Goal: Information Seeking & Learning: Find specific fact

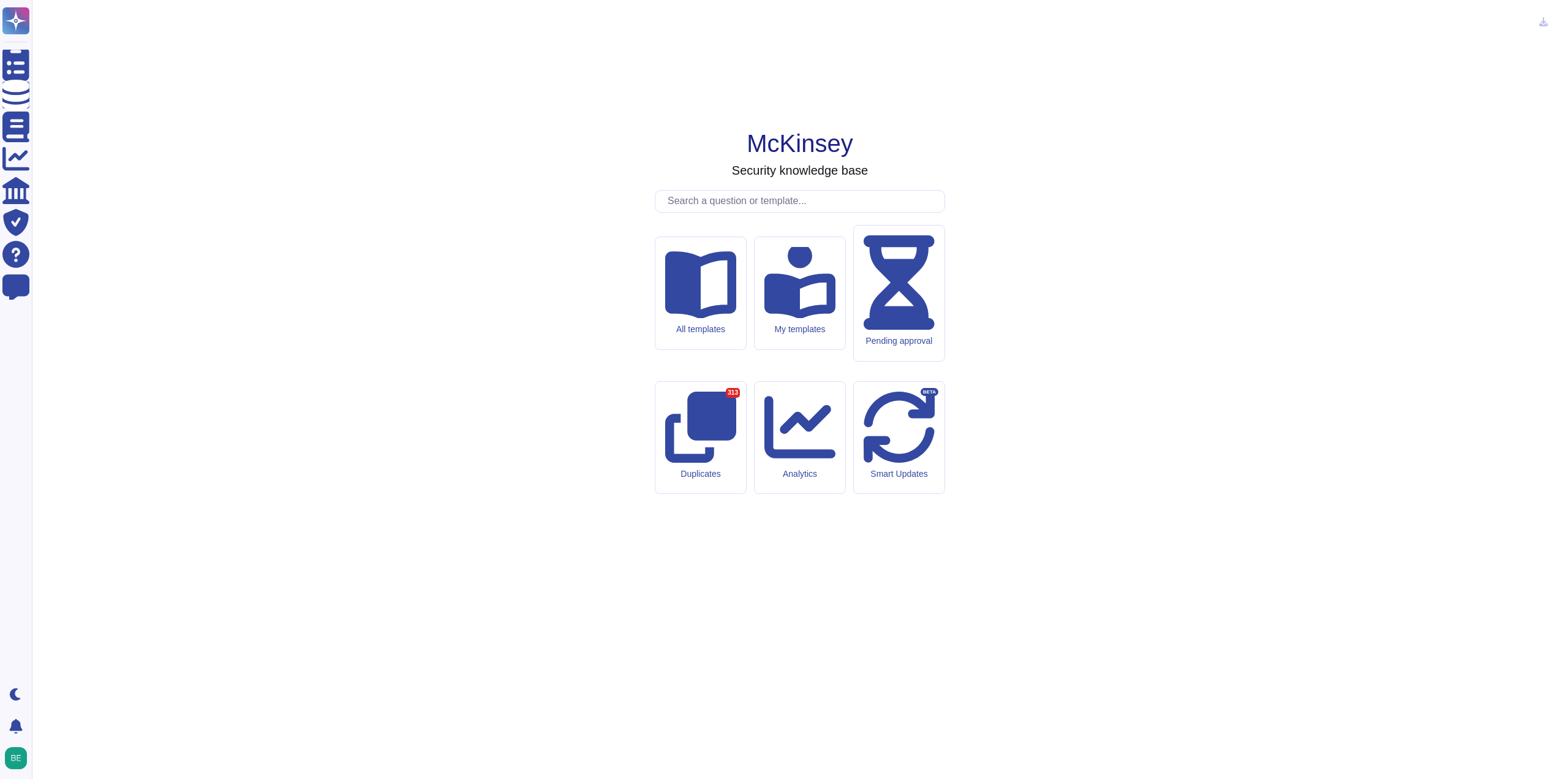
click at [1187, 411] on div "McKinsey Security knowledge base All templates My templates Pending approval Du…" at bounding box center [800, 389] width 1517 height 759
click at [759, 212] on input "text" at bounding box center [803, 201] width 283 height 22
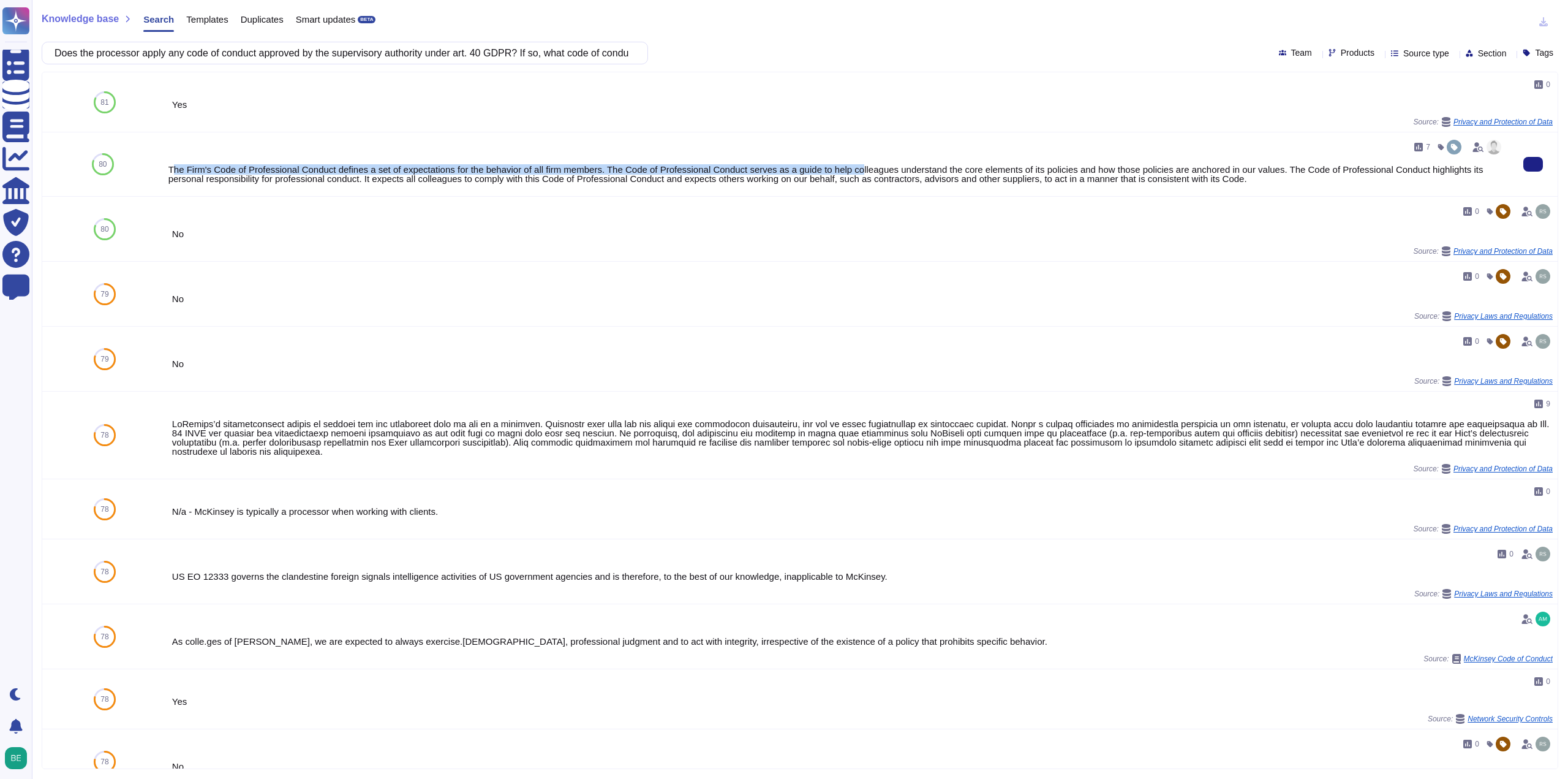
drag, startPoint x: 171, startPoint y: 168, endPoint x: 854, endPoint y: 162, distance: 683.0
click at [854, 162] on div "7 The Firm's Code of Professional Conduct defines a set of expectations for the…" at bounding box center [835, 164] width 1335 height 54
click at [1523, 172] on button at bounding box center [1532, 164] width 20 height 15
click at [624, 54] on input "Does the processor apply any code of conduct approved by the supervisory author…" at bounding box center [341, 53] width 586 height 22
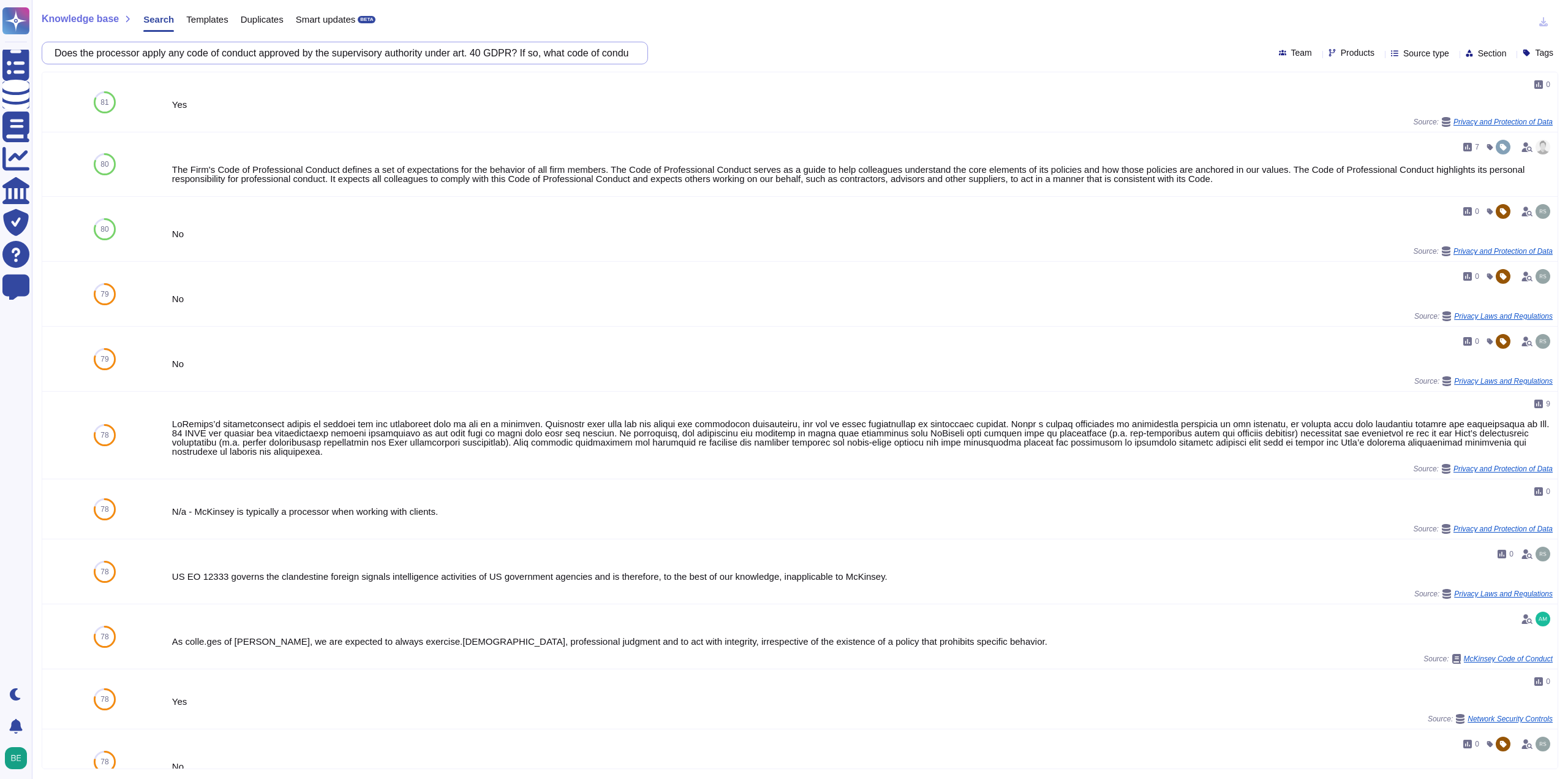
click at [624, 54] on input "Does the processor apply any code of conduct approved by the supervisory author…" at bounding box center [341, 53] width 586 height 22
paste input "have a certification of compliance with the GDPR referred to in art. 42 GDPR? I…"
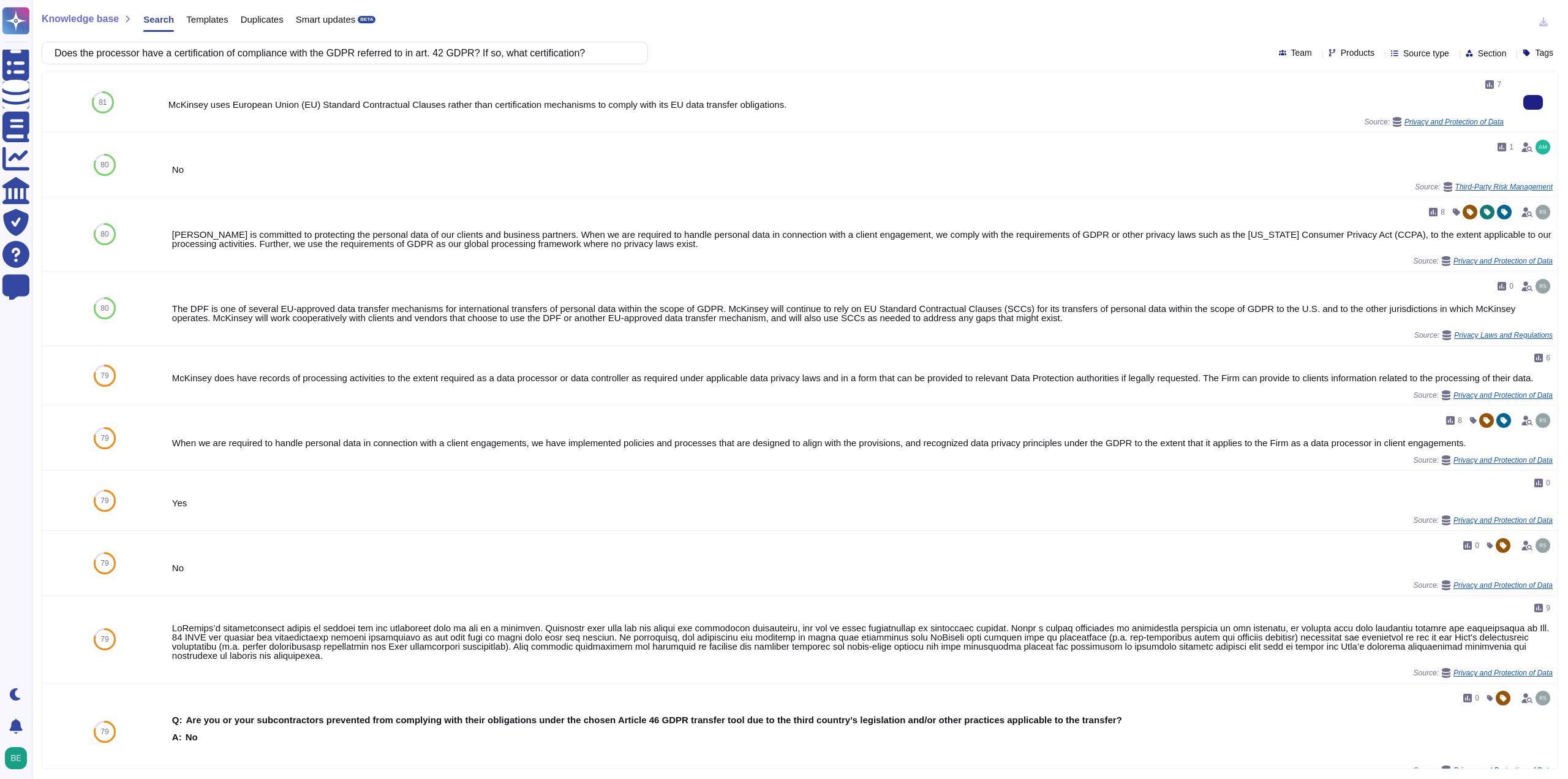
type input "Does the processor have a certification of compliance with the GDPR referred to…"
click at [1411, 117] on div "Privacy and Protection of Data" at bounding box center [1448, 121] width 112 height 10
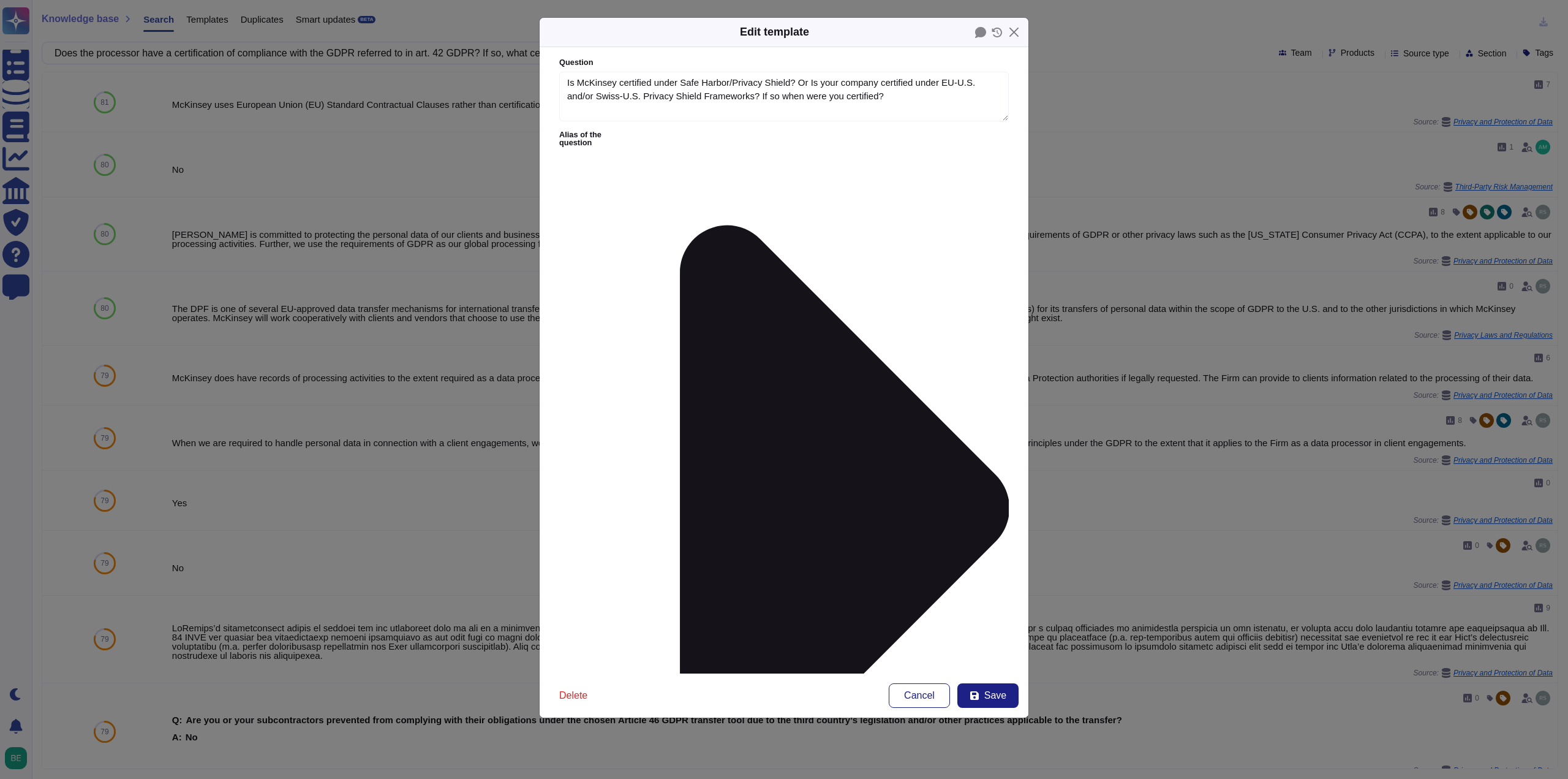
type textarea "Is McKinsey certified under Safe Harbor/Privacy Shield? Or Is your company cert…"
type textarea "McKinsey uses European Union (EU) Standard Contractual Clauses rather than cert…"
click at [1017, 23] on button "Close" at bounding box center [1014, 32] width 19 height 19
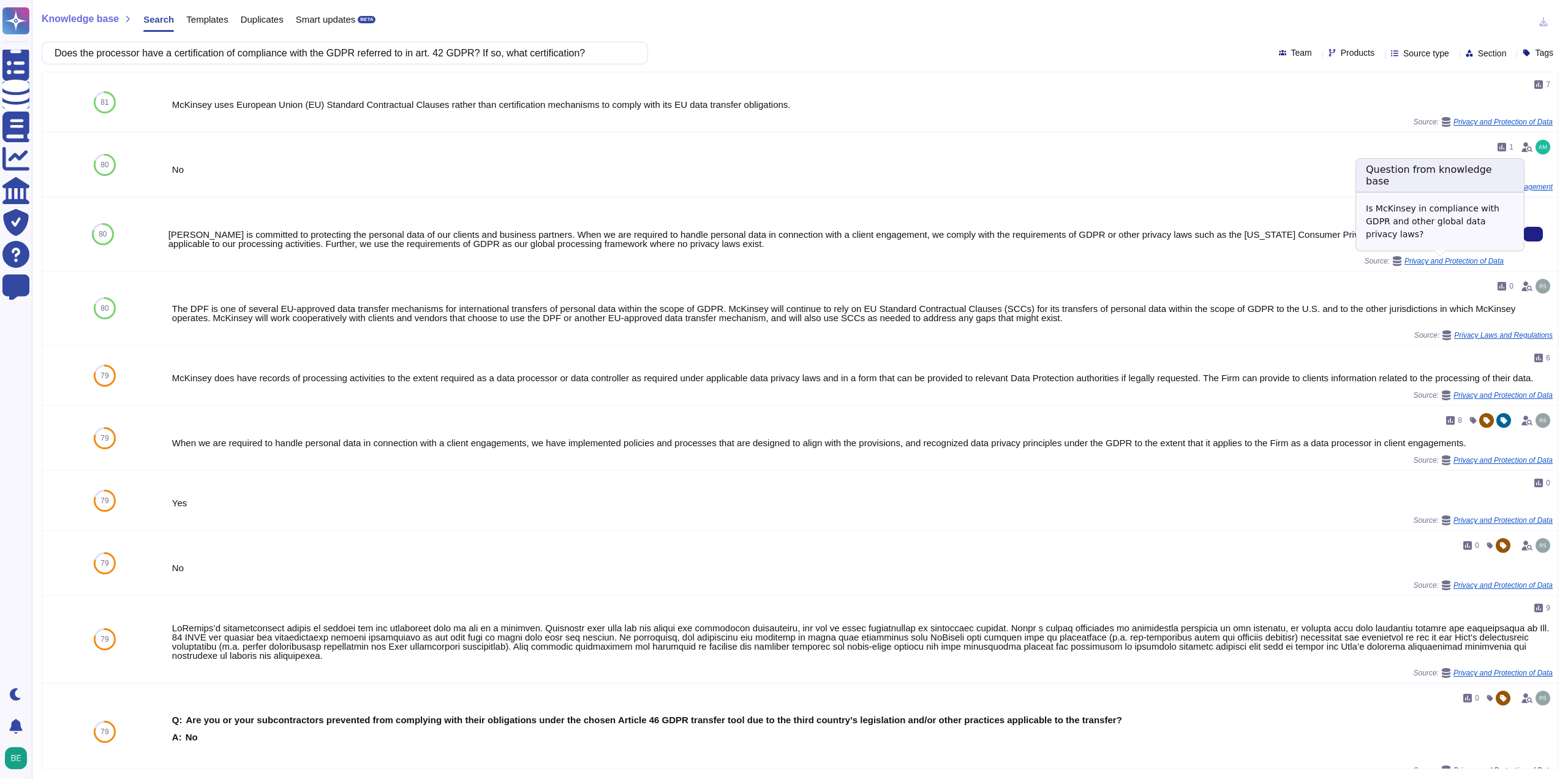
click at [1409, 258] on span "Privacy and Protection of Data" at bounding box center [1454, 261] width 100 height 7
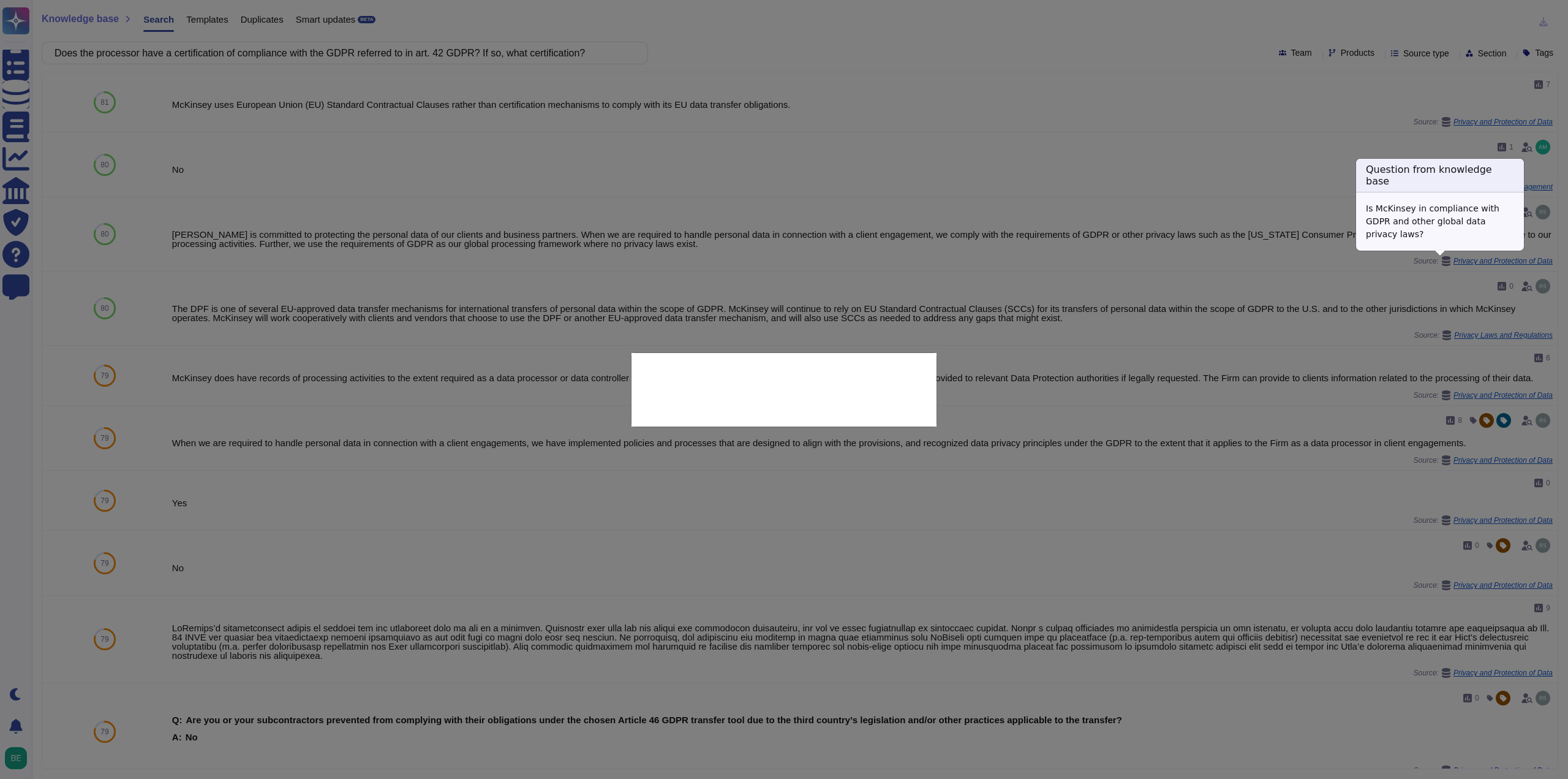
type textarea "Is McKinsey in compliance with GDPR and other global data privacy laws?"
type textarea "[PERSON_NAME] is committed to protecting the personal data of our clients and b…"
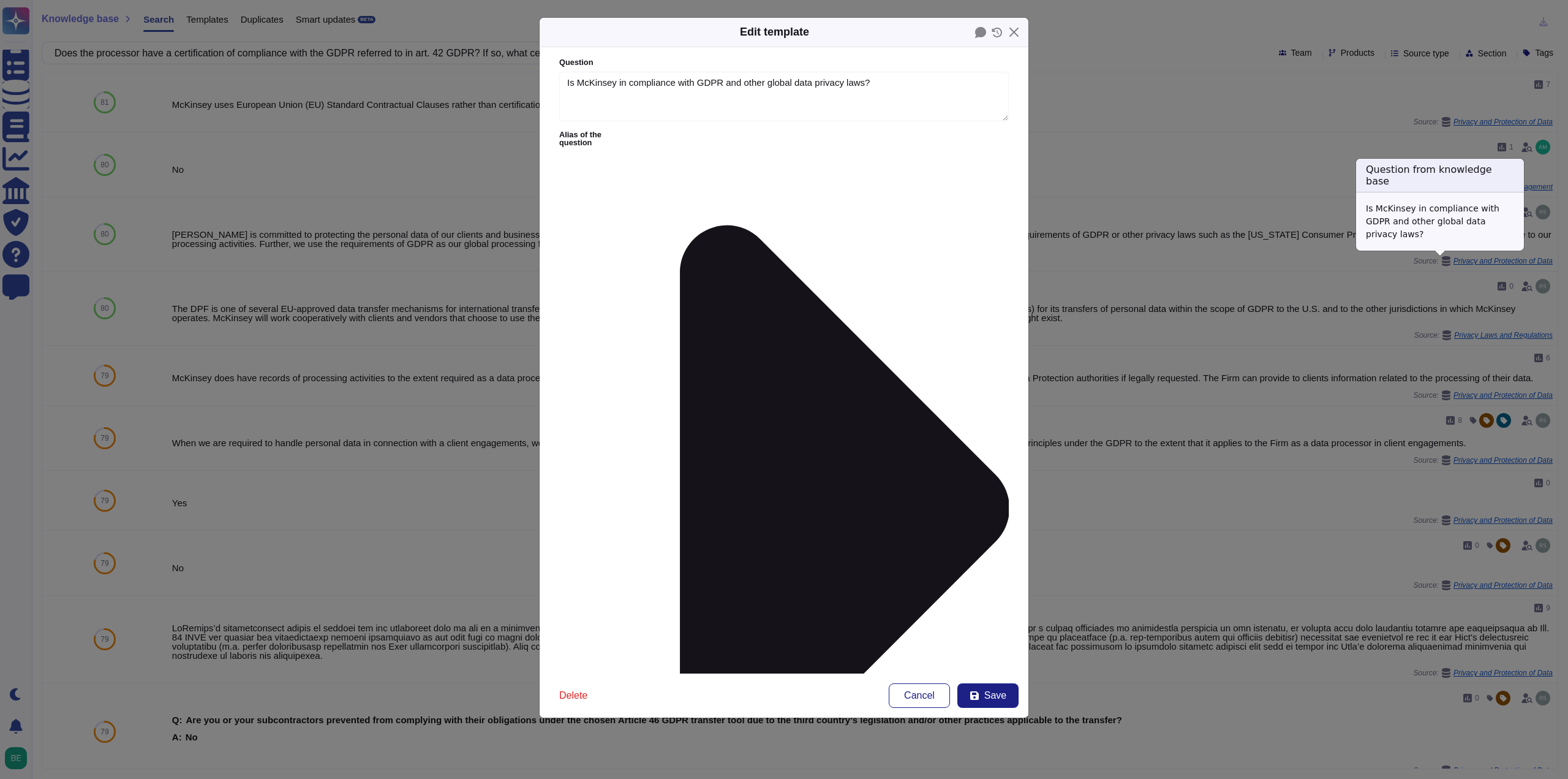
type textarea "Is McKinsey in compliance with GDPR and other global data privacy laws?"
type textarea "[PERSON_NAME] is committed to protecting the personal data of our clients and b…"
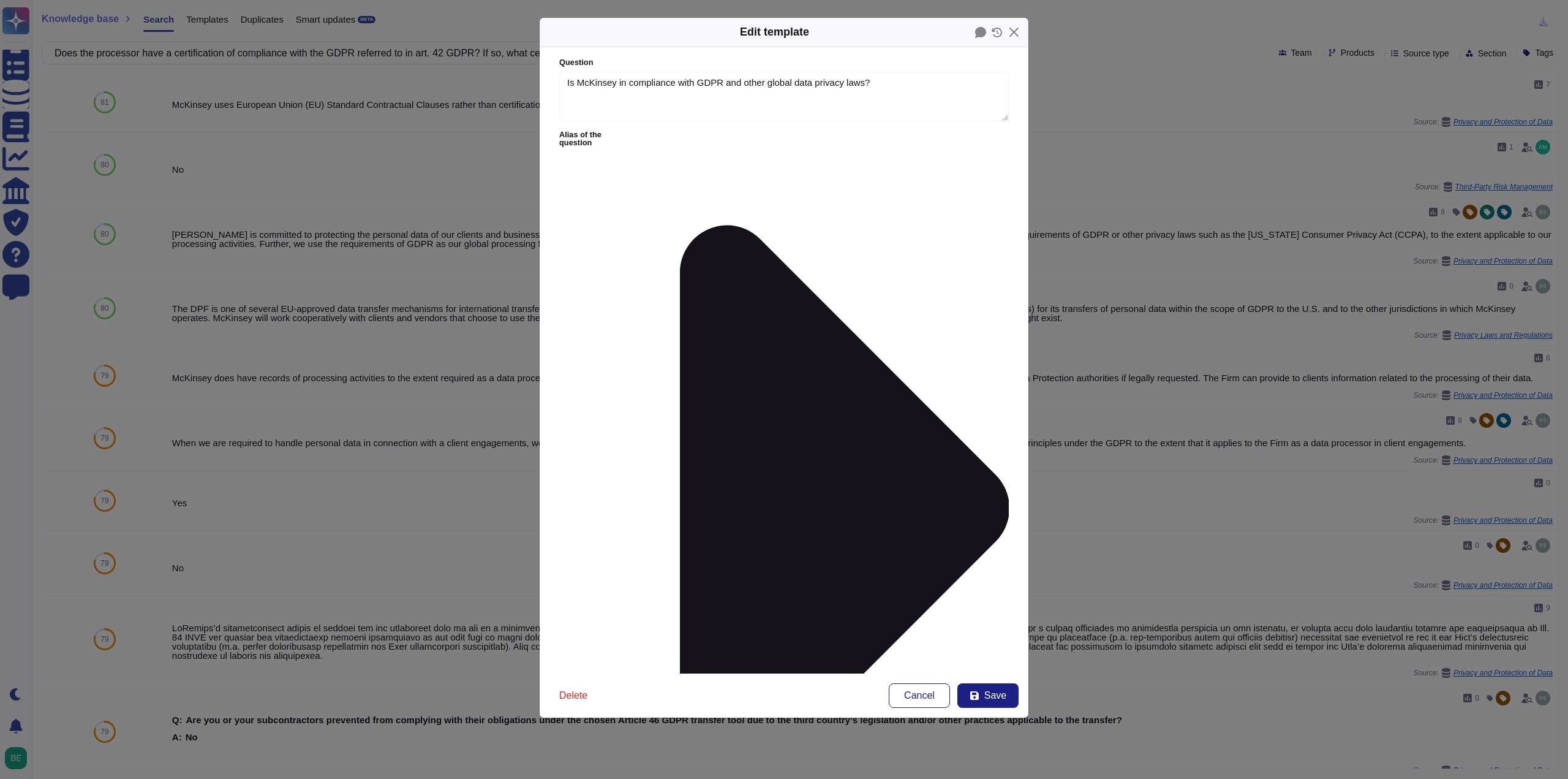
click at [1208, 138] on div "Edit template Question Is McKinsey in compliance with GDPR and other global dat…" at bounding box center [784, 389] width 1568 height 779
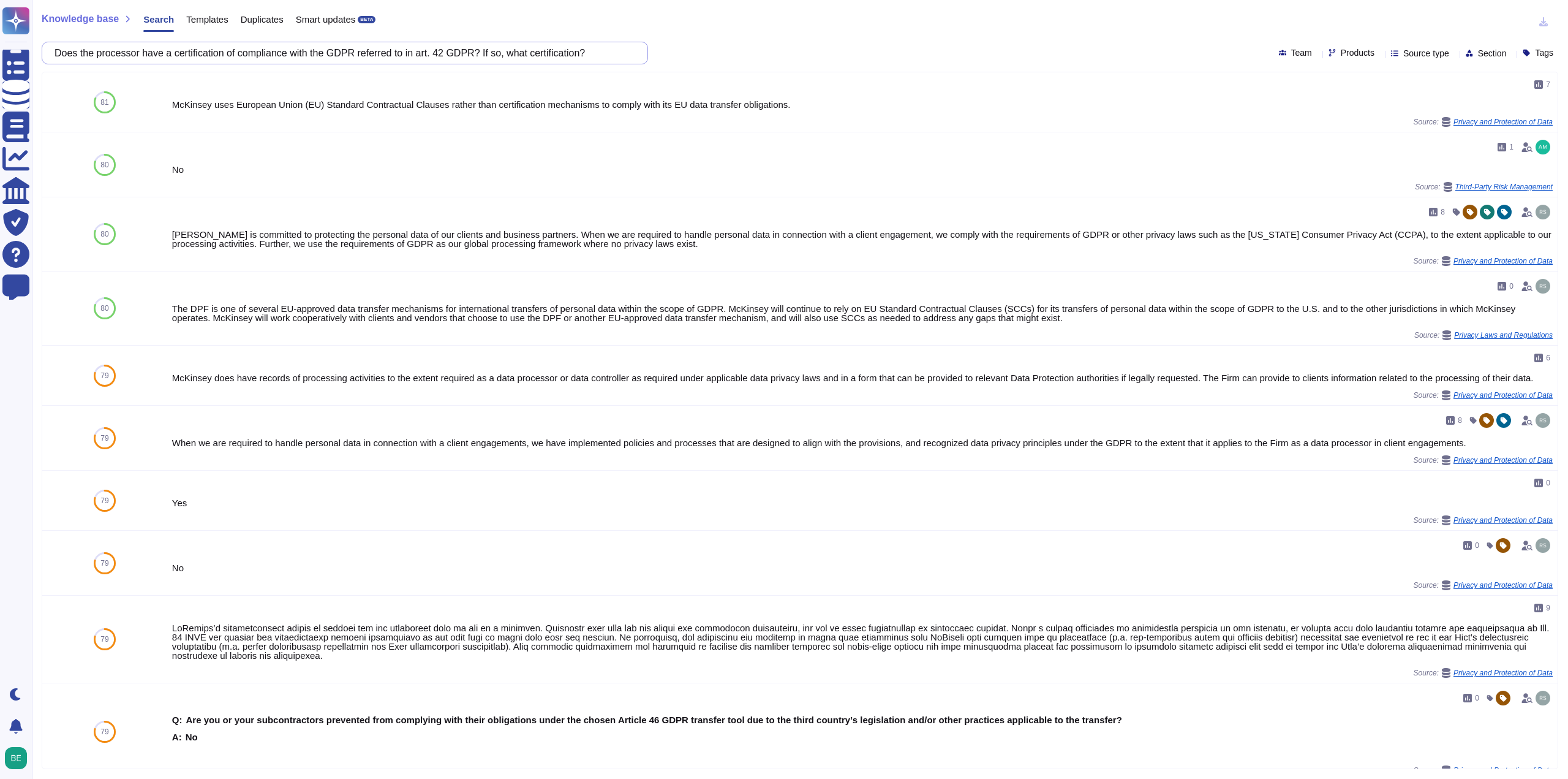
drag, startPoint x: 362, startPoint y: 53, endPoint x: 634, endPoint y: 55, distance: 272.0
click at [634, 55] on input "Does the processor have a certification of compliance with the GDPR referred to…" at bounding box center [341, 53] width 586 height 22
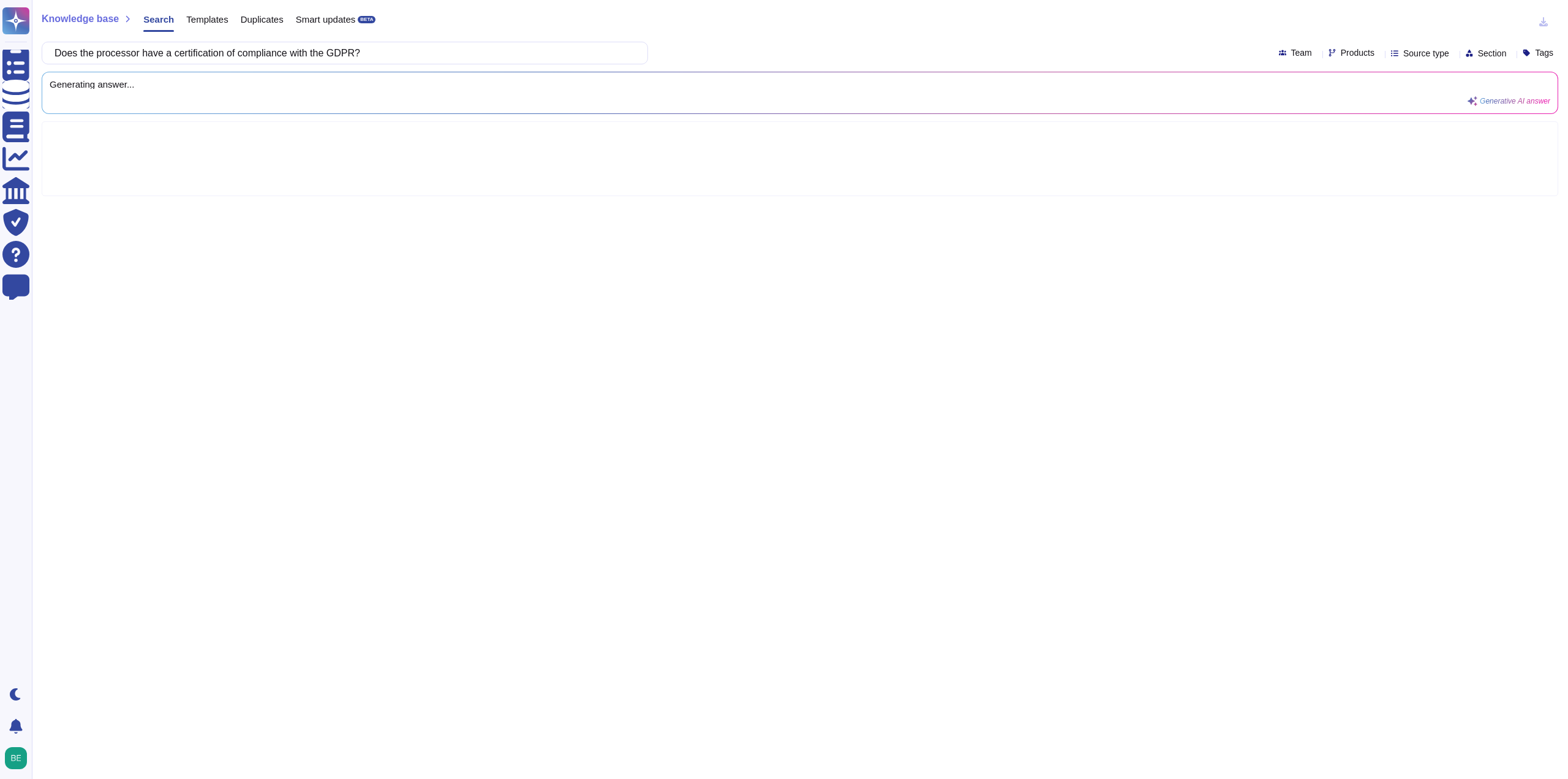
click at [748, 48] on div "Does the processor have a certification of compliance with the GDPR? Team Produ…" at bounding box center [800, 53] width 1517 height 23
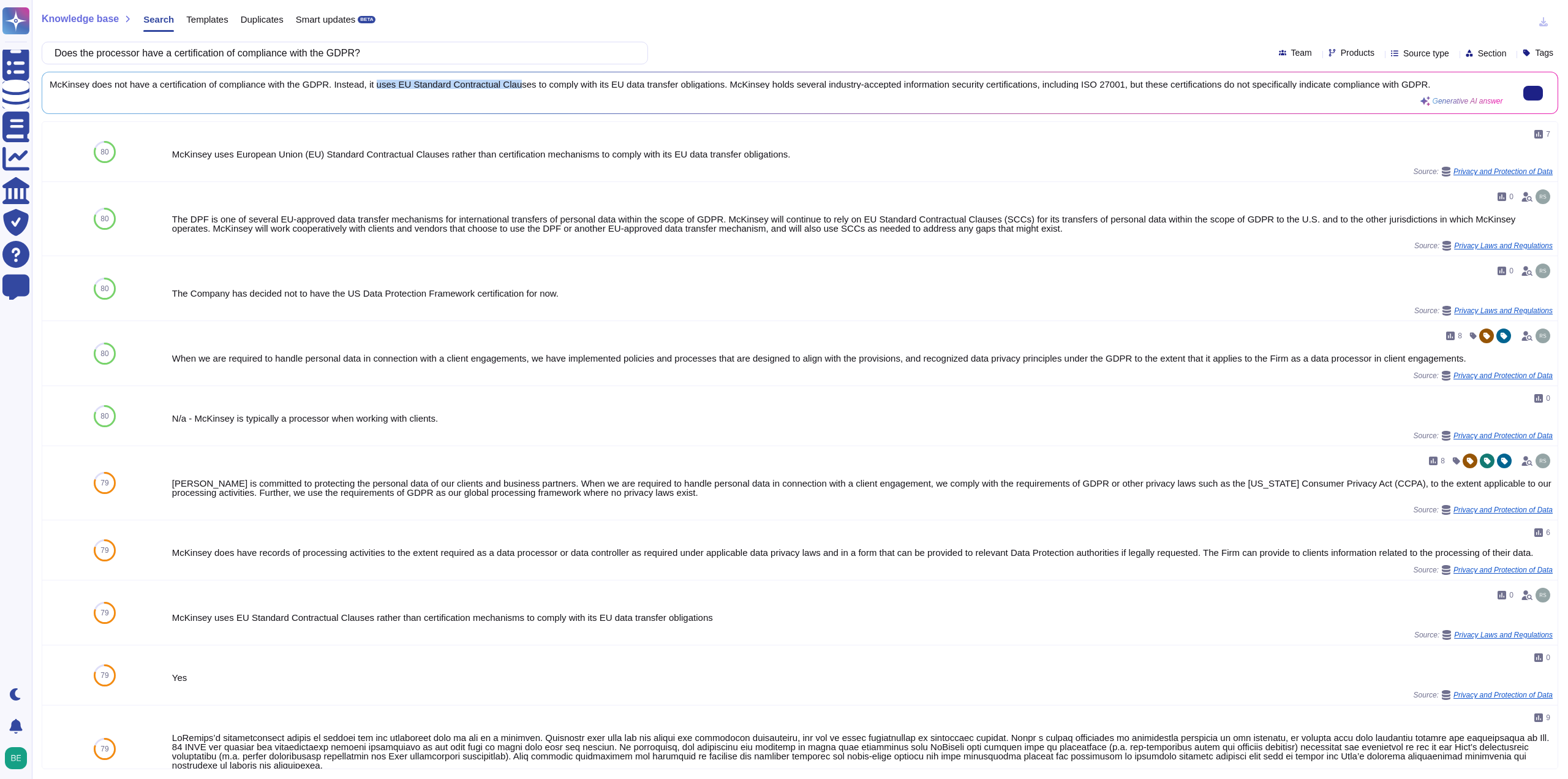
scroll to position [1, 0]
drag, startPoint x: 373, startPoint y: 84, endPoint x: 716, endPoint y: 95, distance: 343.2
click at [716, 95] on div "McKinsey does not have a certification of compliance with the GDPR. Instead, it…" at bounding box center [776, 93] width 1454 height 26
copy span "uses EU Standard Contractual Clauses to comply with its EU data transfer obliga…"
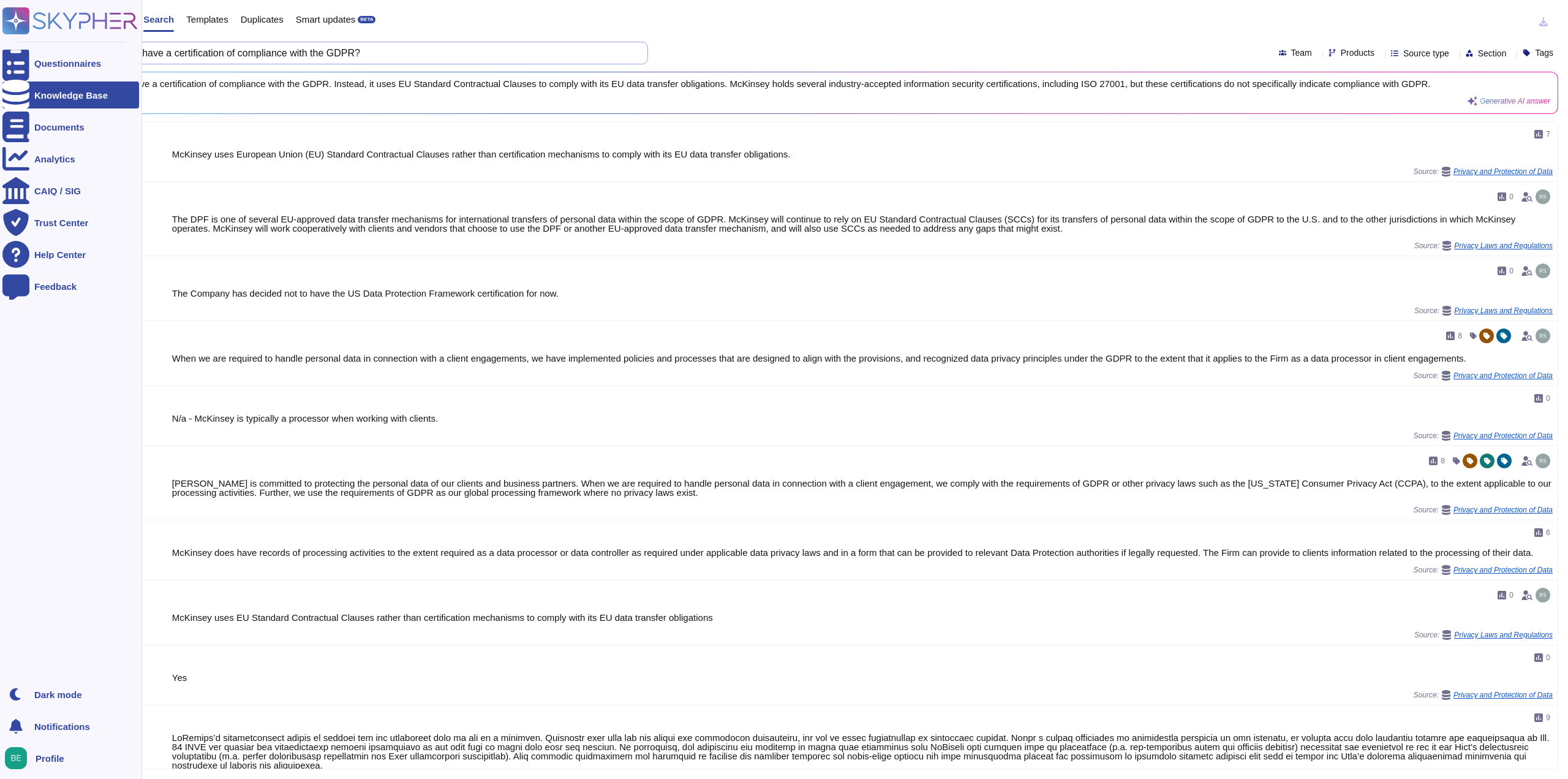
drag, startPoint x: 431, startPoint y: 49, endPoint x: 0, endPoint y: 50, distance: 431.0
click at [0, 50] on div "Questionnaires Knowledge Base Documents Analytics CAIQ / SIG Trust Center Help …" at bounding box center [784, 389] width 1568 height 779
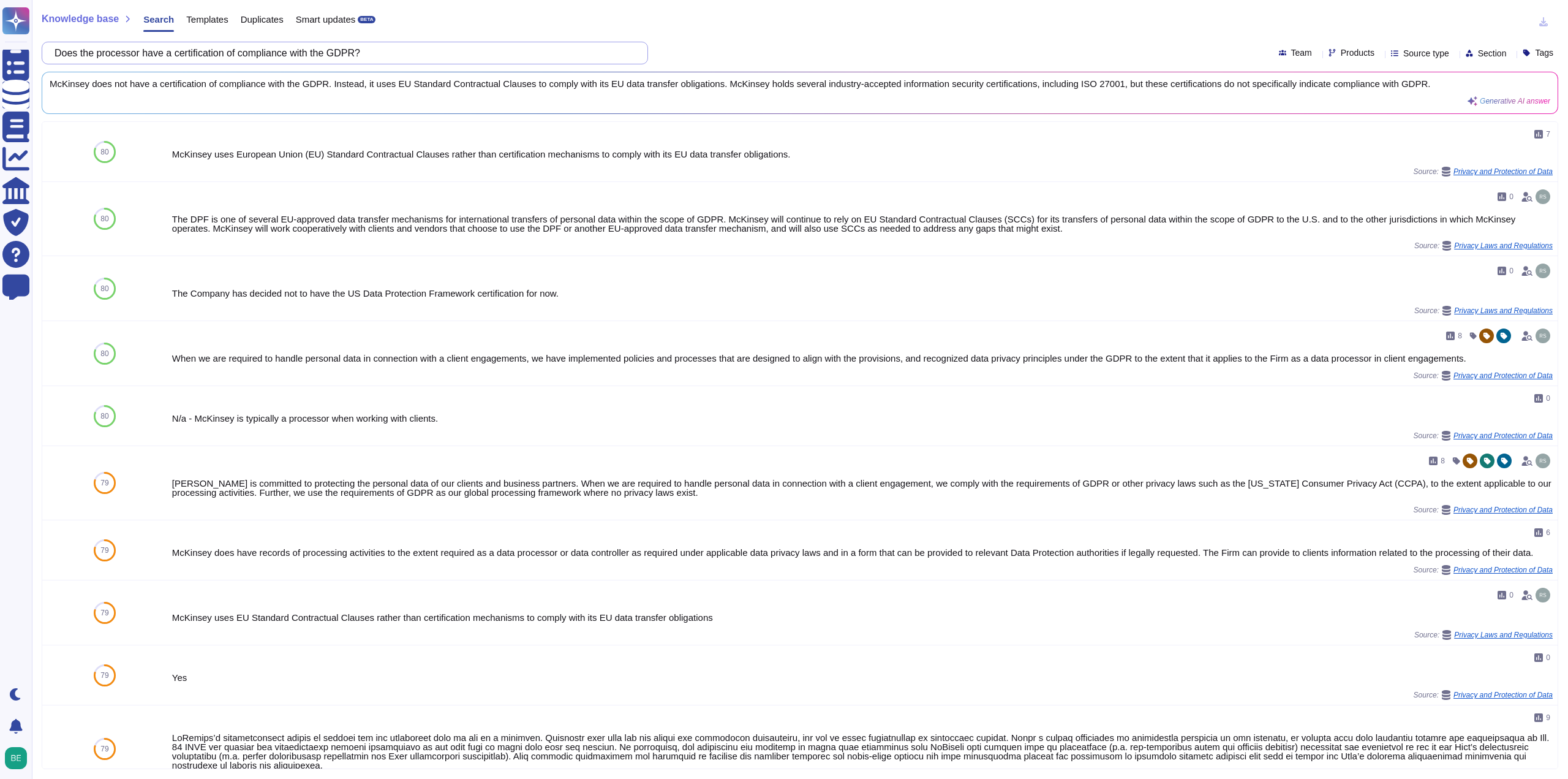
paste input "keep a record of processing activities (as controller) and a record of categori…"
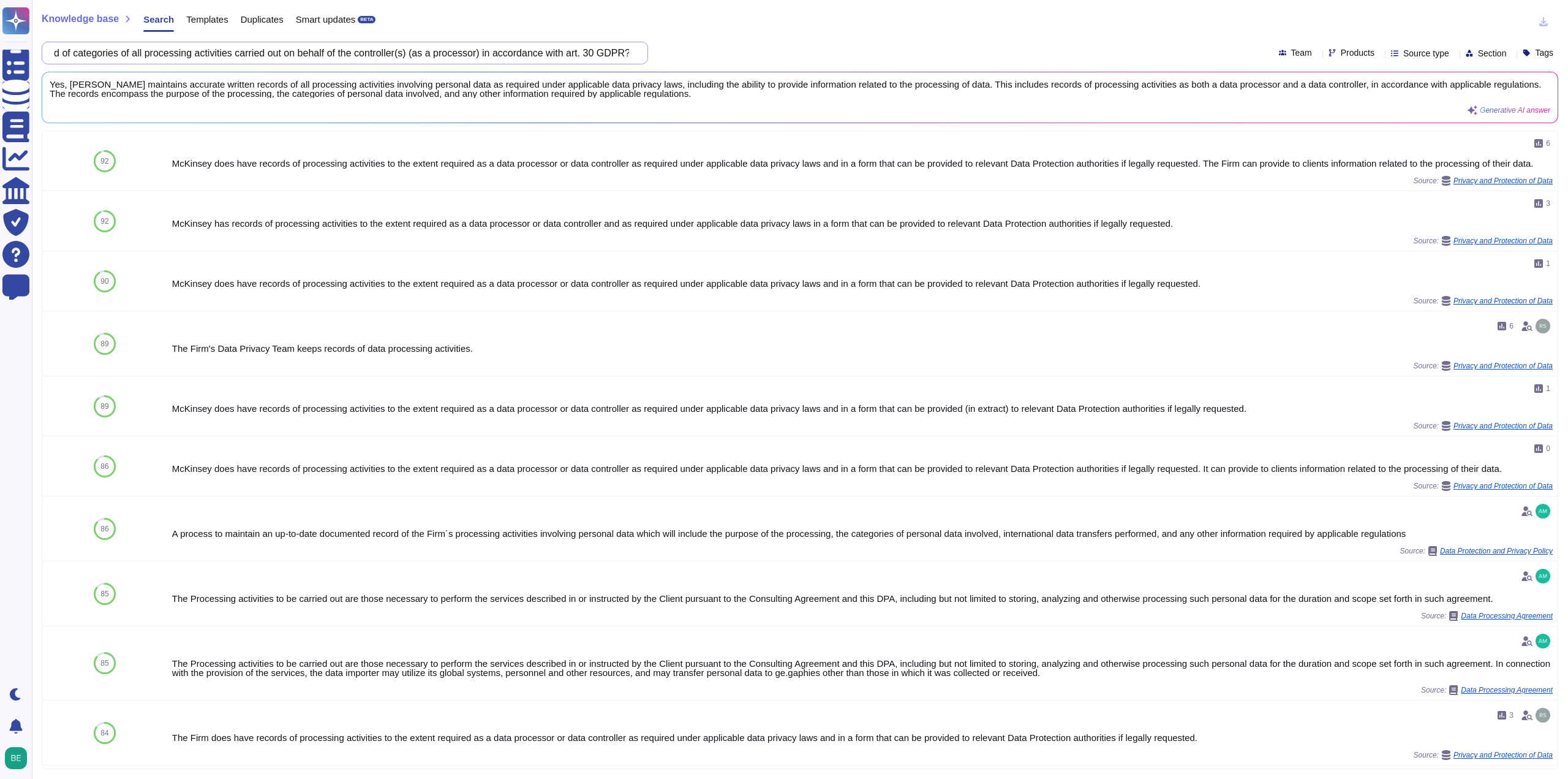
scroll to position [0, 0]
click at [506, 46] on input "Does the processor keep a record of processing activities (as controller) and a…" at bounding box center [341, 53] width 586 height 22
paste input "Has the processor implemented procedures ensuring the monitoring of appplicable…"
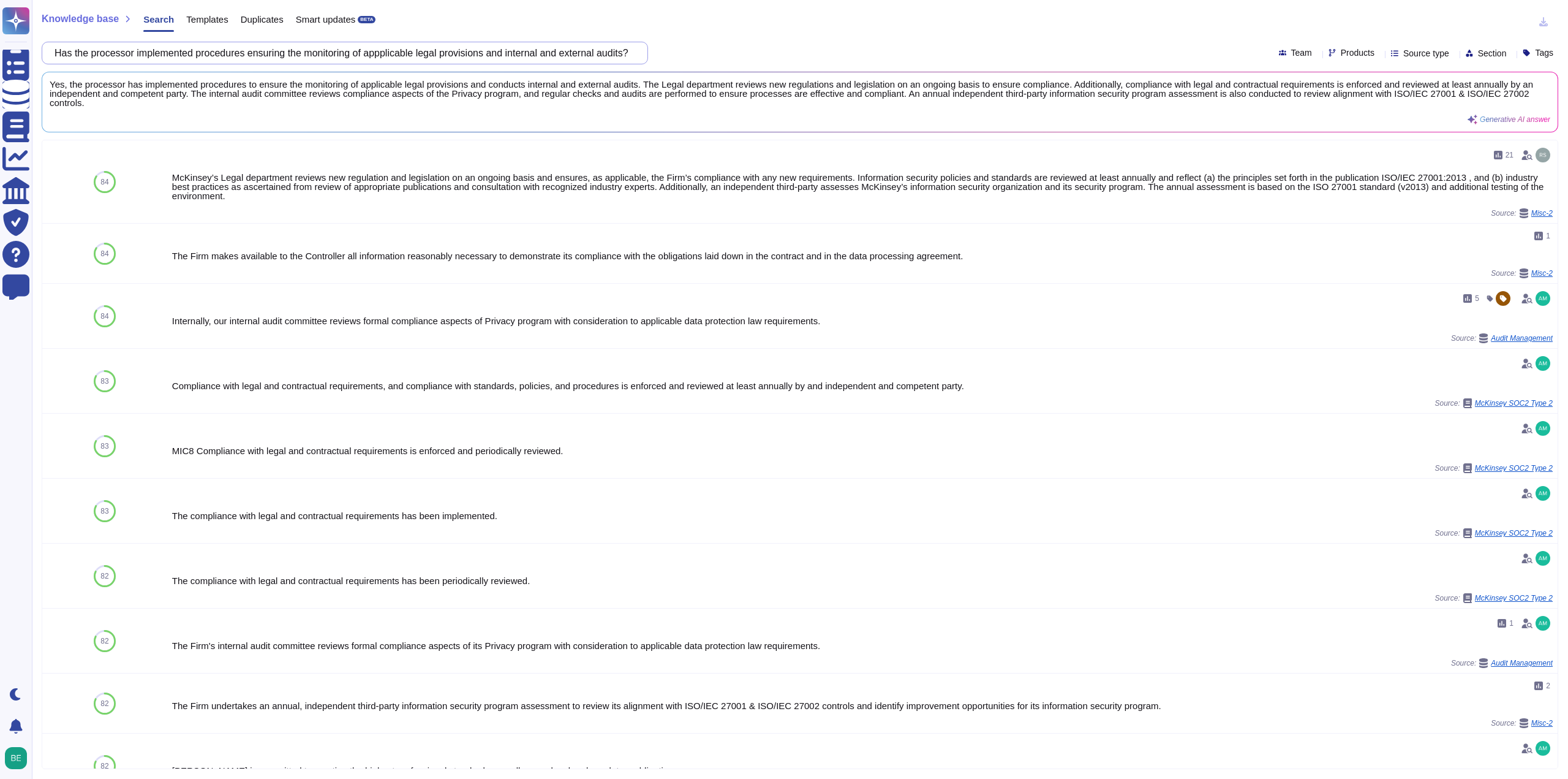
click at [302, 58] on input "Has the processor implemented procedures ensuring the monitoring of appplicable…" at bounding box center [341, 53] width 586 height 22
paste input "organisation conducted an internal or external audit or security review of pers…"
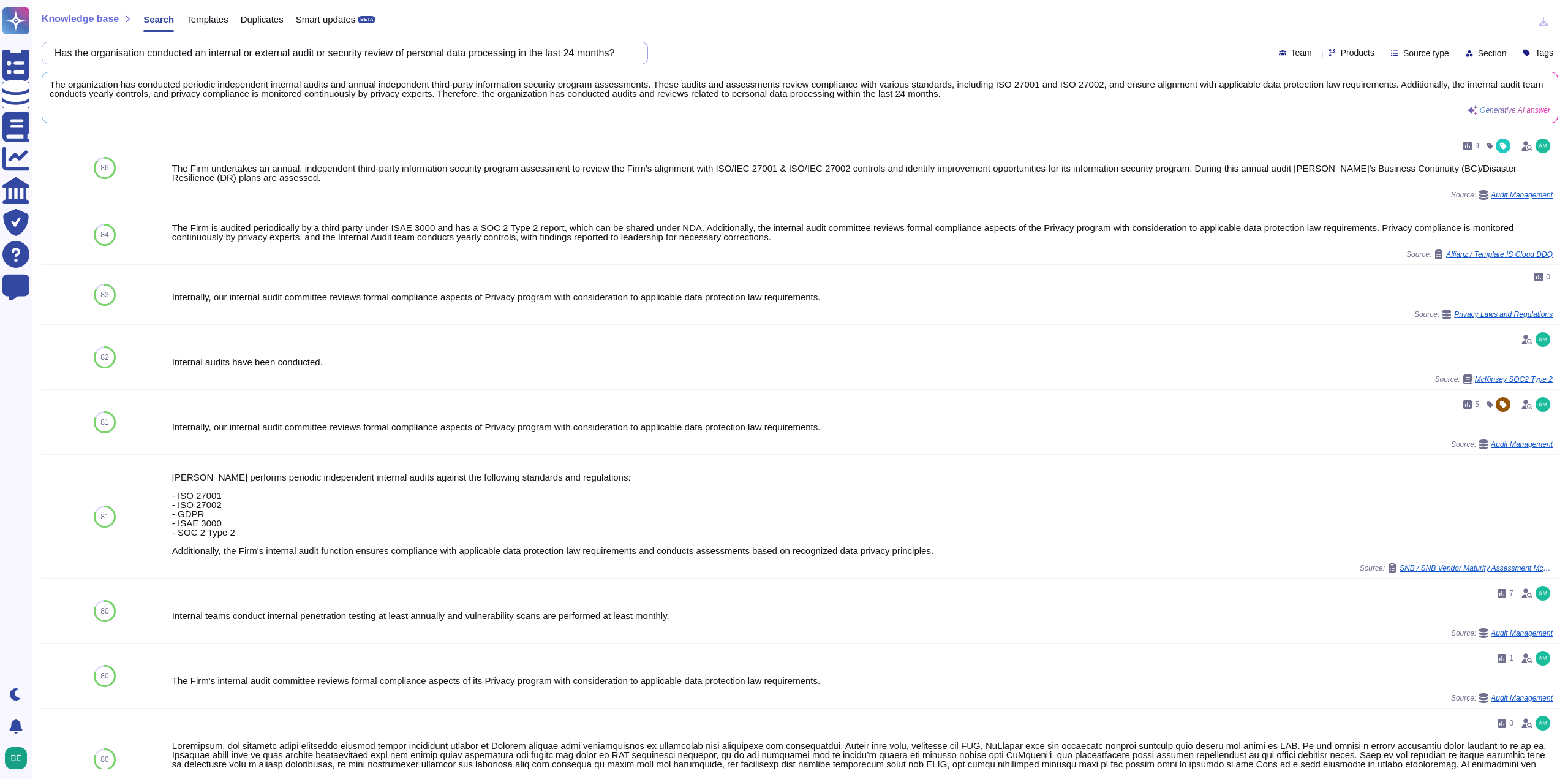
click at [515, 45] on input "Has the organisation conducted an internal or external audit or security review…" at bounding box center [341, 53] width 586 height 22
paste input "implemented a procedure for cyclical analysis of the risk of violating the righ…"
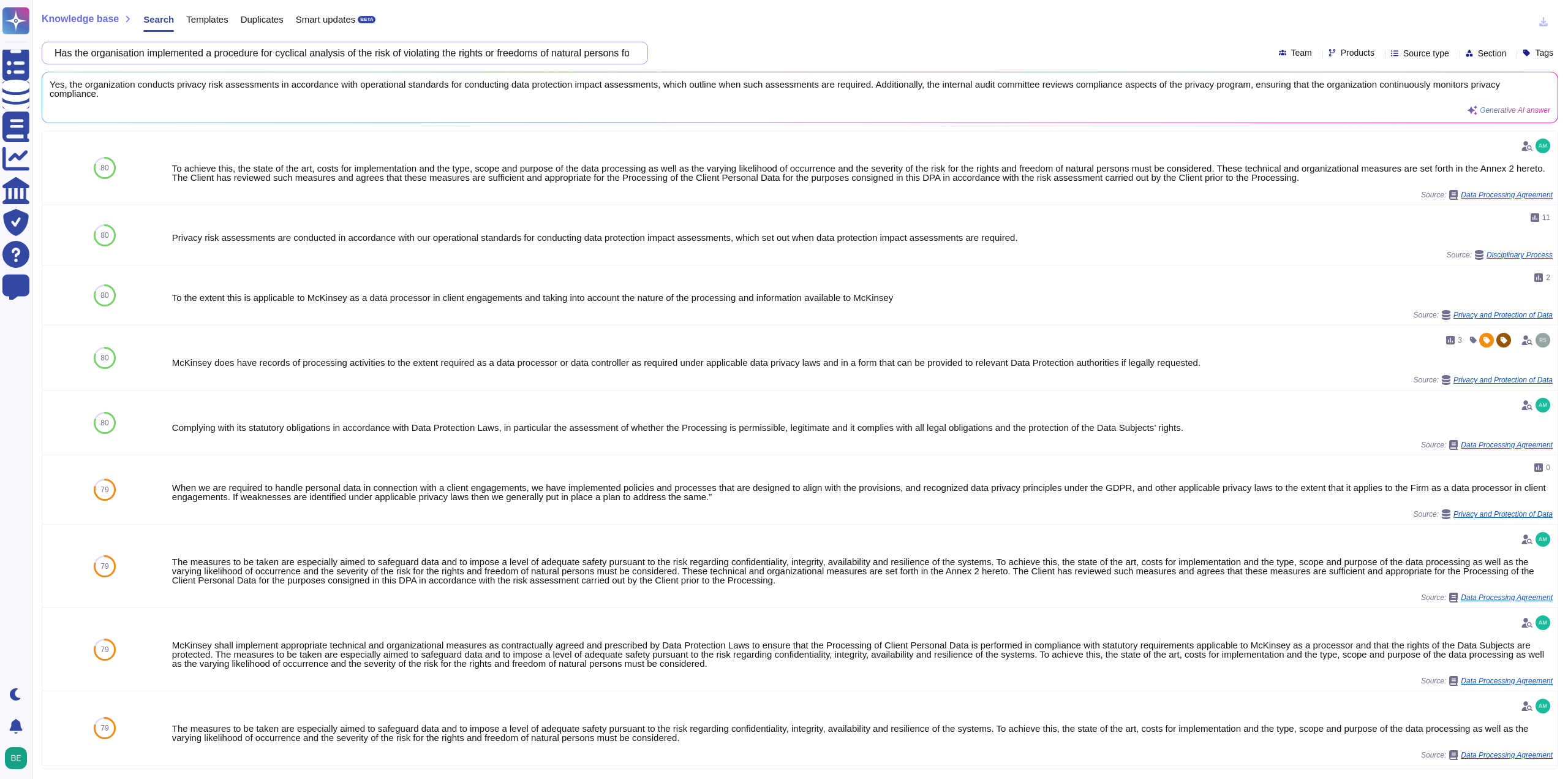
click at [593, 49] on input "Has the organisation implemented a procedure for cyclical analysis of the risk …" at bounding box center [341, 53] width 586 height 22
paste input "Do the IT systems in which data is processed have mechanisms for recording chan…"
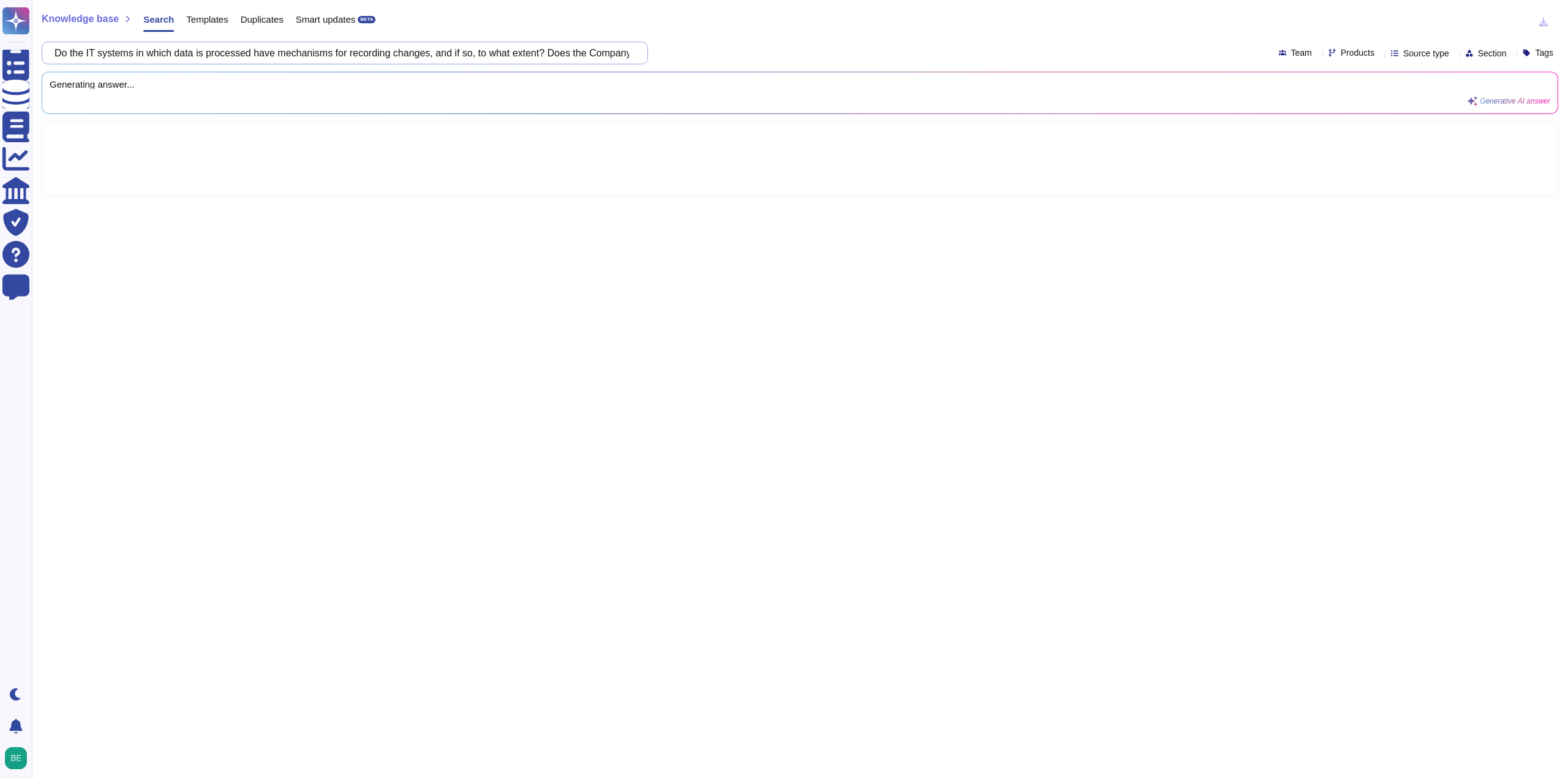
click at [574, 58] on input "Do the IT systems in which data is processed have mechanisms for recording chan…" at bounding box center [341, 53] width 586 height 22
drag, startPoint x: 574, startPoint y: 58, endPoint x: 785, endPoint y: 60, distance: 211.0
click at [785, 60] on div "Do the IT systems in which data is processed have mechanisms for recording chan…" at bounding box center [800, 53] width 1517 height 23
paste input "Please provide the date and results of the last verification of the modificatio…"
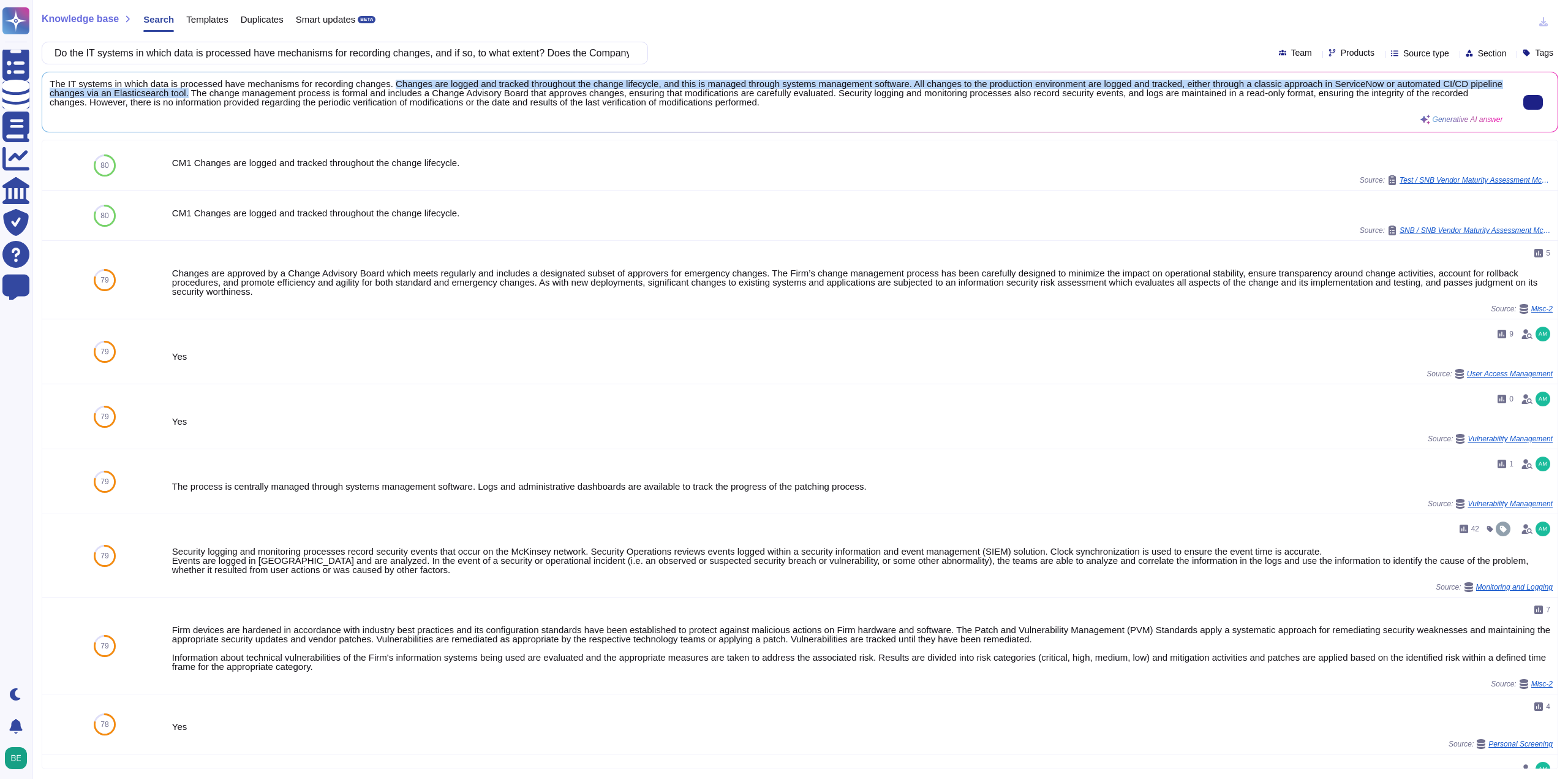
scroll to position [0, 0]
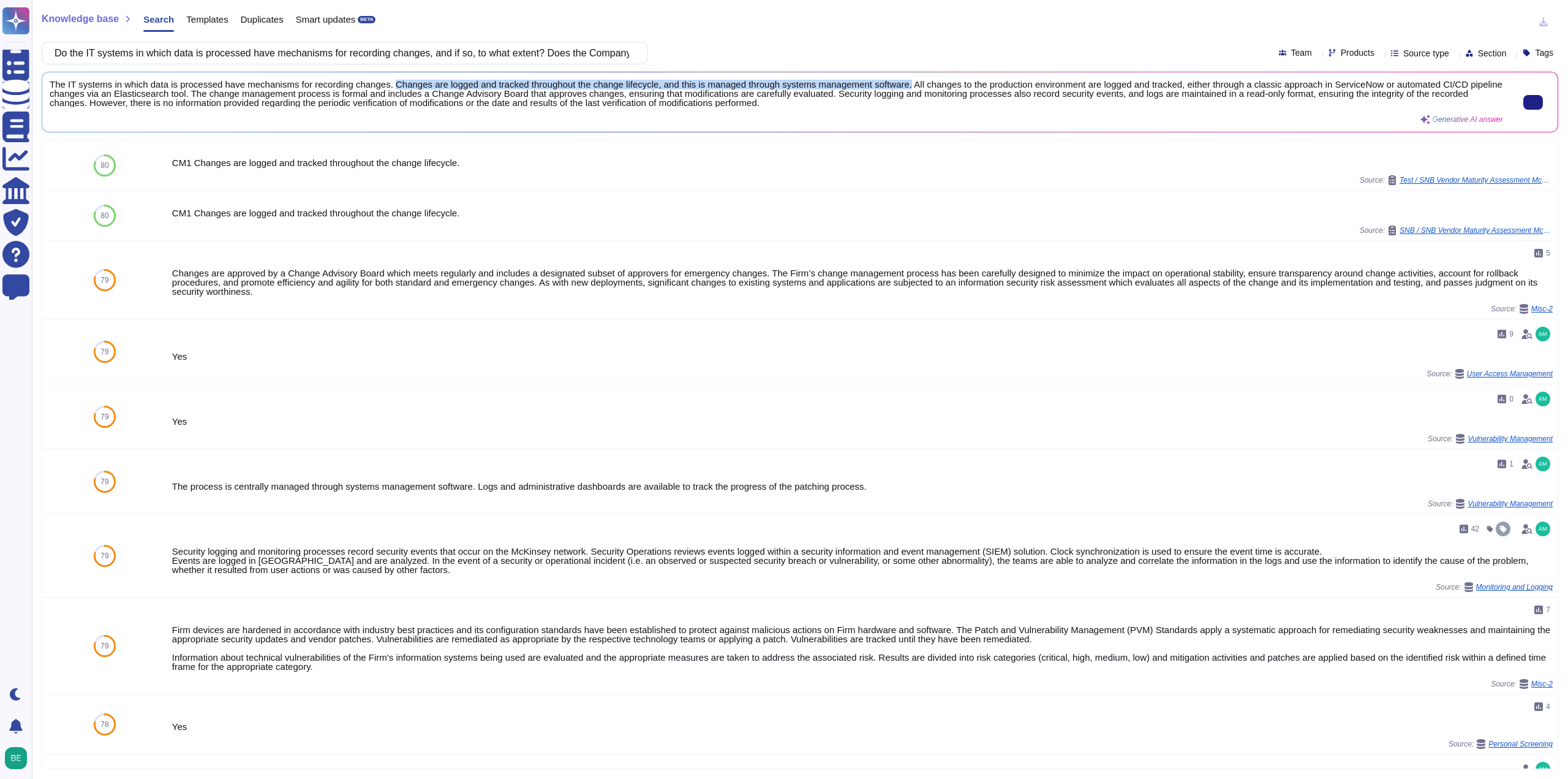
drag, startPoint x: 386, startPoint y: 82, endPoint x: 902, endPoint y: 87, distance: 516.0
click at [902, 87] on span "The IT systems in which data is processed have mechanisms for recording changes…" at bounding box center [776, 94] width 1454 height 28
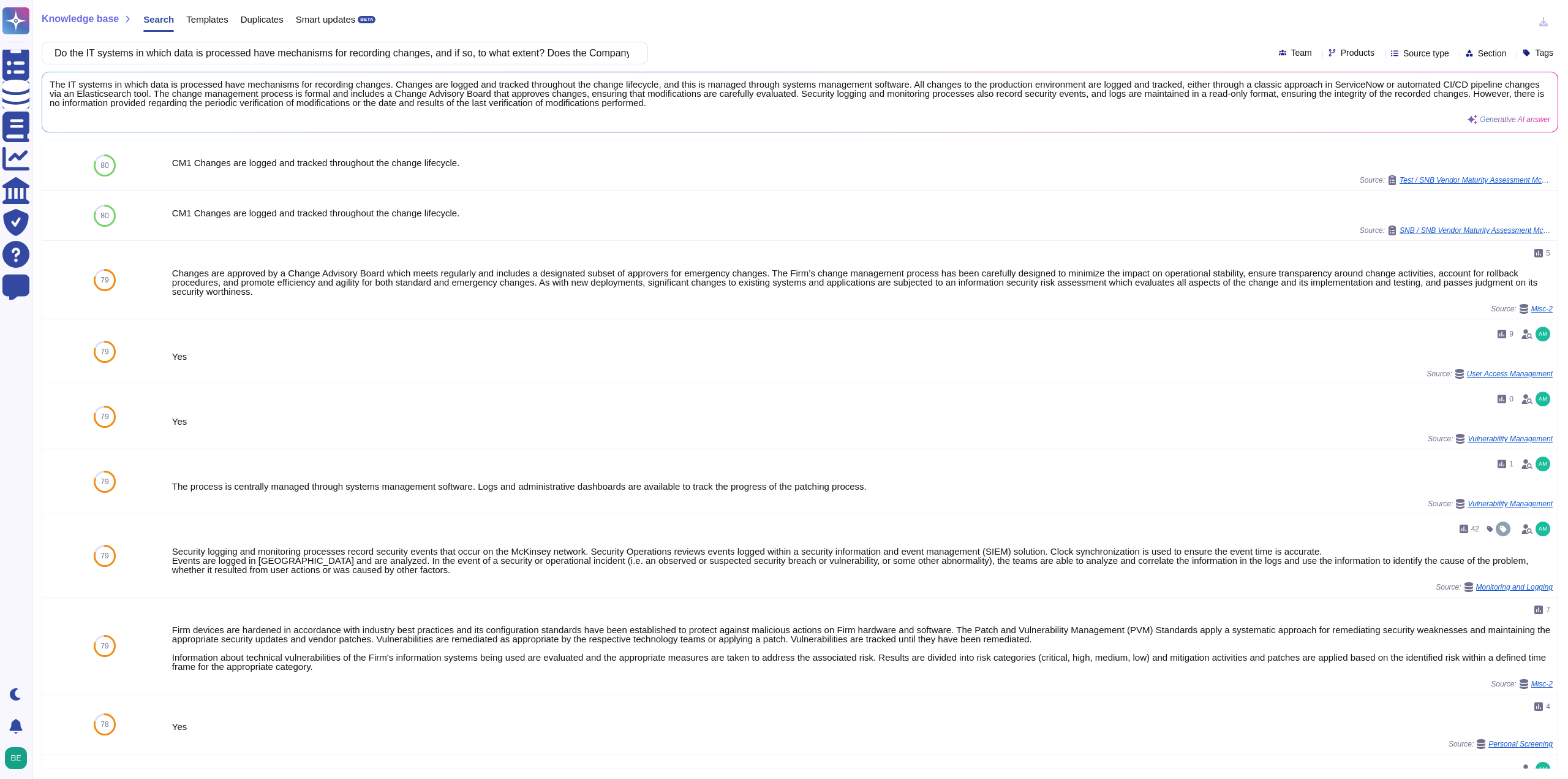
click at [412, 37] on div "Knowledge base Search Templates Duplicates Smart updates BETA Do the IT systems…" at bounding box center [800, 389] width 1536 height 779
click at [415, 51] on input "Do the IT systems in which data is processed have mechanisms for recording chan…" at bounding box center [341, 53] width 586 height 22
paste input "Has the organization implemented data encryption that ensures security of exter…"
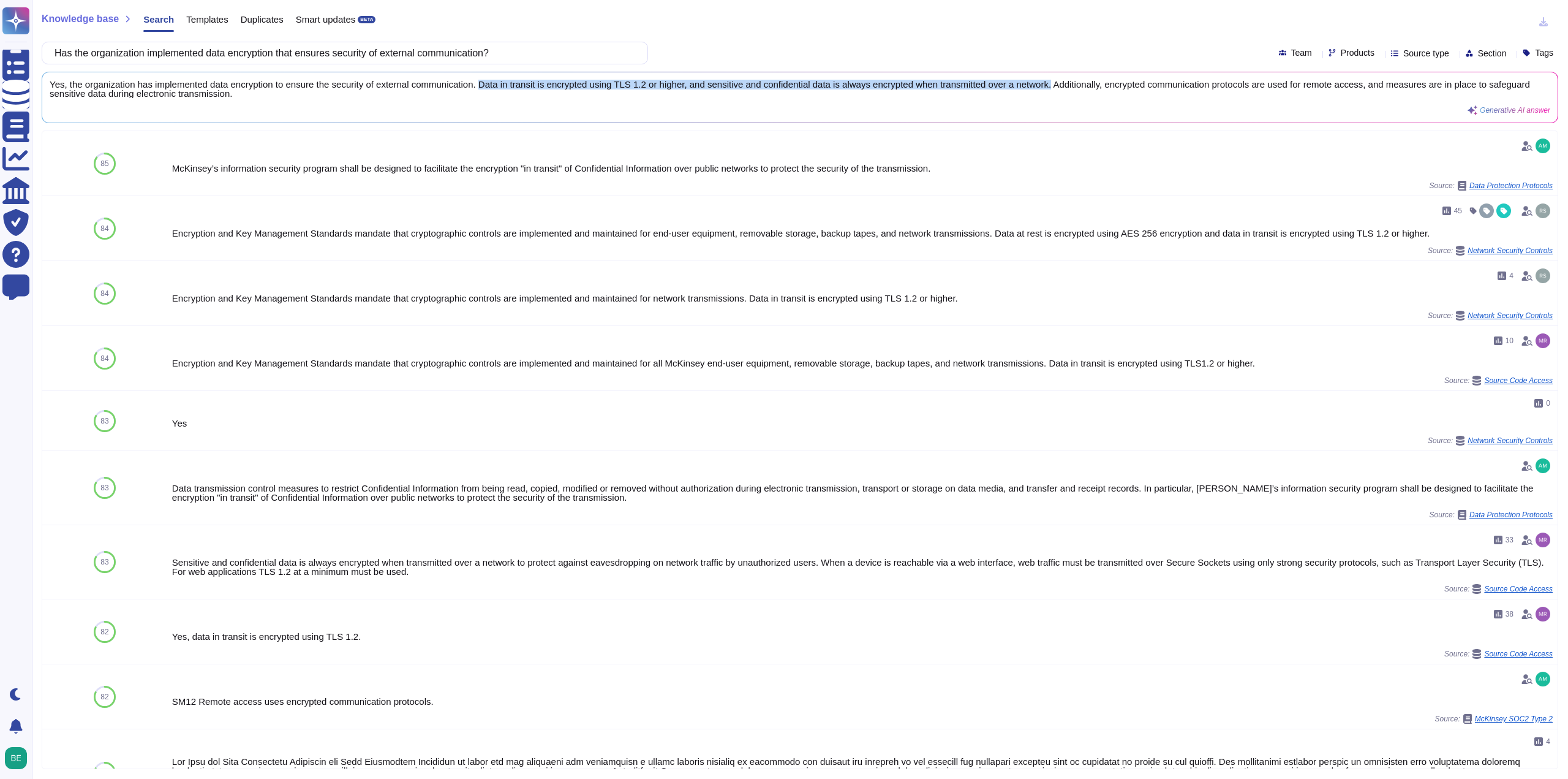
drag, startPoint x: 477, startPoint y: 86, endPoint x: 1046, endPoint y: 75, distance: 569.1
click at [1046, 75] on div "Yes, the organization has implemented data encryption to ensure the security of…" at bounding box center [800, 97] width 1515 height 50
copy span "Data in transit is encrypted using TLS 1.2 or higher, and sensitive and confide…"
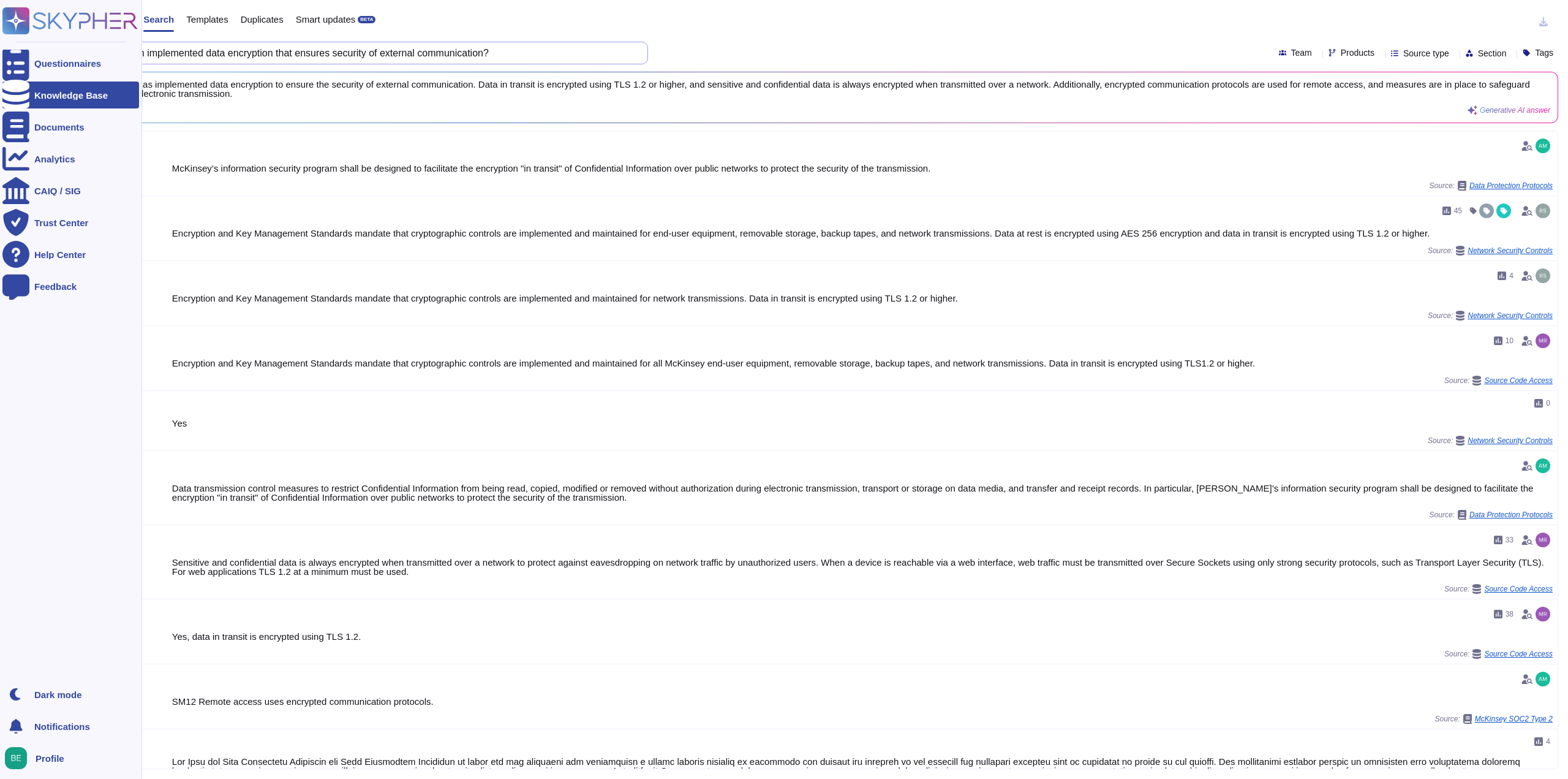
drag, startPoint x: 521, startPoint y: 56, endPoint x: 0, endPoint y: 64, distance: 521.1
click at [0, 64] on div "Questionnaires Knowledge Base Documents Analytics CAIQ / SIG Trust Center Help …" at bounding box center [784, 389] width 1568 height 779
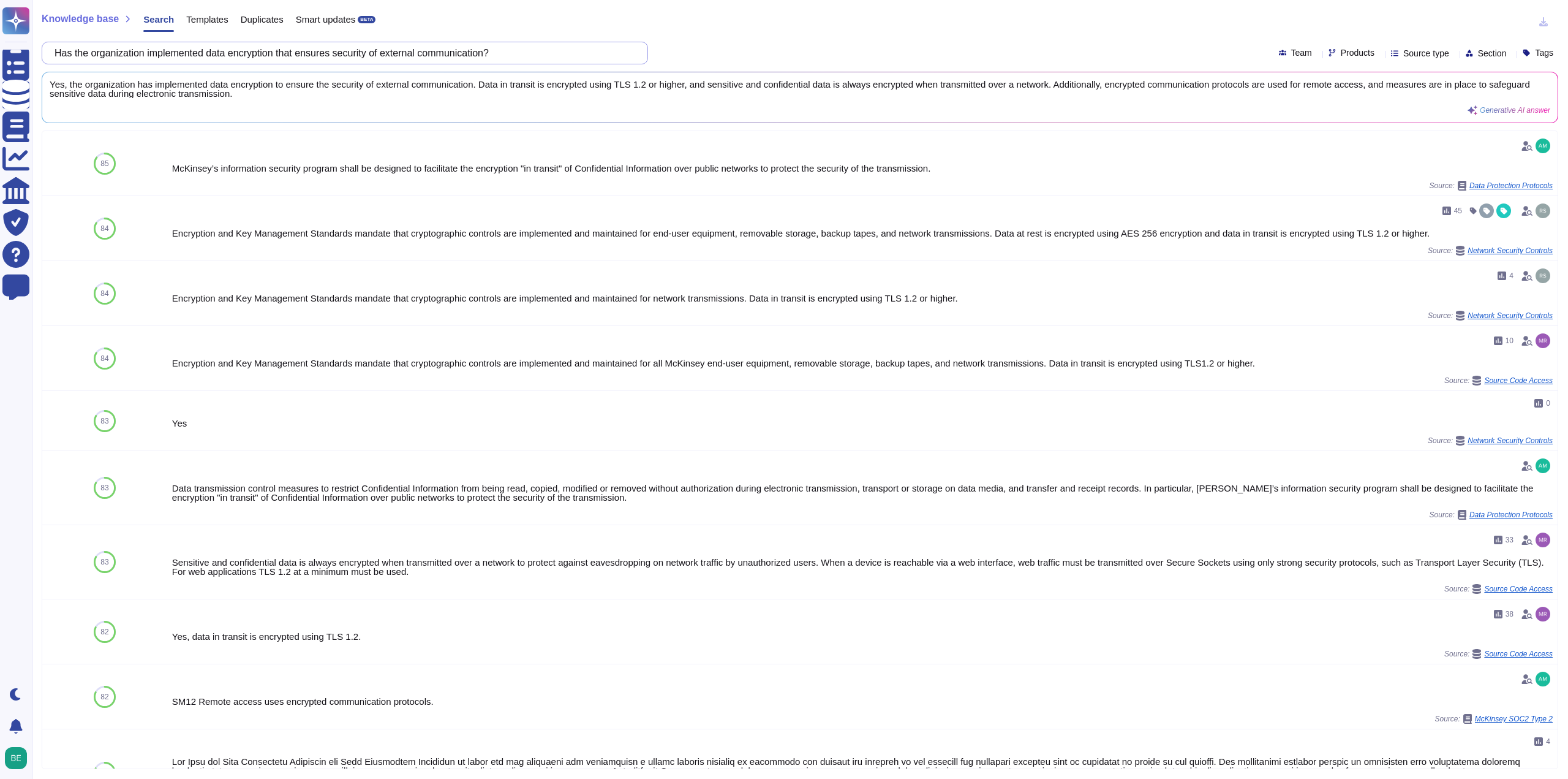
paste input "Do systems that process Comarch's or Comarch's related data require periodical …"
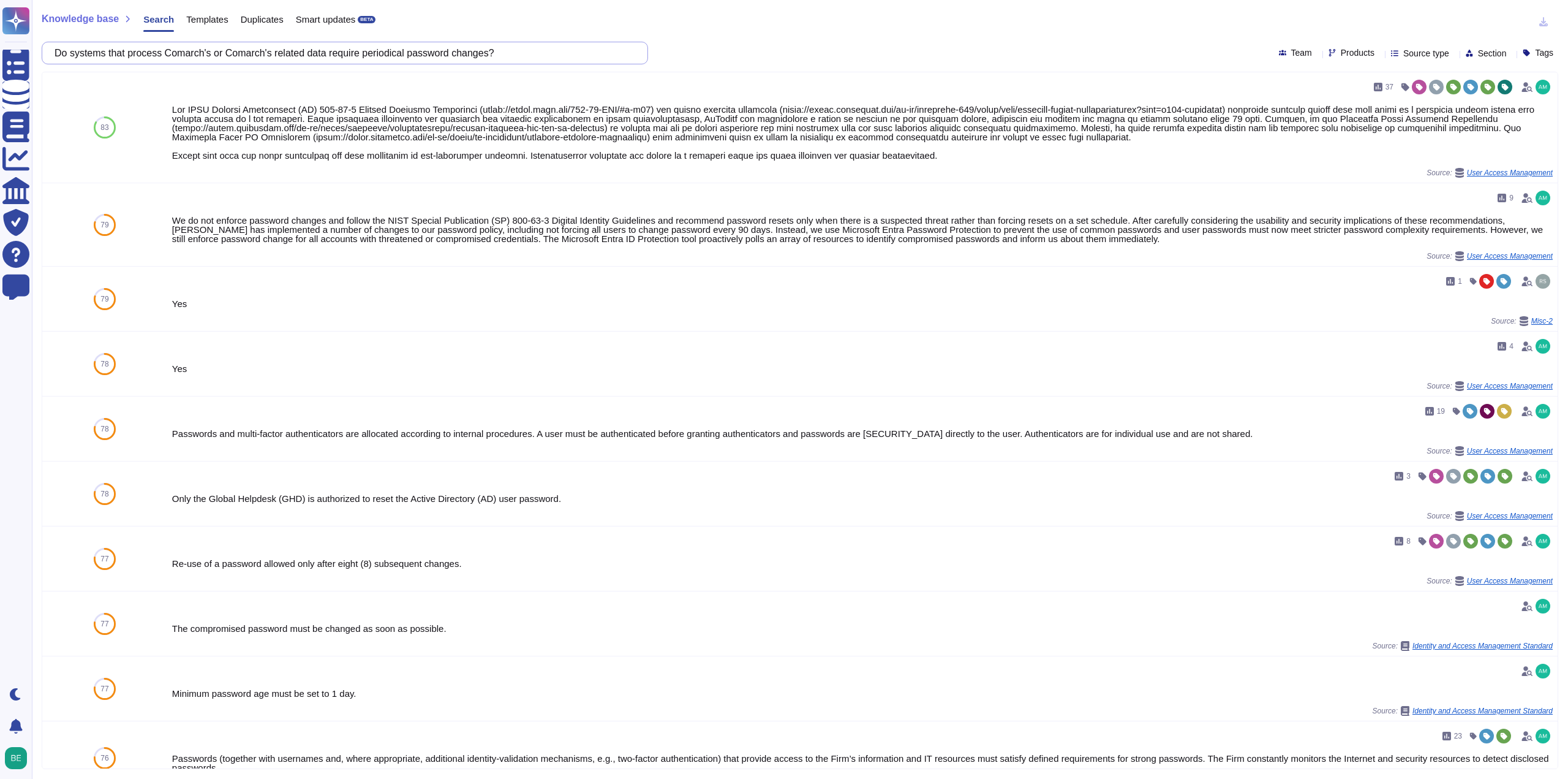
drag, startPoint x: 174, startPoint y: 52, endPoint x: 277, endPoint y: 53, distance: 103.0
click at [277, 53] on input "Do systems that process Comarch's or Comarch's related data require periodical …" at bounding box center [341, 53] width 586 height 22
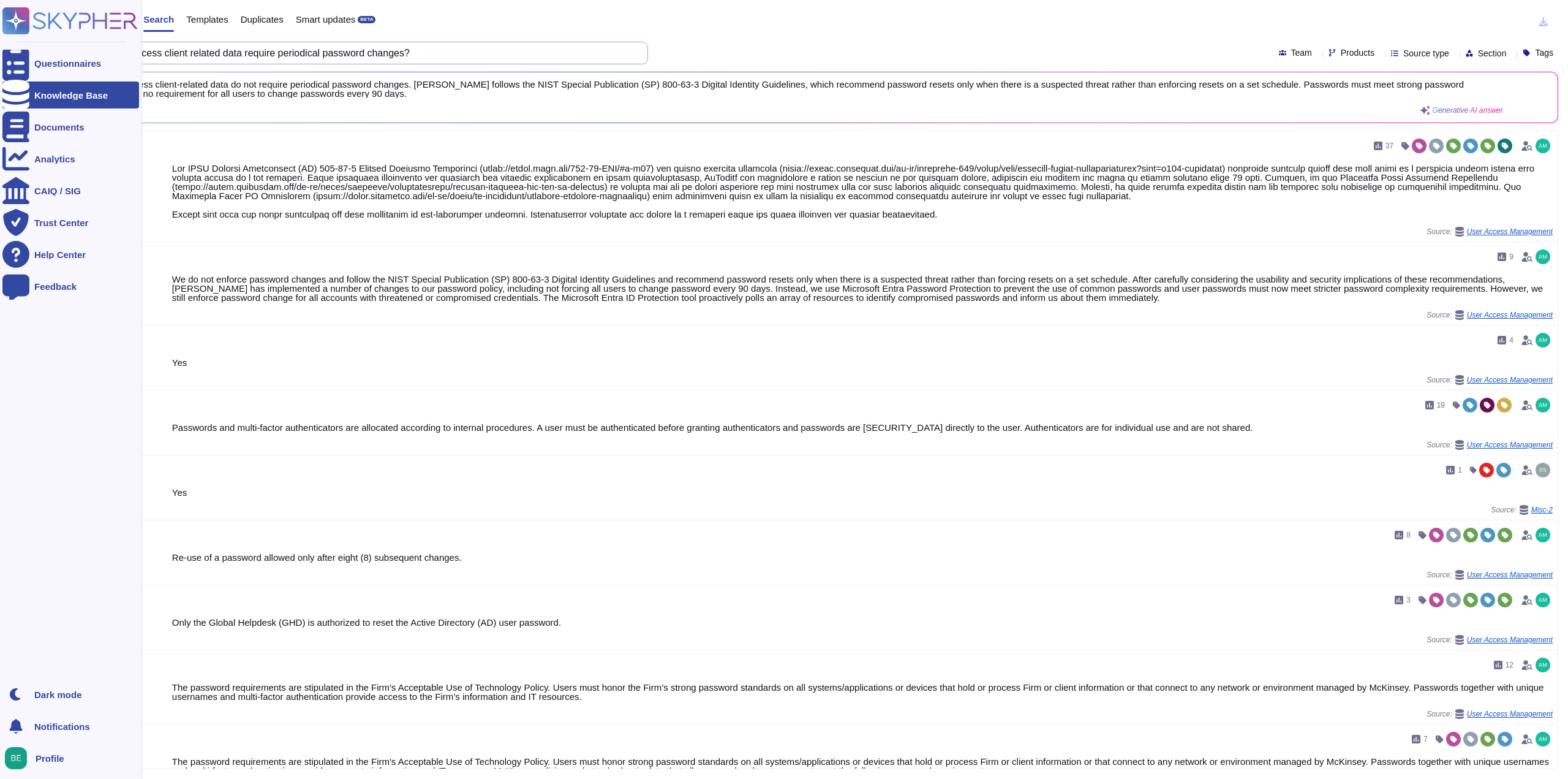
drag, startPoint x: 474, startPoint y: 47, endPoint x: 0, endPoint y: 104, distance: 477.4
click at [0, 104] on div "Questionnaires Knowledge Base Documents Analytics CAIQ / SIG Trust Center Help …" at bounding box center [784, 389] width 1568 height 779
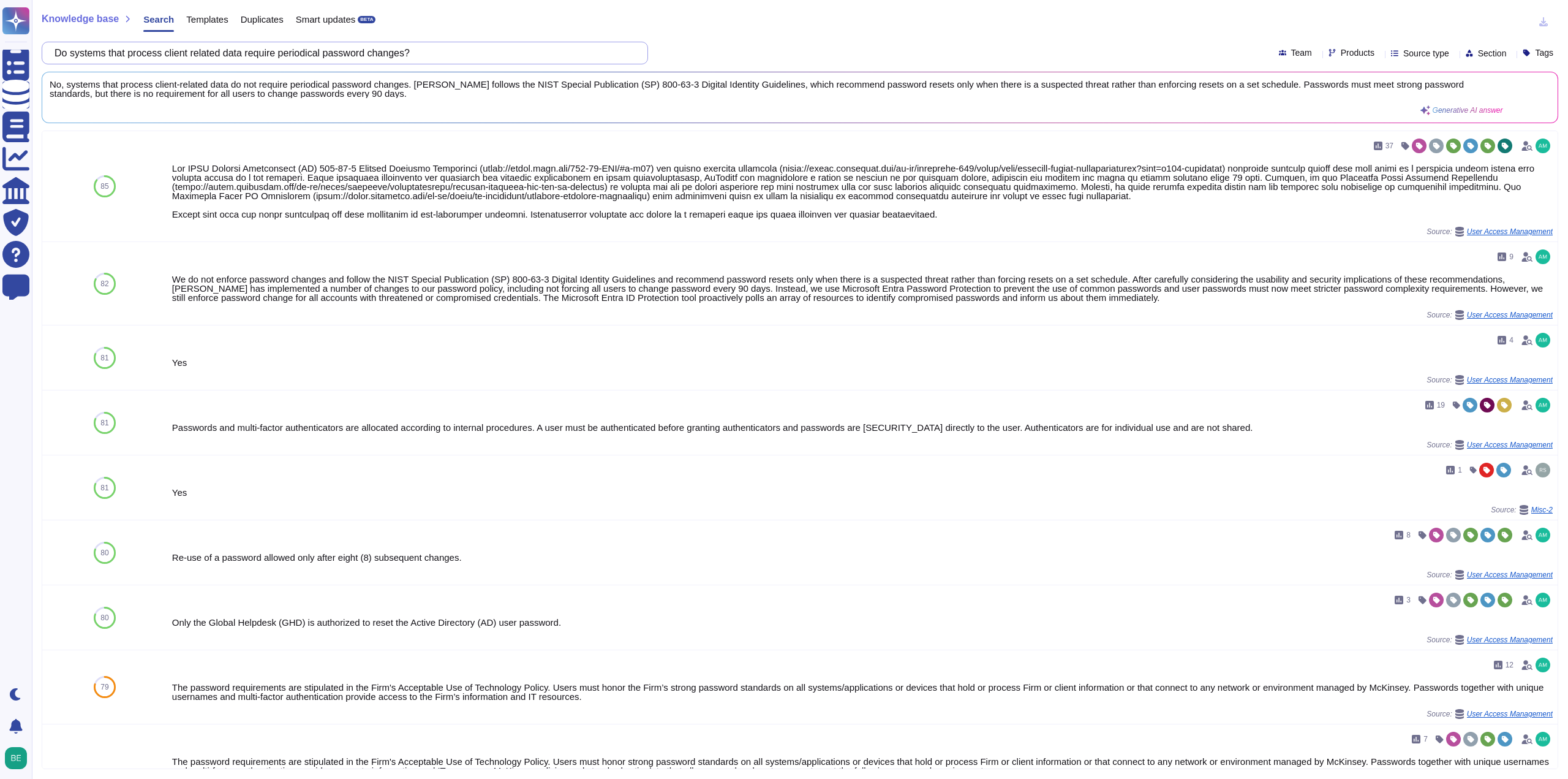
paste input "Provide the scope of MDM."
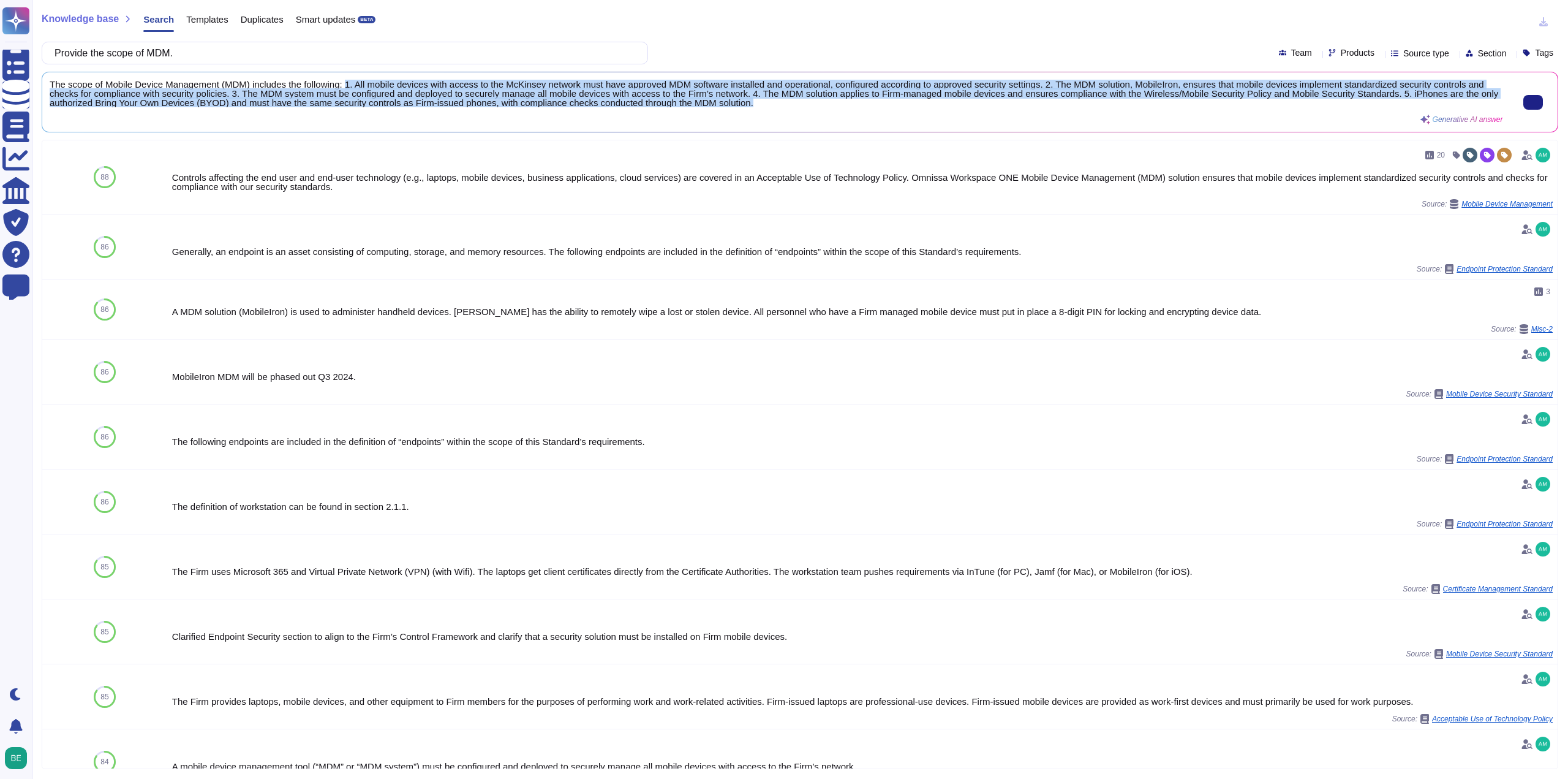
scroll to position [1, 0]
drag, startPoint x: 346, startPoint y: 83, endPoint x: 835, endPoint y: 98, distance: 489.2
click at [835, 98] on span "The scope of Mobile Device Management (MDM) includes the following: 1. All mobi…" at bounding box center [776, 94] width 1454 height 28
copy span "1. All mobile devices with access to the McKinsey network must have approved MD…"
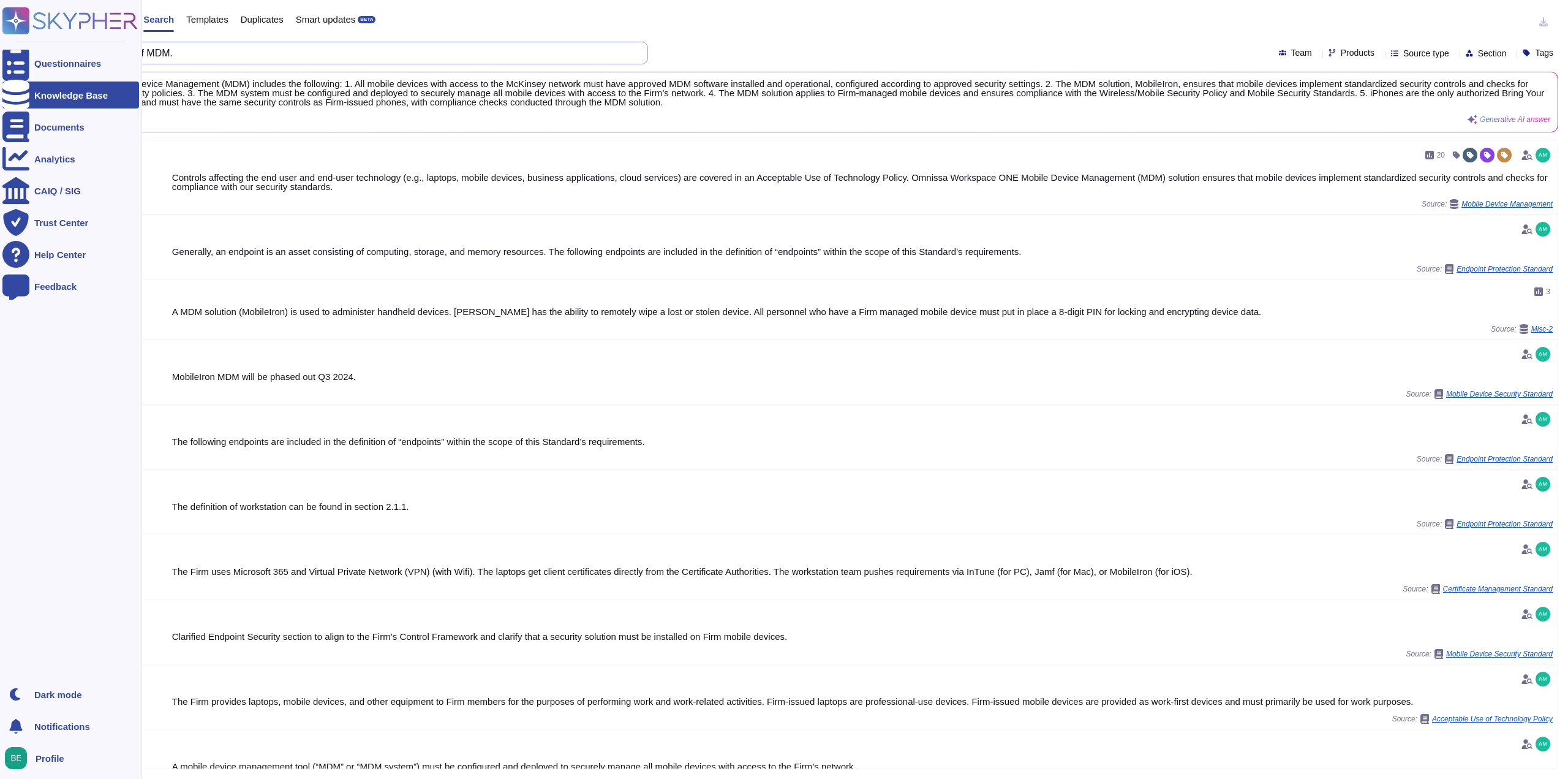
drag, startPoint x: 217, startPoint y: 50, endPoint x: 2, endPoint y: 29, distance: 216.0
click at [0, 29] on div "Questionnaires Knowledge Base Documents Analytics CAIQ / SIG Trust Center Help …" at bounding box center [784, 389] width 1568 height 779
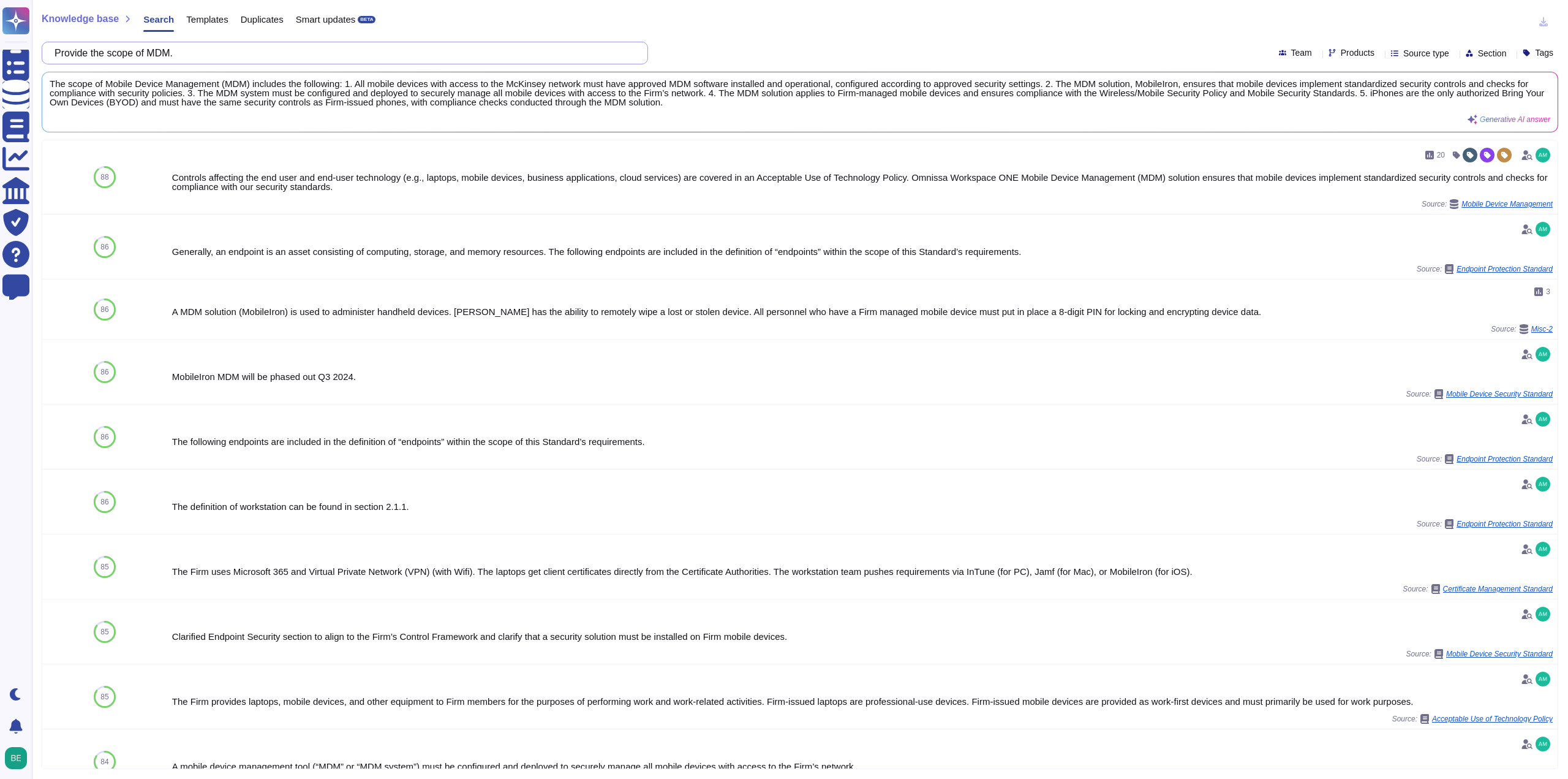
paste input "rules for employees for installing programs"
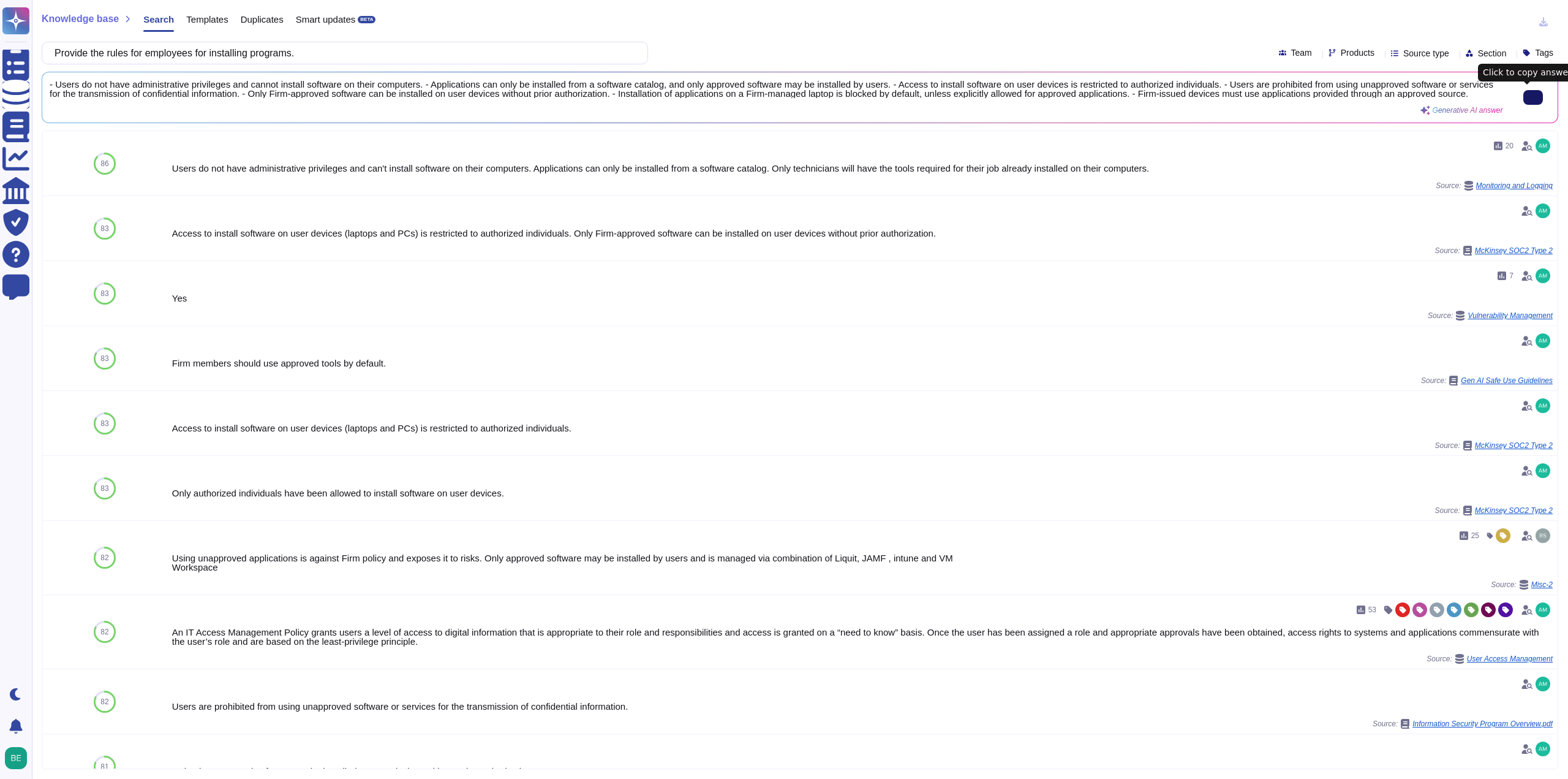
click at [1533, 97] on icon at bounding box center [1533, 97] width 0 height 0
click at [255, 55] on input "Provide the rules for employees for installing programs." at bounding box center [341, 53] width 586 height 22
paste input "Does access to data processing area require biometric authentication check?"
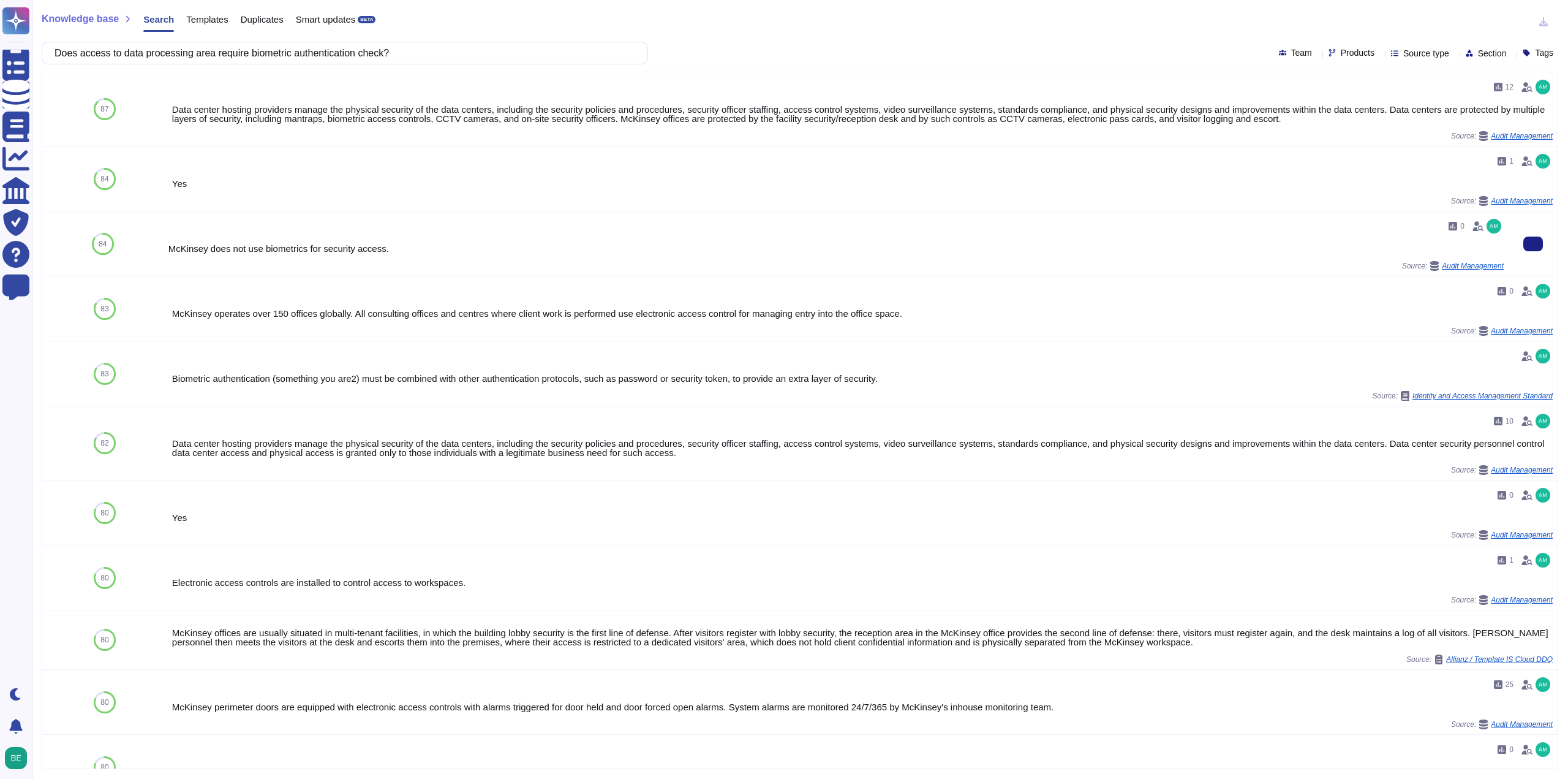
type input "Does access to data processing area require biometric authentication check?"
click at [1461, 263] on span "Audit Management" at bounding box center [1472, 266] width 62 height 7
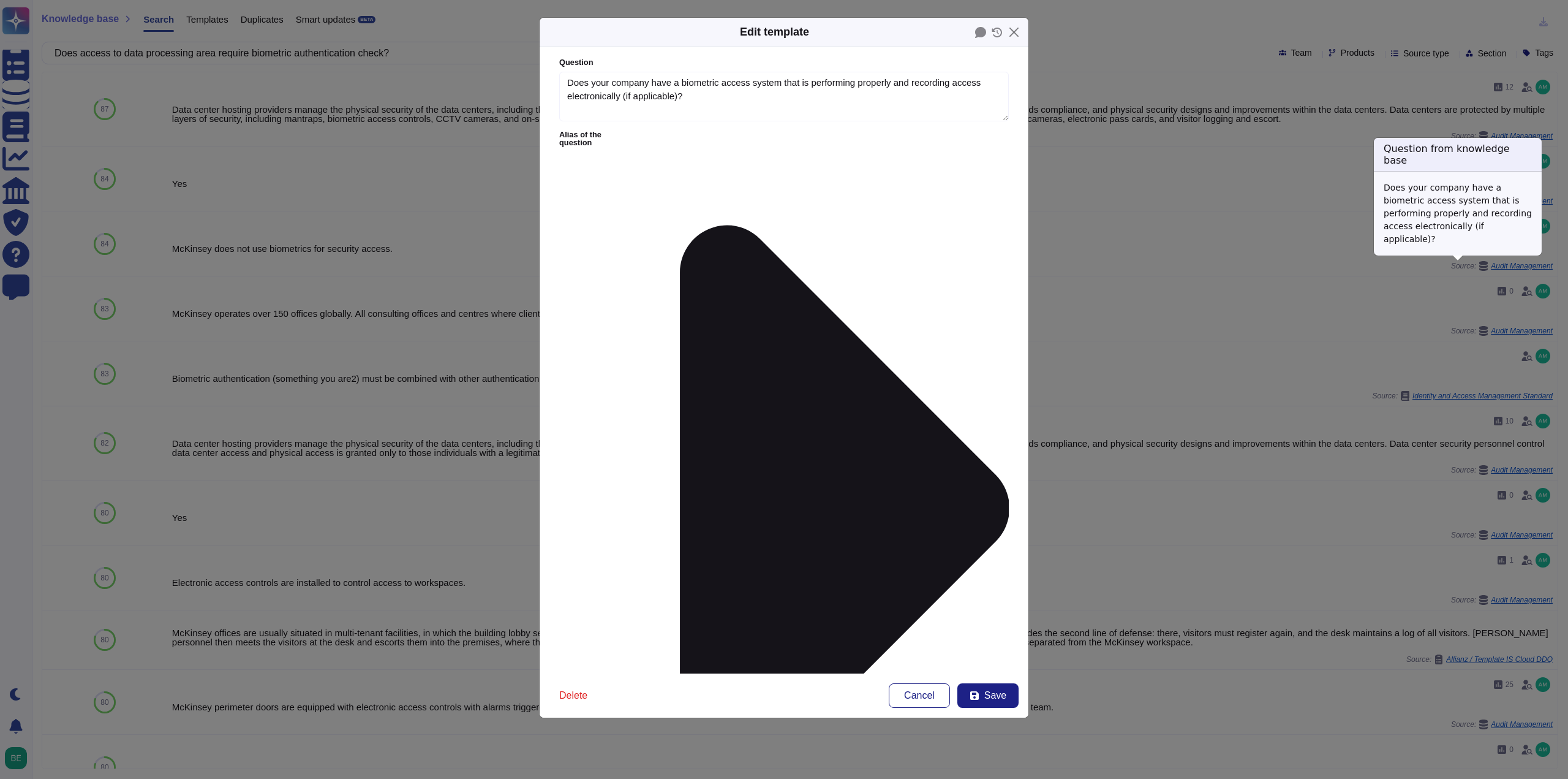
type textarea "Does your company have a biometric access system that is performing properly an…"
type textarea "McKinsey does not use biometrics for security access."
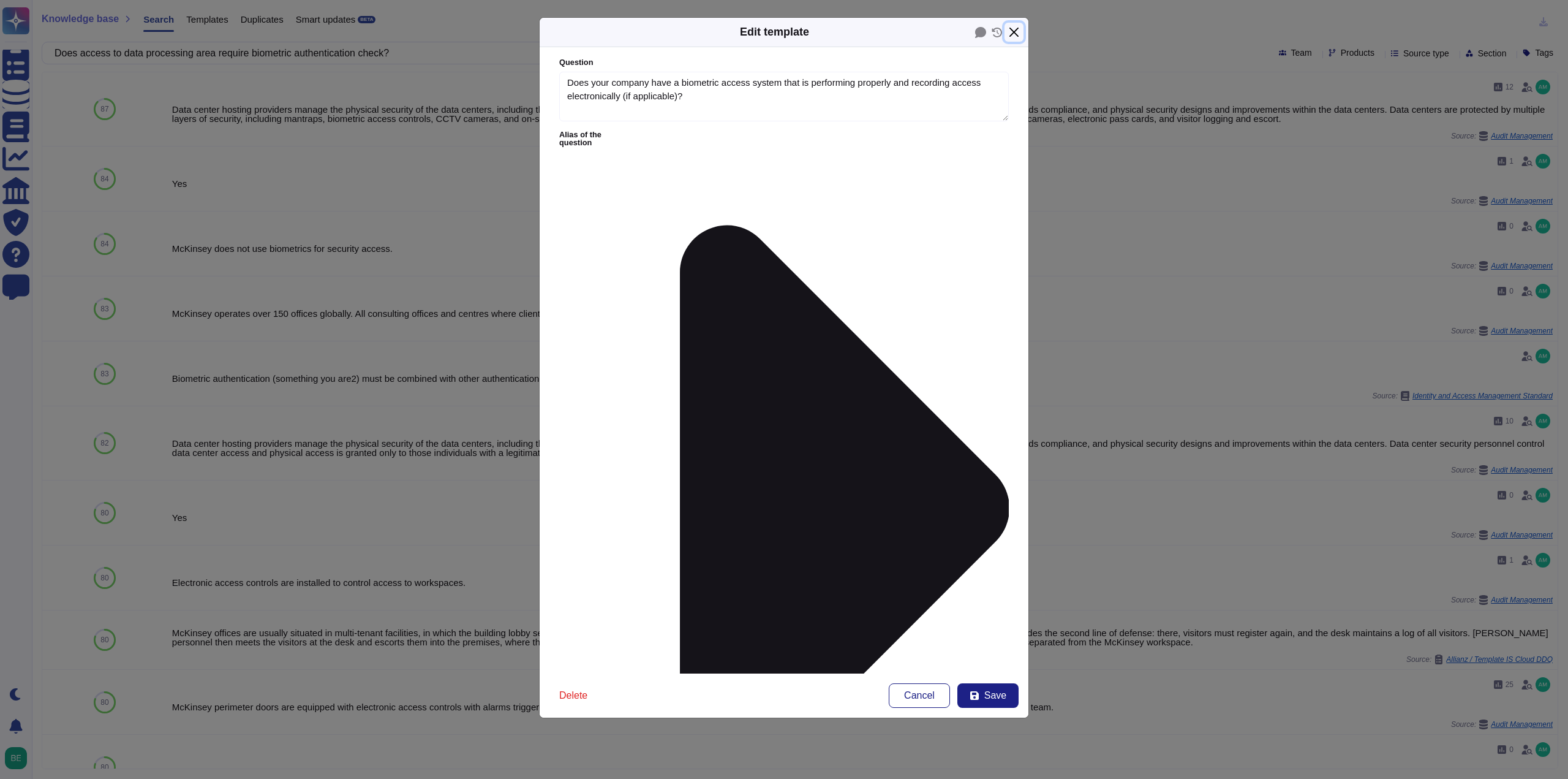
click at [1017, 32] on button "Close" at bounding box center [1014, 32] width 19 height 19
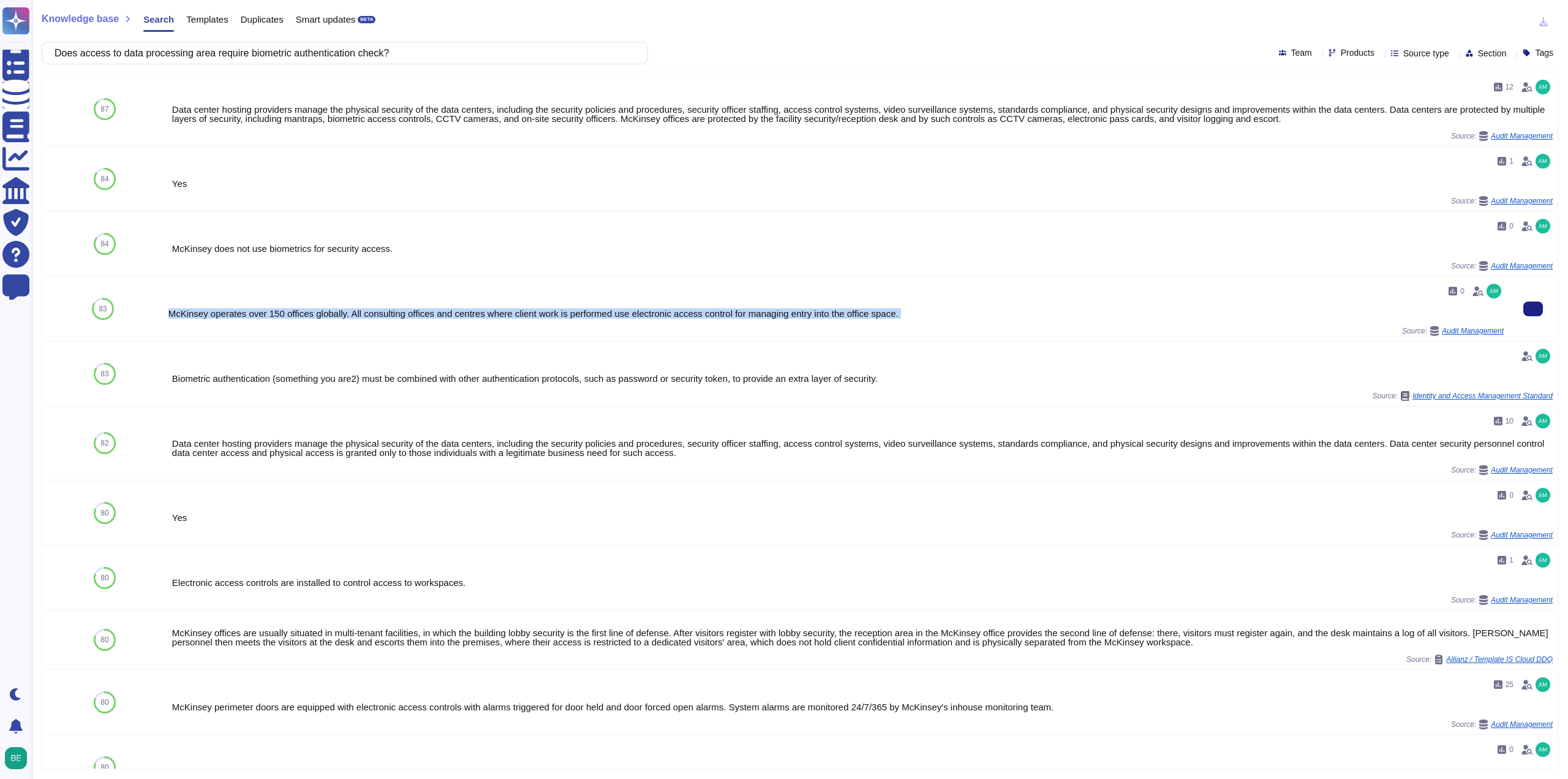
drag, startPoint x: 169, startPoint y: 314, endPoint x: 1009, endPoint y: 321, distance: 840.0
click at [1008, 321] on div "0 McKinsey operates over 150 offices globally. All consulting offices and centr…" at bounding box center [835, 308] width 1335 height 55
copy div "McKinsey operates over 150 offices globally. All consulting offices and centres…"
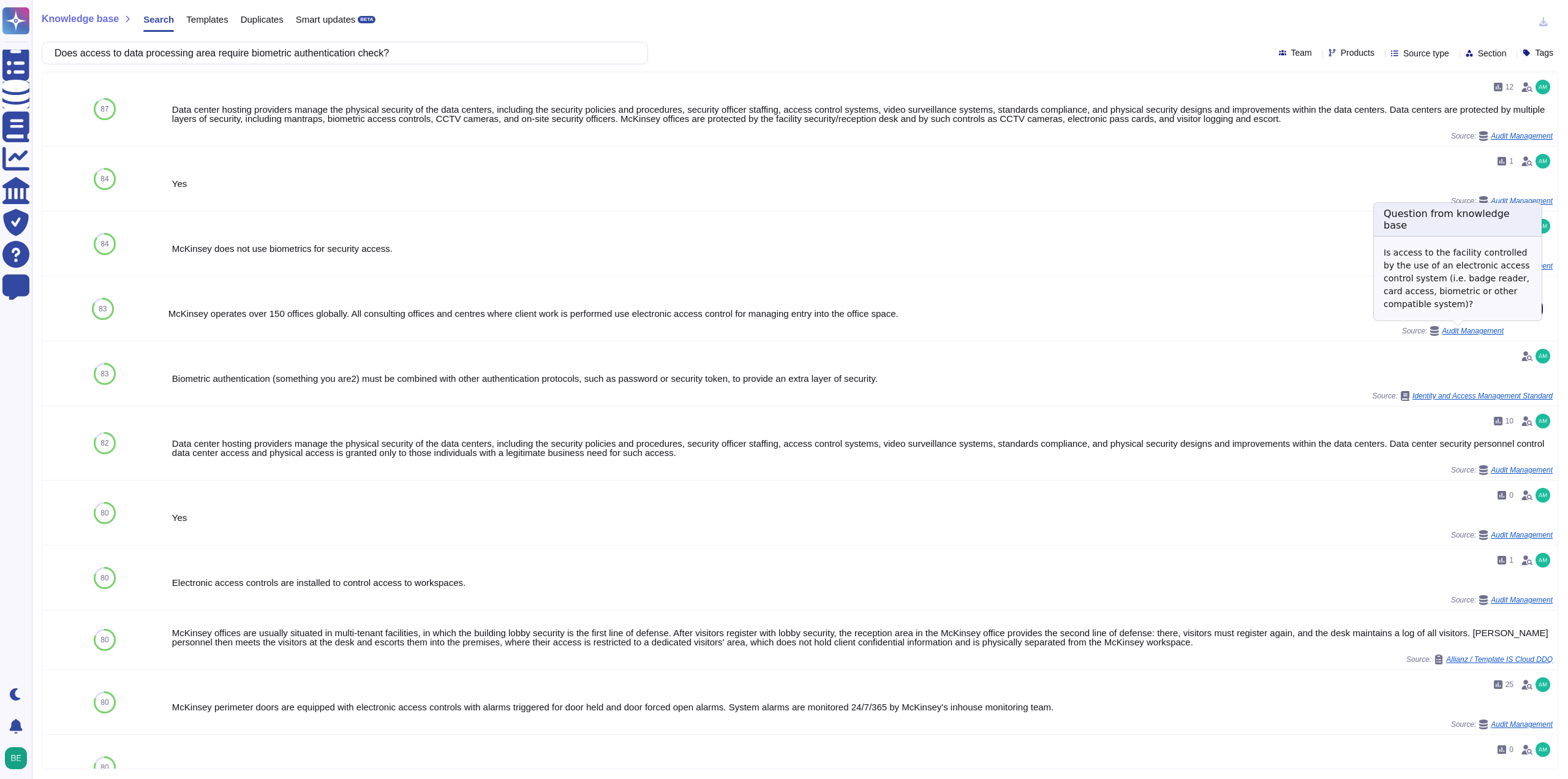
click at [1455, 328] on span "Audit Management" at bounding box center [1472, 331] width 62 height 7
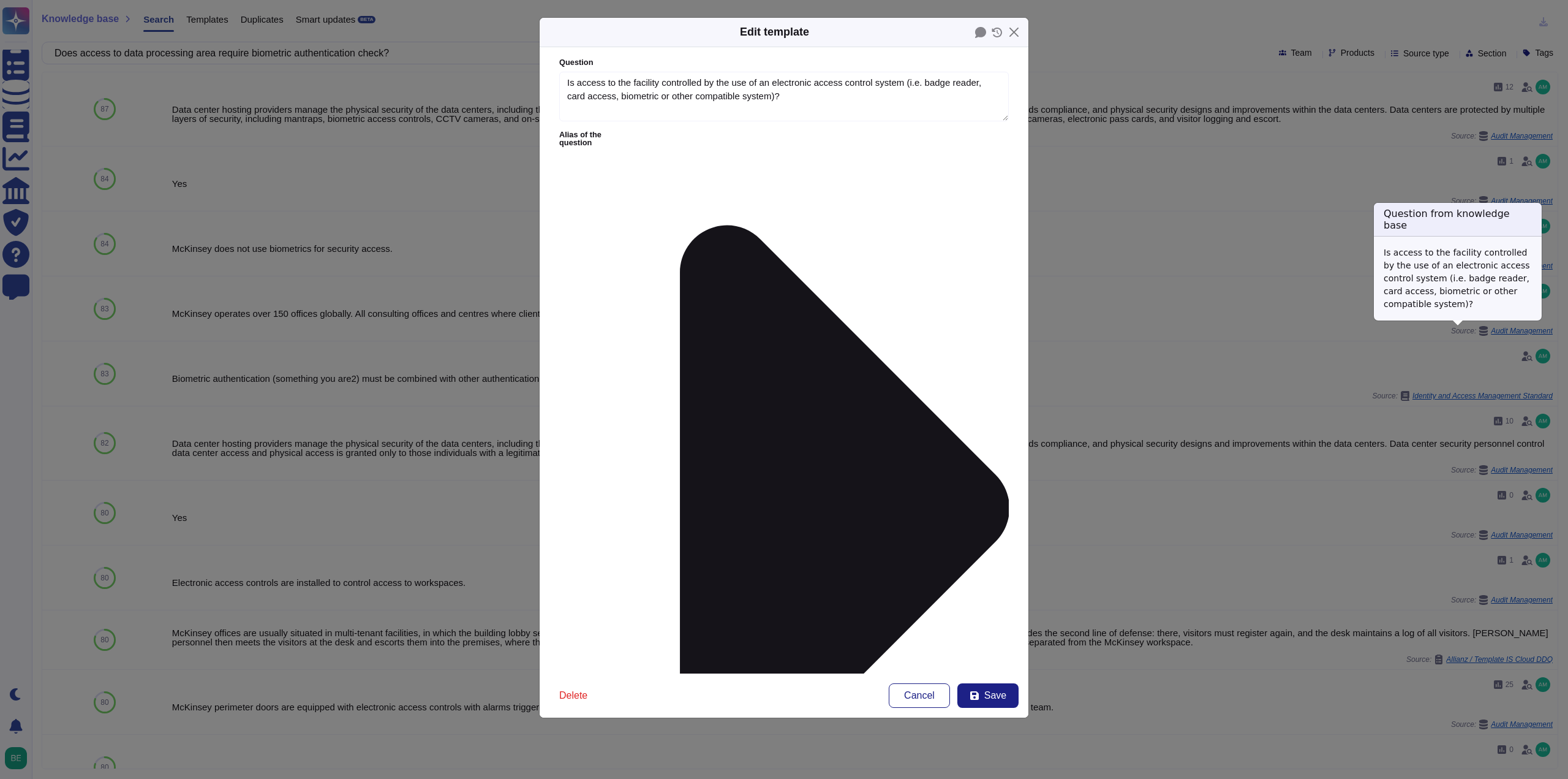
type textarea "Is access to the facility controlled by the use of an electronic access control…"
type textarea "McKinsey operates over 150 offices globally. All consulting offices and centres…"
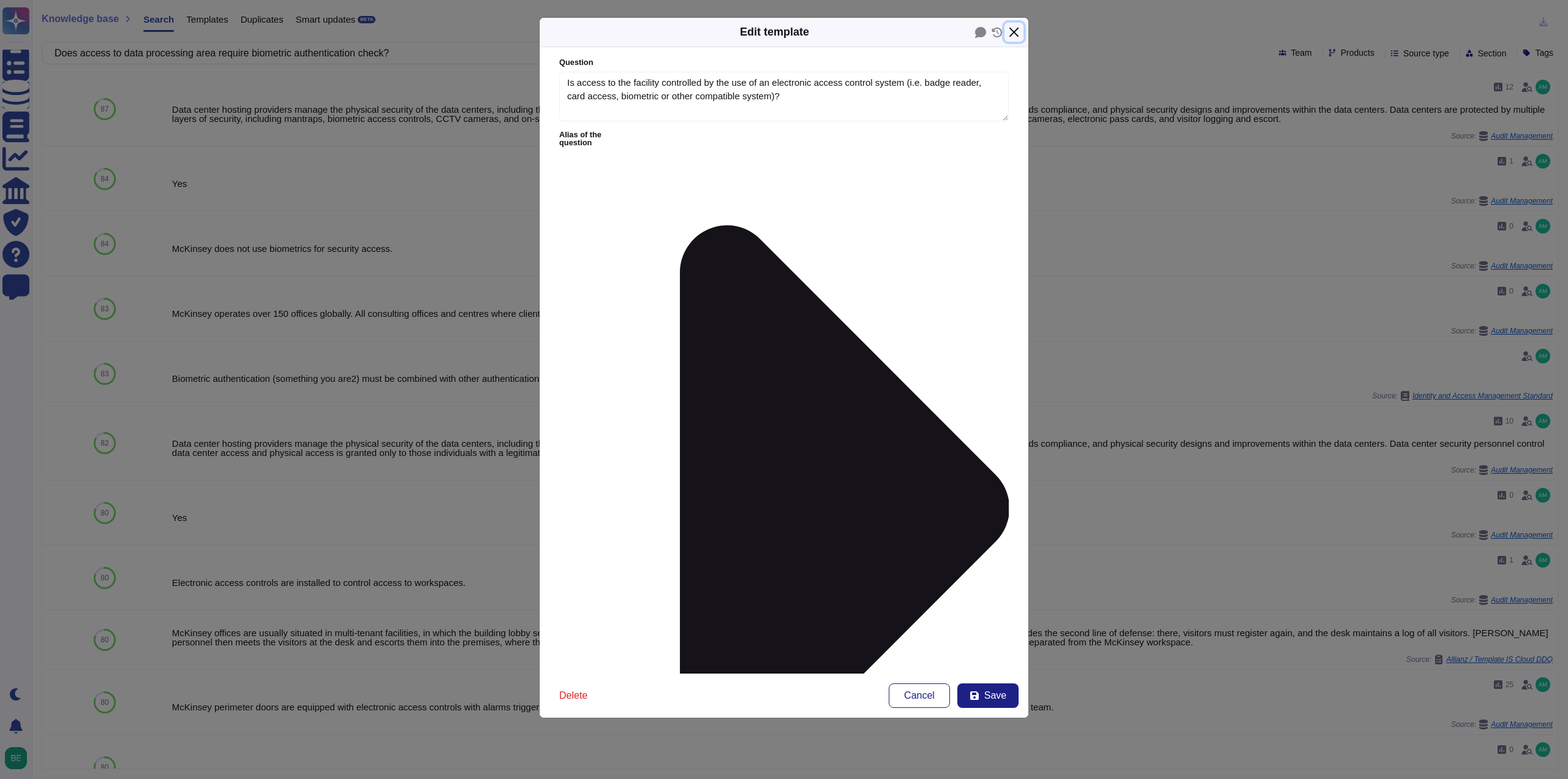
click at [1014, 32] on button "Close" at bounding box center [1014, 32] width 19 height 19
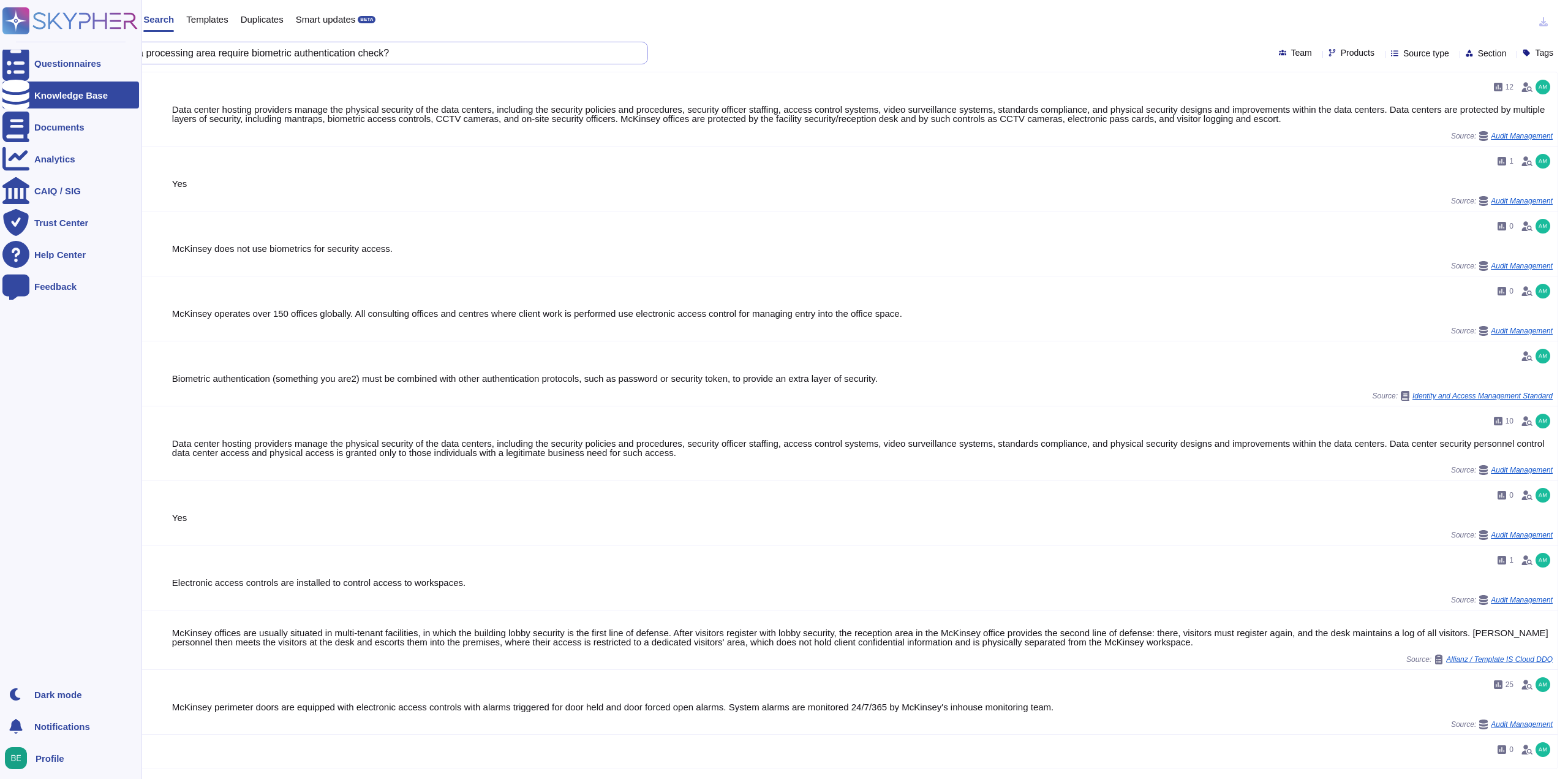
drag, startPoint x: 408, startPoint y: 51, endPoint x: 22, endPoint y: 95, distance: 388.5
click at [22, 95] on div "Questionnaires Knowledge Base Documents Analytics CAIQ / SIG Trust Center Help …" at bounding box center [784, 389] width 1568 height 779
paste input "Are security officers overlooking the visiting guests when on premise of the or…"
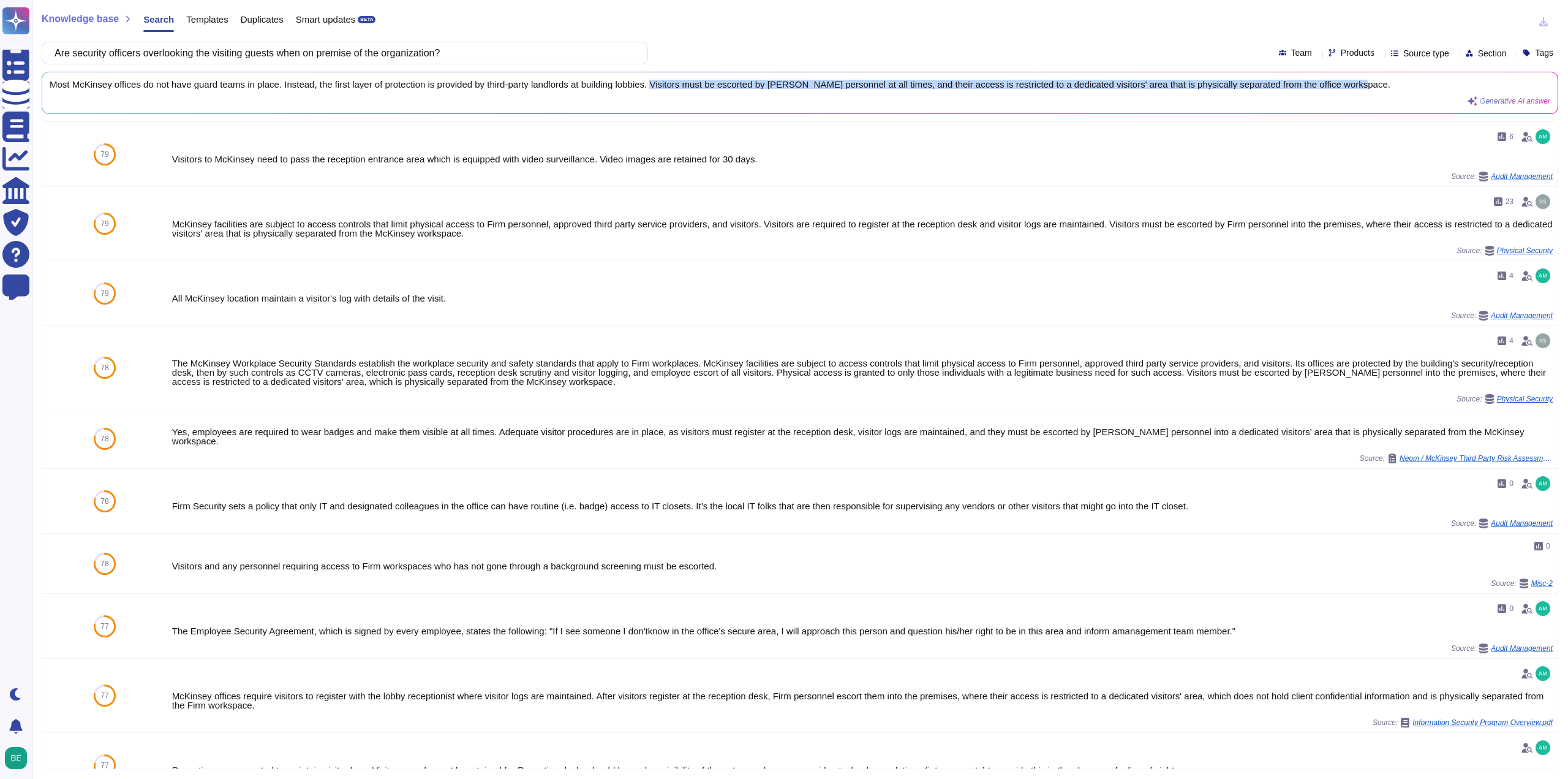
drag, startPoint x: 655, startPoint y: 81, endPoint x: 1382, endPoint y: 79, distance: 727.0
click at [1382, 79] on div "Most McKinsey offices do not have guard teams in place. Instead, the first laye…" at bounding box center [800, 92] width 1515 height 41
copy span "Visitors must be escorted by [PERSON_NAME] personnel at all times, and their ac…"
click at [381, 60] on input "Are security officers overlooking the visiting guests when on premise of the or…" at bounding box center [341, 53] width 586 height 22
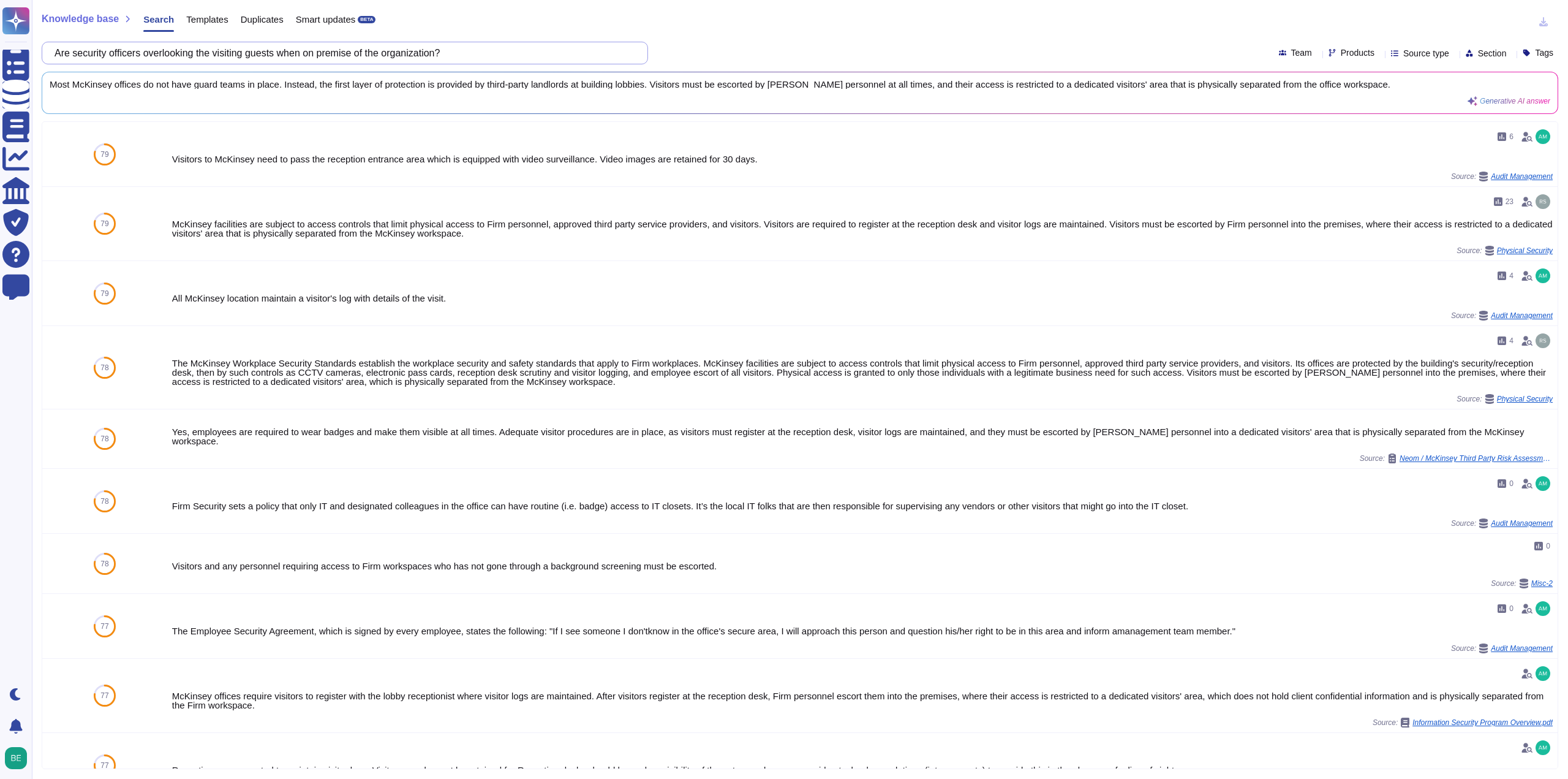
click at [381, 60] on input "Are security officers overlooking the visiting guests when on premise of the or…" at bounding box center [341, 53] width 586 height 22
paste input "Is there a function in the organization responsible for the security of cloud c…"
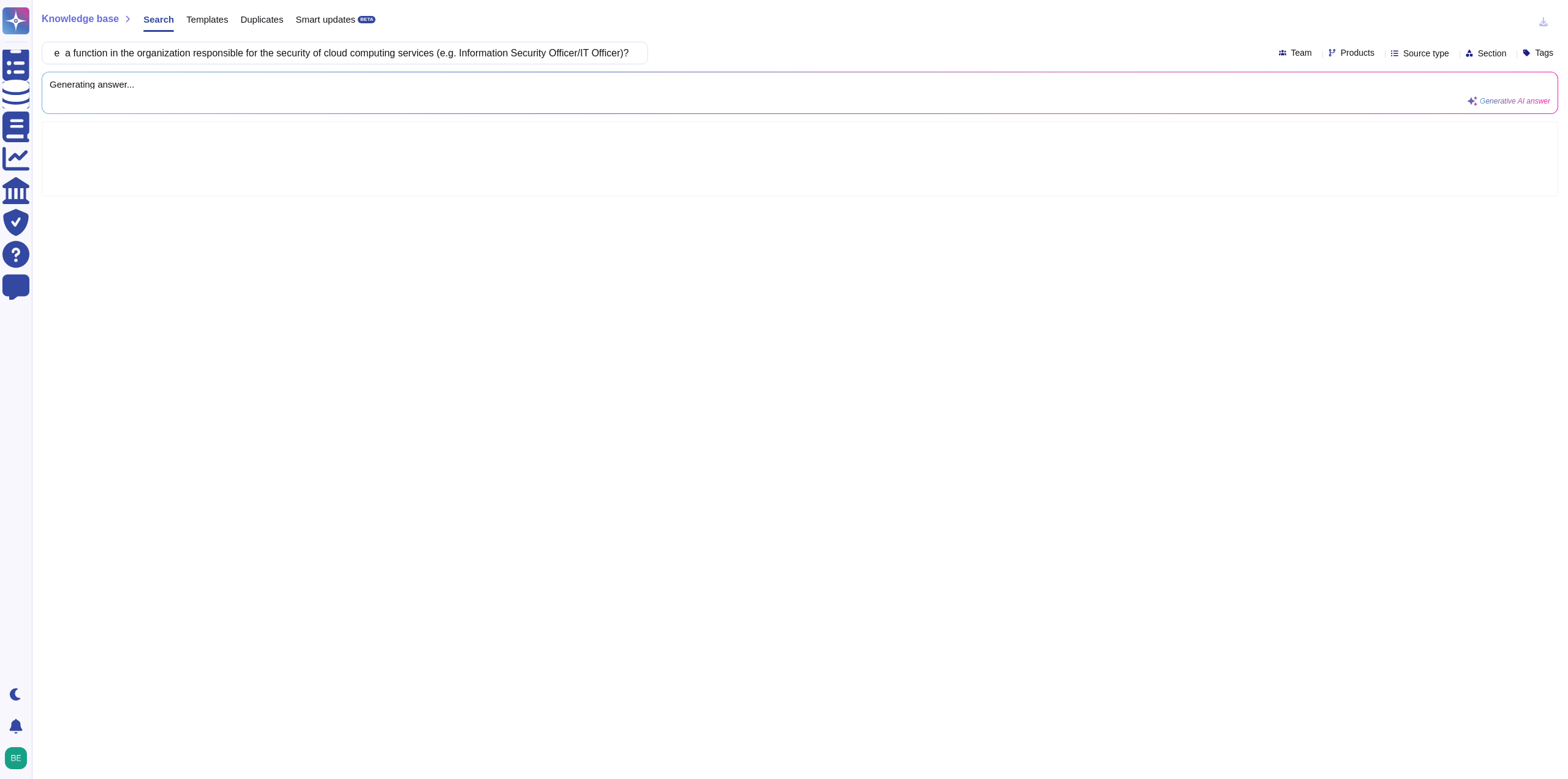
scroll to position [0, 0]
click at [636, 51] on div "Is there a function in the organization responsible for the security of cloud c…" at bounding box center [345, 53] width 606 height 23
click at [550, 49] on input "Is there a function in the organization responsible for the security of cloud c…" at bounding box center [341, 53] width 586 height 22
drag, startPoint x: 550, startPoint y: 49, endPoint x: 714, endPoint y: 48, distance: 164.0
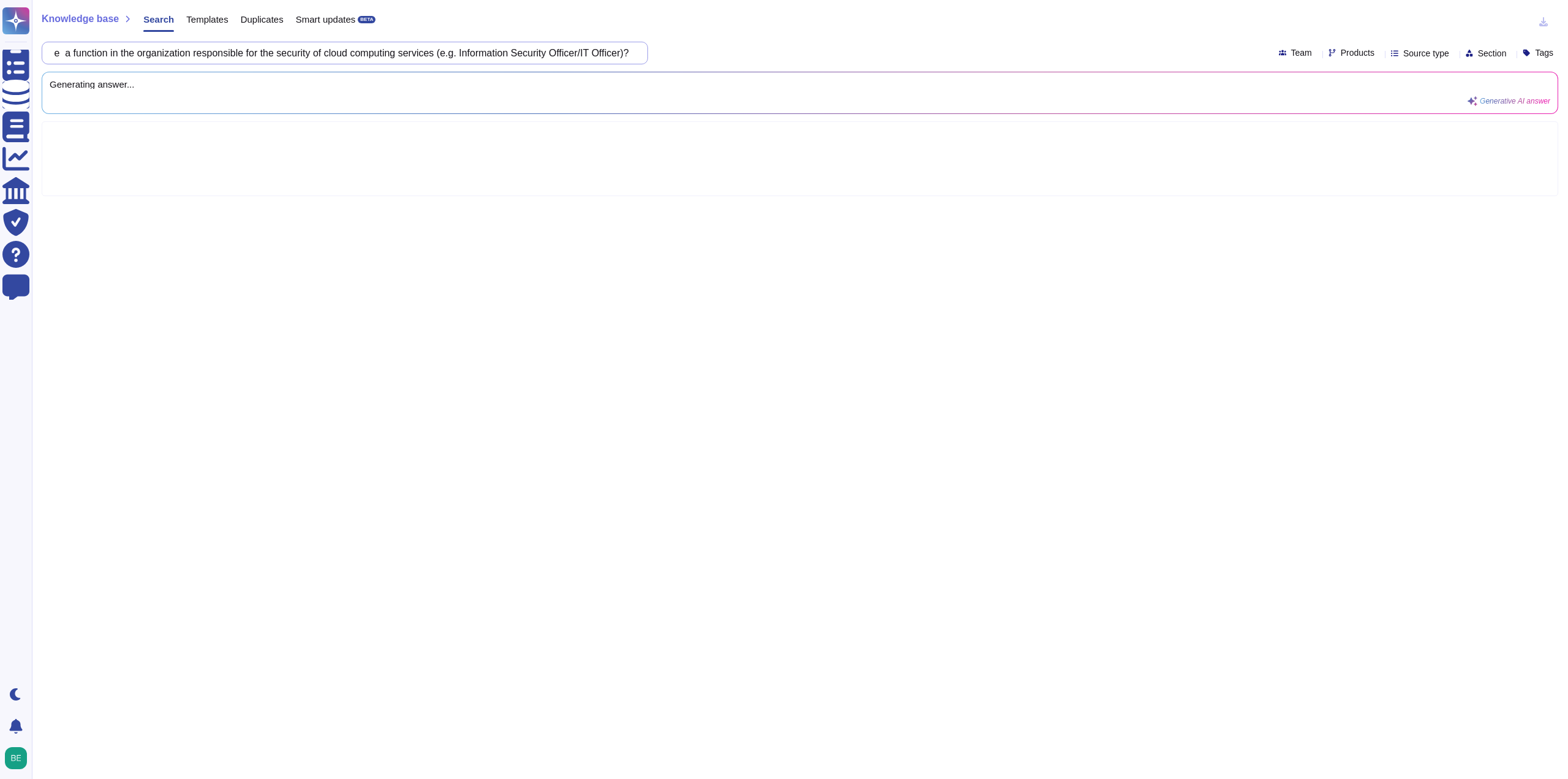
click at [714, 48] on div "Is there a function in the organization responsible for the security of cloud c…" at bounding box center [800, 53] width 1517 height 23
paste input "Please provide your contact details."
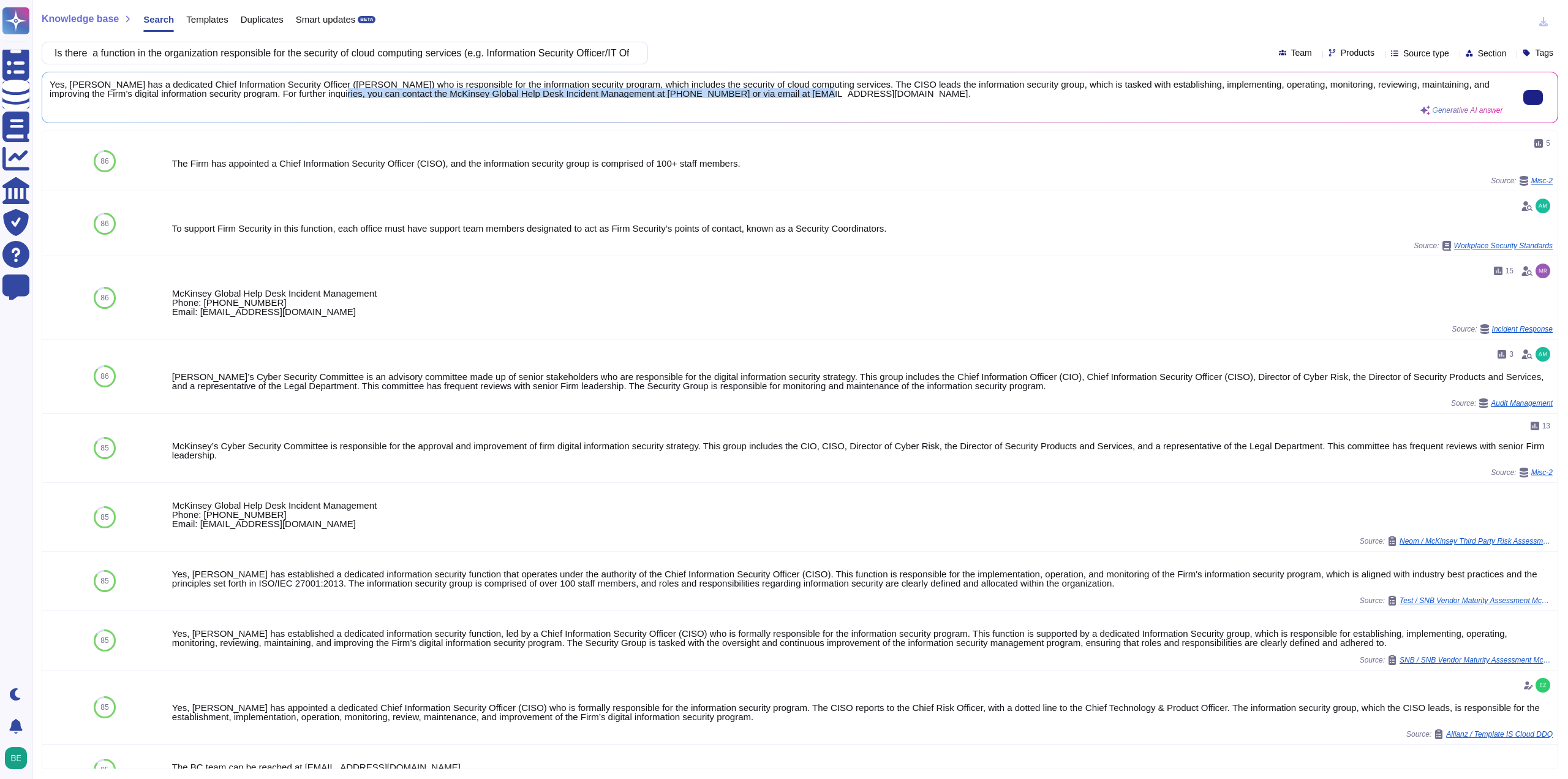
scroll to position [1, 0]
drag, startPoint x: 320, startPoint y: 91, endPoint x: 810, endPoint y: 97, distance: 490.0
click at [810, 97] on span "Yes, [PERSON_NAME] has a dedicated Chief Information Security Officer ([PERSON_…" at bounding box center [776, 88] width 1454 height 18
copy span "contact the McKinsey Global Help Desk Incident Management at [PHONE_NUMBER] or …"
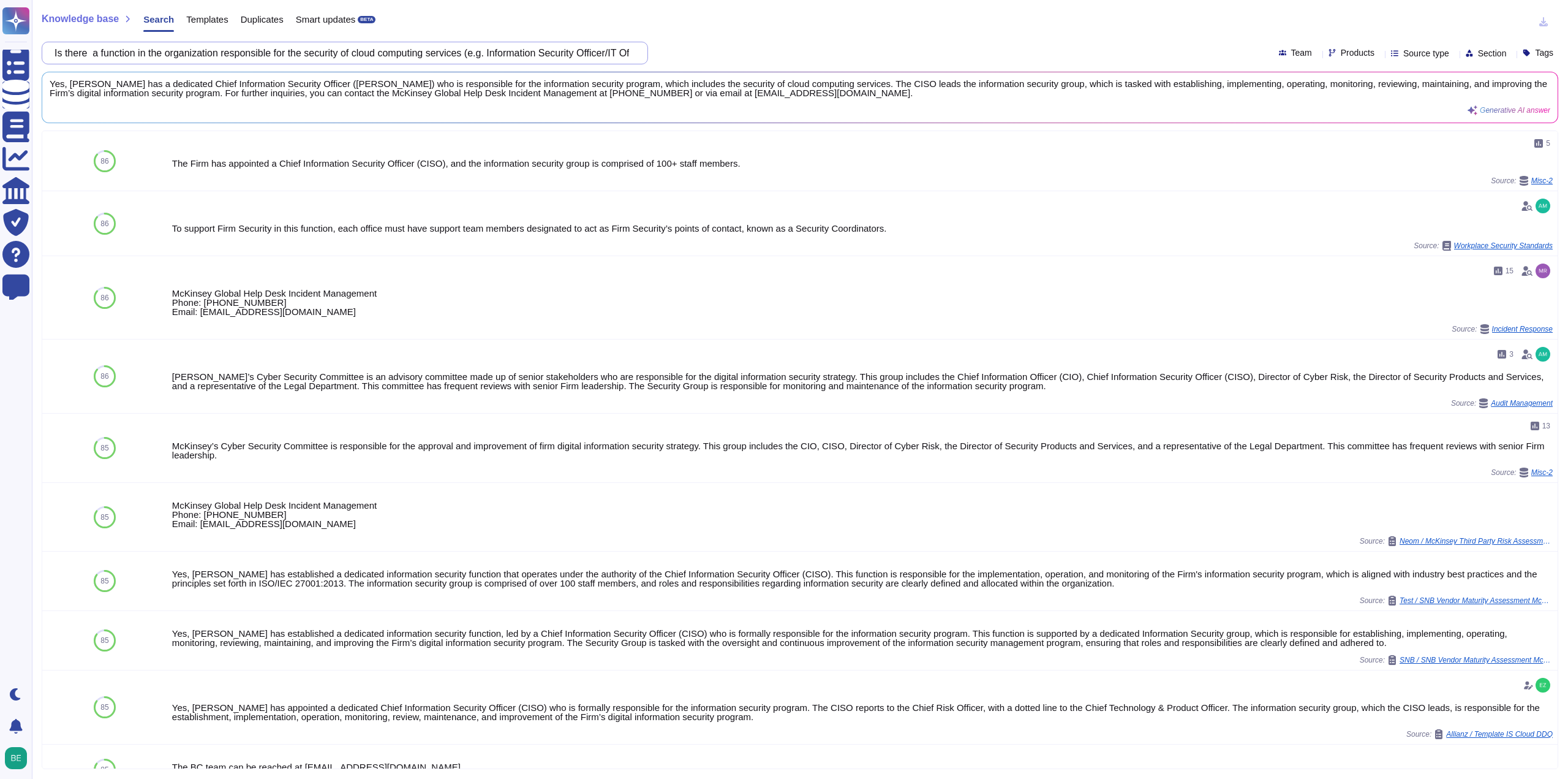
click at [442, 51] on input "Is there a function in the organization responsible for the security of cloud c…" at bounding box center [341, 53] width 586 height 22
paste input "Has your organization evaluated or is it evaluating or certifying security of a…"
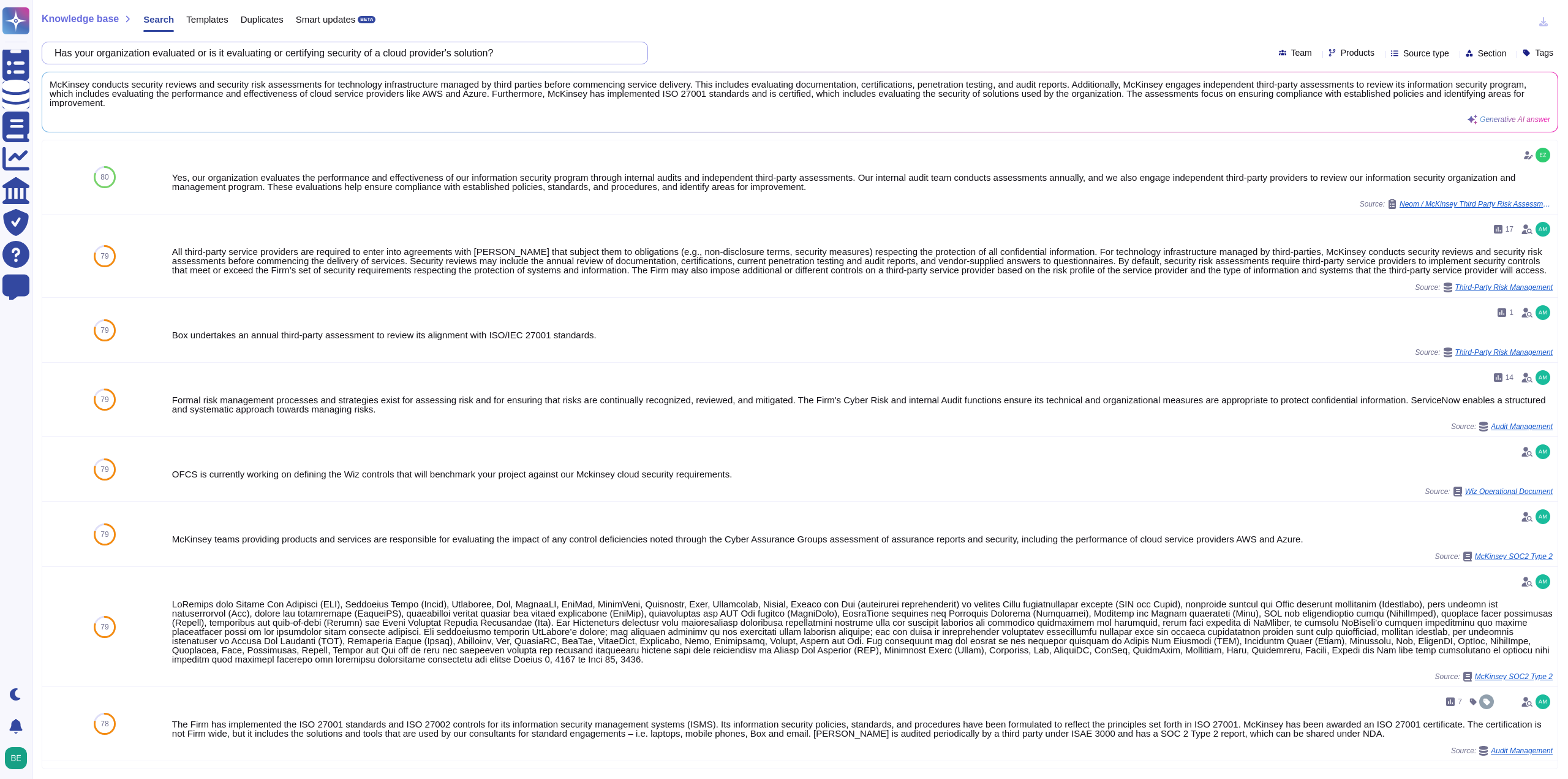
click at [540, 55] on input "Has your organization evaluated or is it evaluating or certifying security of a…" at bounding box center [341, 53] width 586 height 22
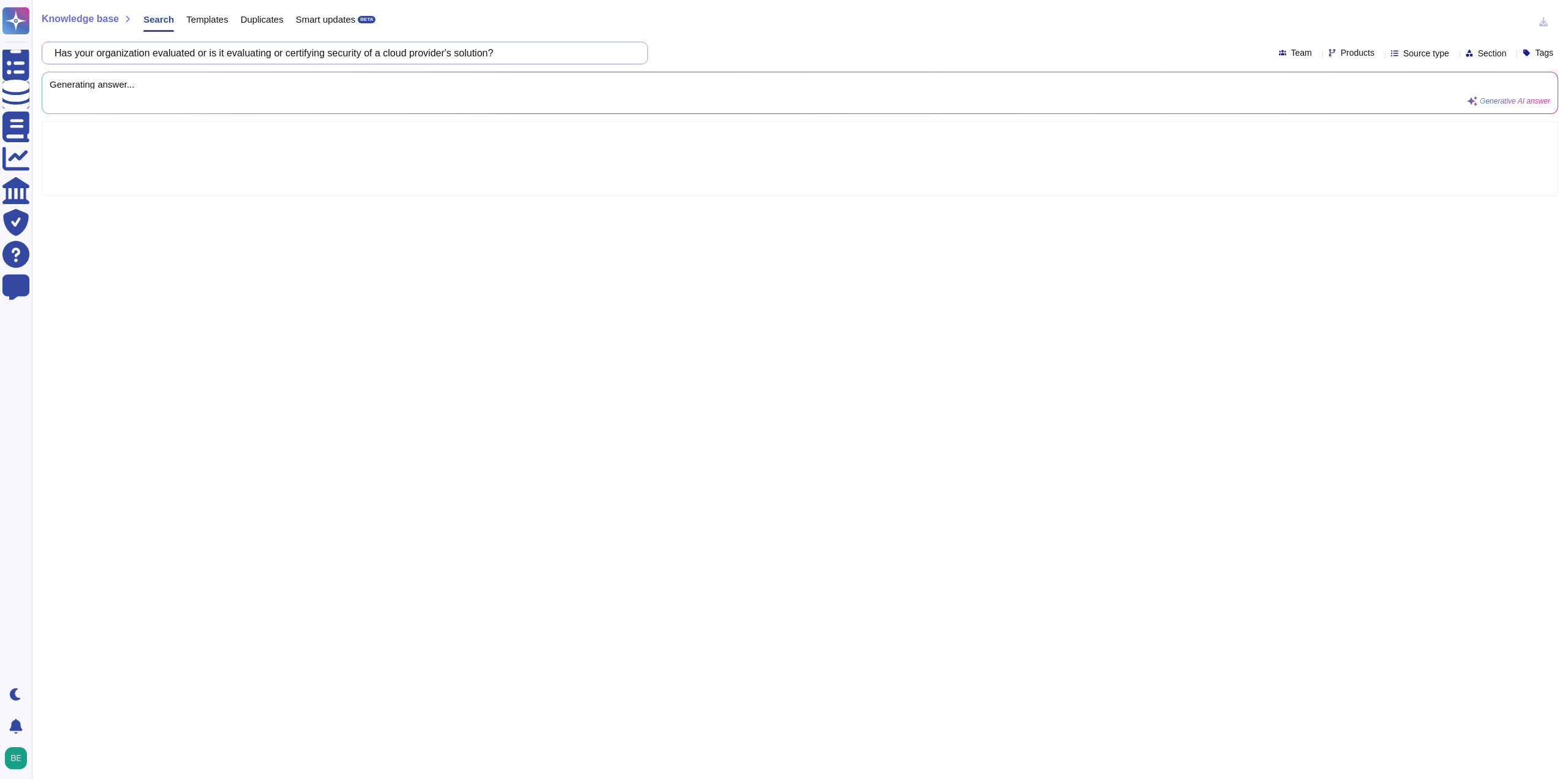
paste input "Provide the name of the certificate, the year of certification, the expiration …"
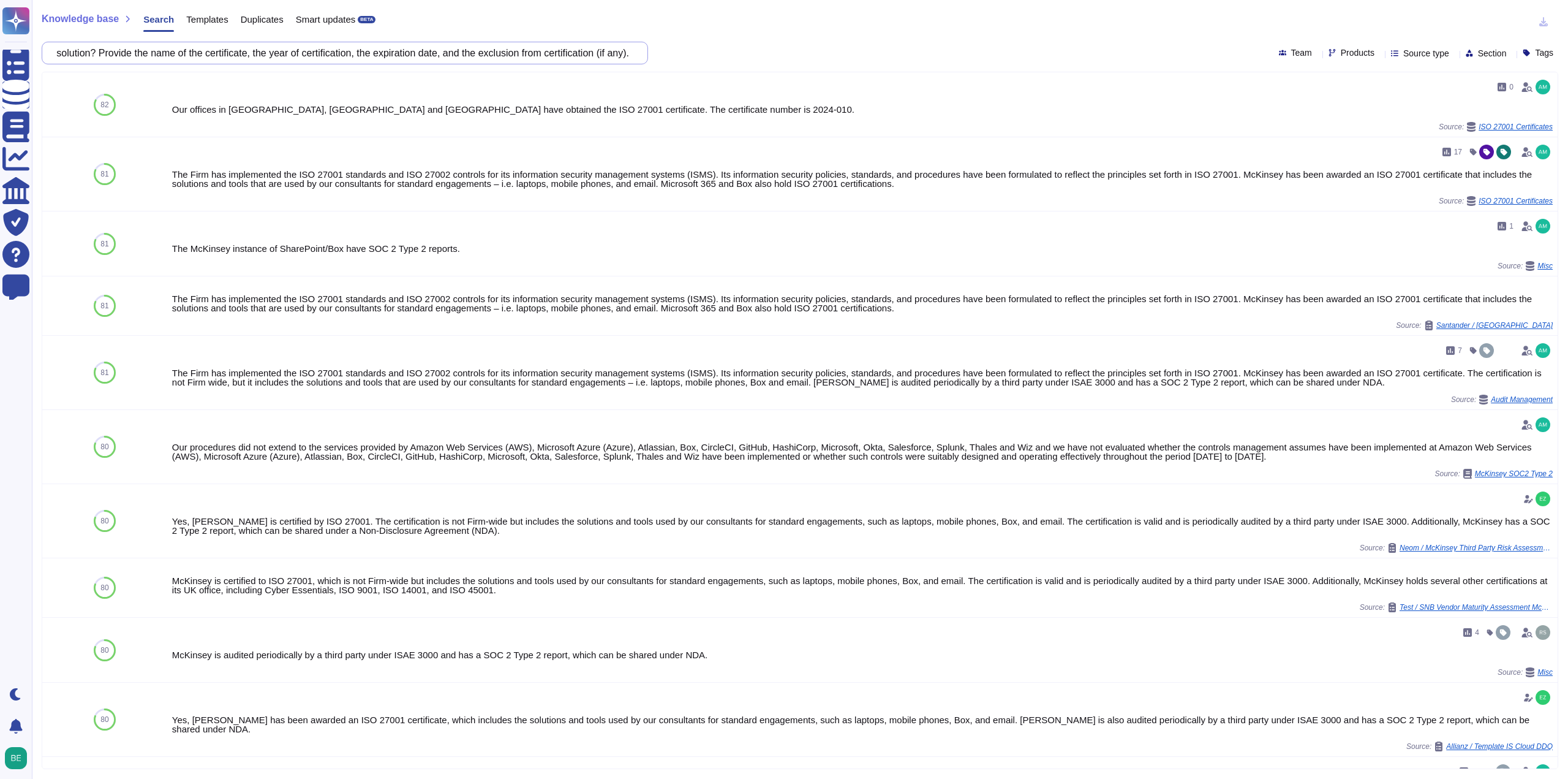
scroll to position [0, 0]
click at [310, 60] on input "Has your organization evaluated or is it evaluating or certifying security of a…" at bounding box center [341, 53] width 586 height 22
paste input "Does the organization have documented processes, procedures or instructions for…"
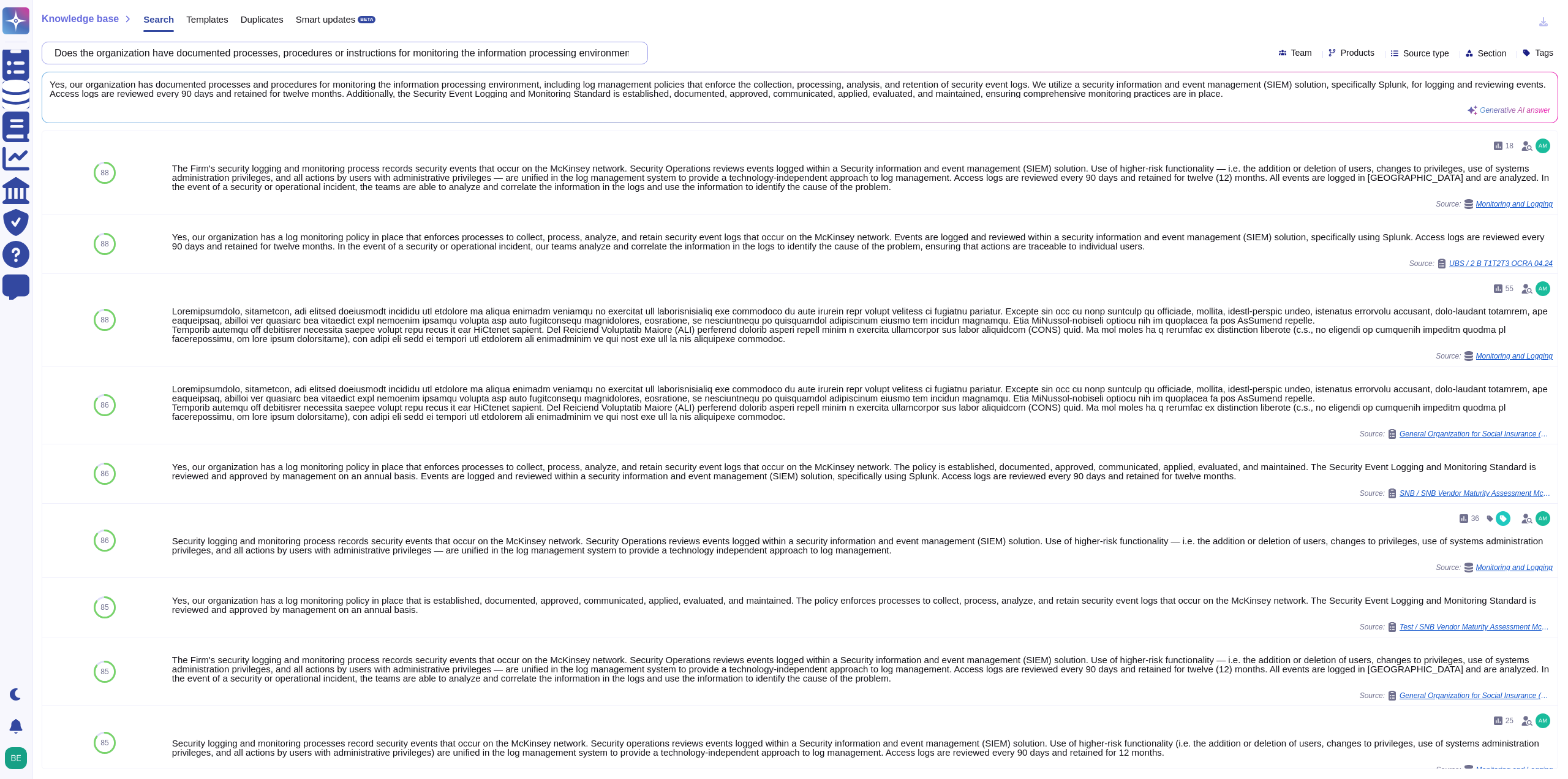
click at [410, 53] on input "Does the organization have documented processes, procedures or instructions for…" at bounding box center [341, 53] width 586 height 22
paste input "escribe the resource isolation mechanisms used in the cloud computing service, …"
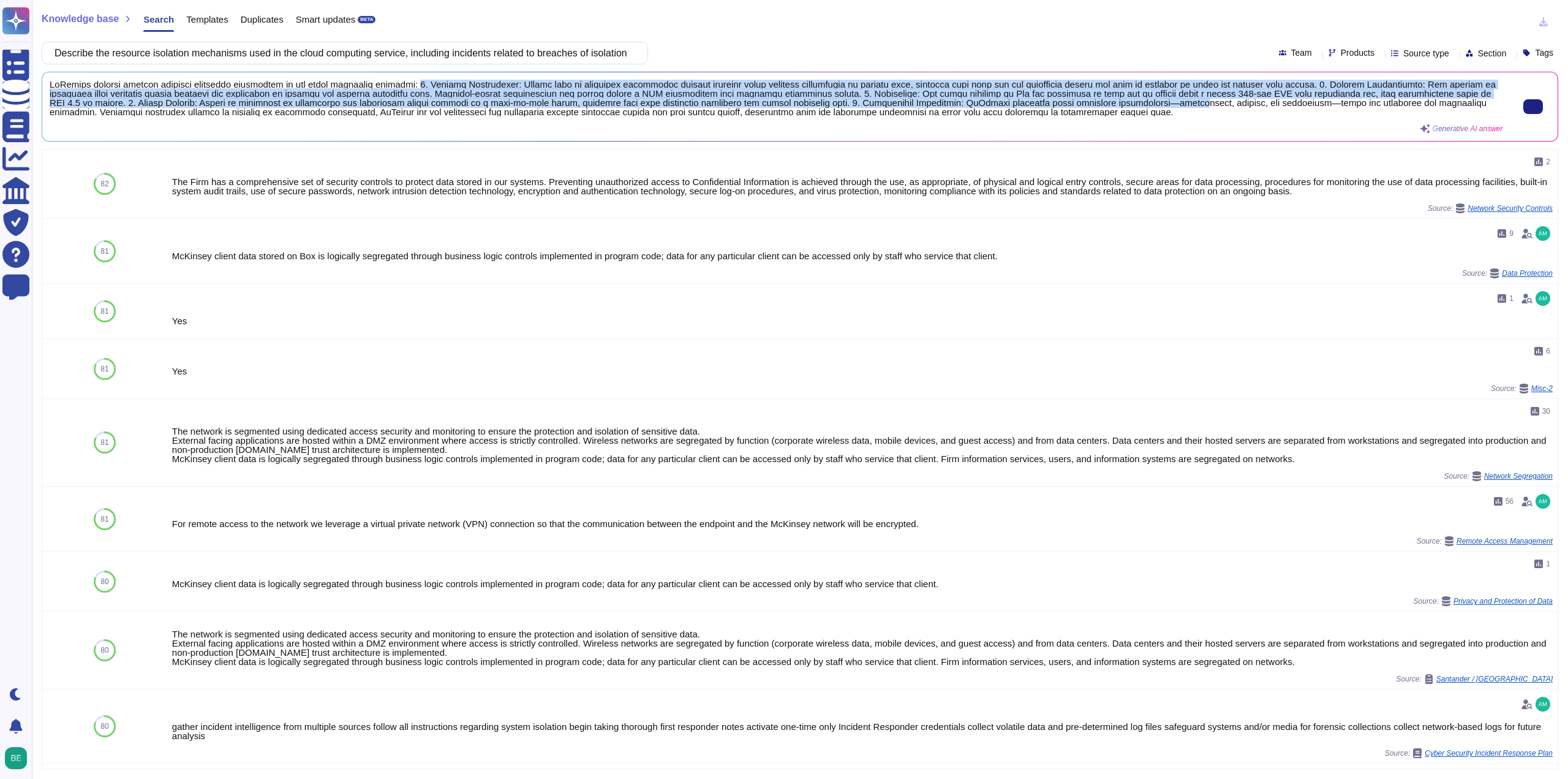
scroll to position [1, 0]
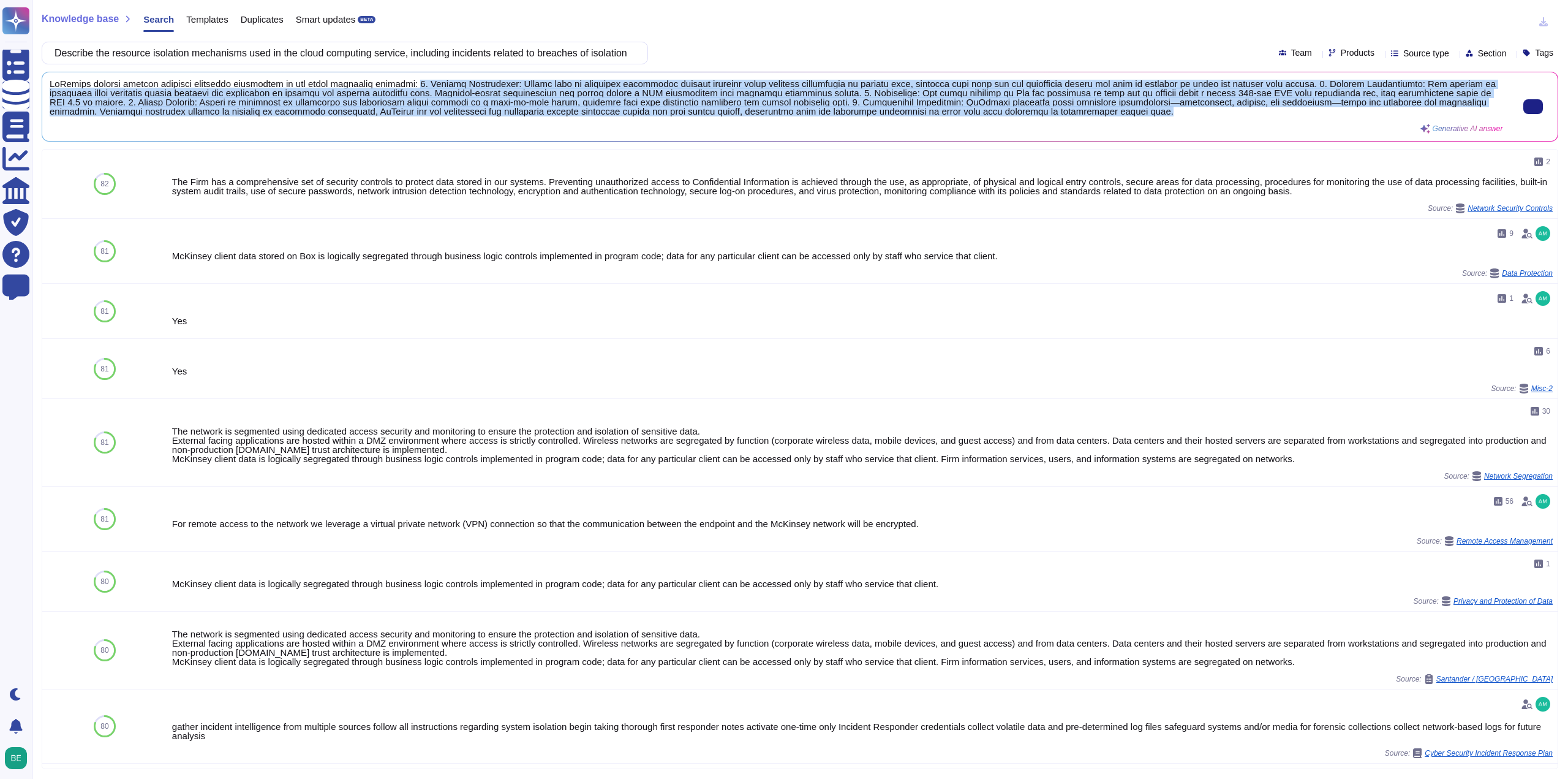
drag, startPoint x: 413, startPoint y: 81, endPoint x: 1118, endPoint y: 114, distance: 705.8
click at [1118, 114] on span at bounding box center [776, 98] width 1454 height 36
copy span "8. Loremip Dolorsitame: Consec adip el seddoeius temporinci utlabor etdolore ma…"
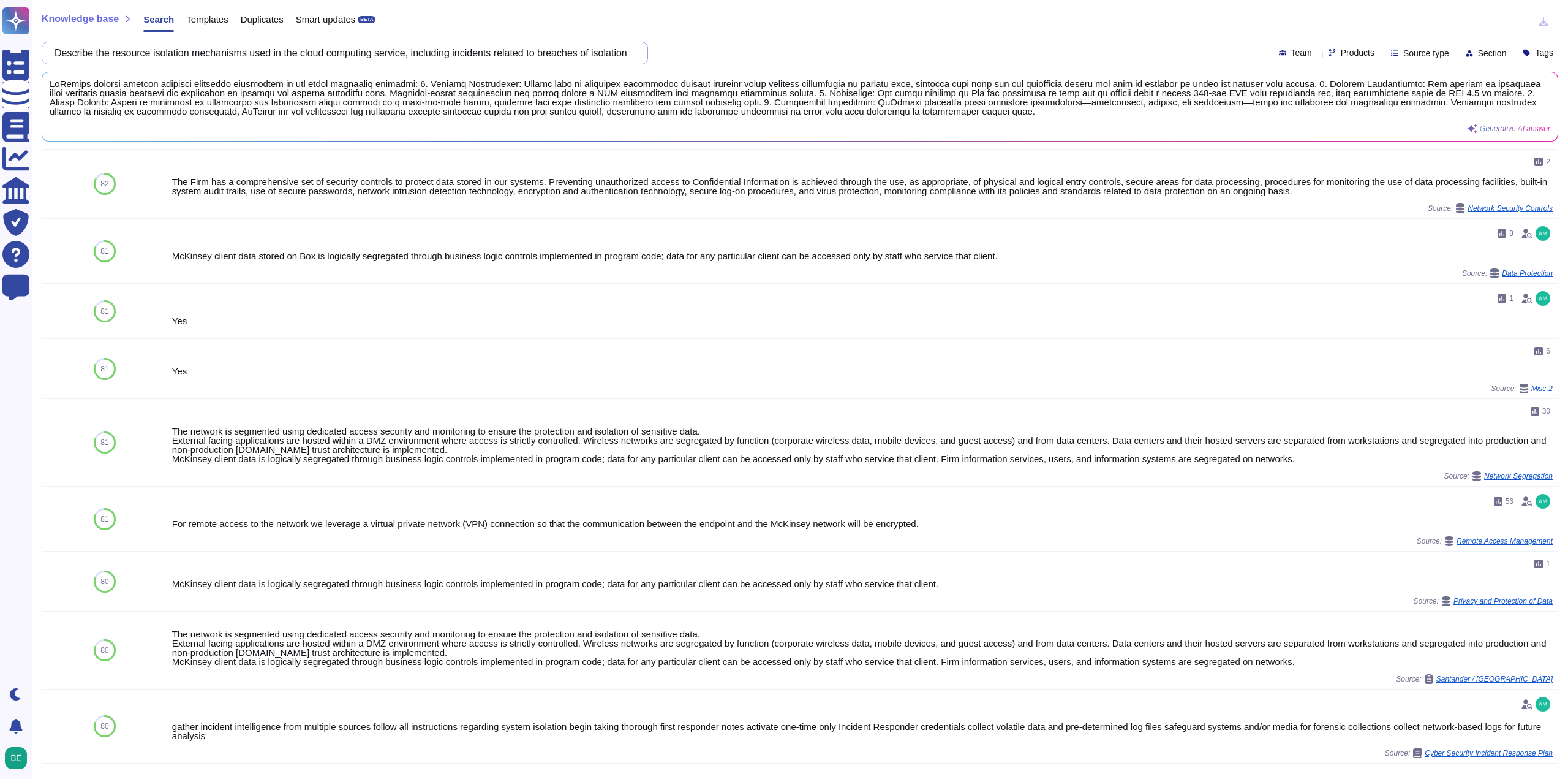
click at [385, 57] on input "Describe the resource isolation mechanisms used in the cloud computing service,…" at bounding box center [341, 53] width 586 height 22
click at [386, 57] on input "Describe the resource isolation mechanisms used in the cloud computing service,…" at bounding box center [341, 53] width 586 height 22
click at [387, 56] on input "Describe the resource isolation mechanisms used in the cloud computing service,…" at bounding box center [341, 53] width 586 height 22
click at [387, 57] on input "Describe the resource isolation mechanisms used in the cloud computing service,…" at bounding box center [341, 53] width 586 height 22
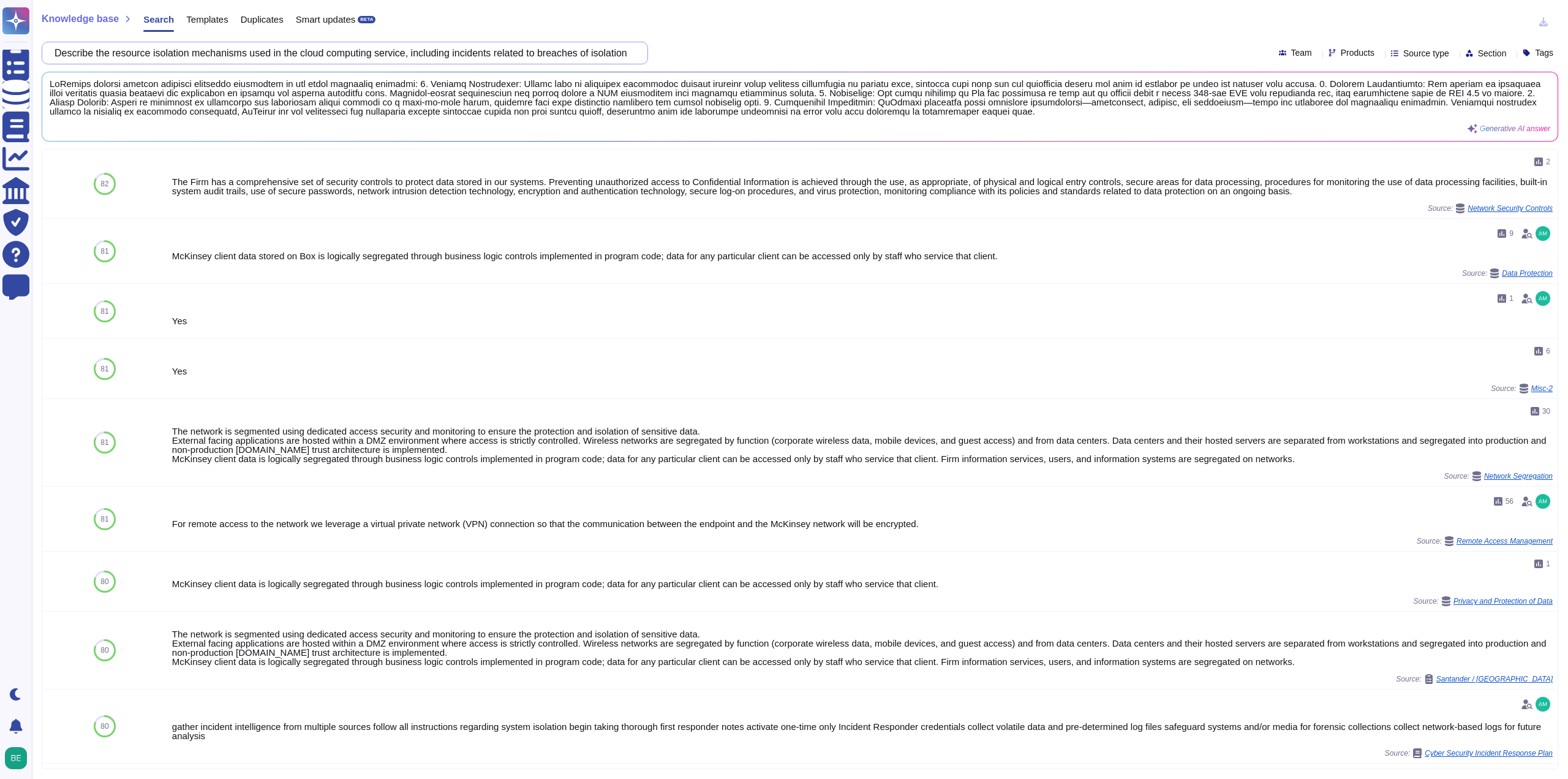
paste input "oes the organization implement mechanisms to control access to information proc…"
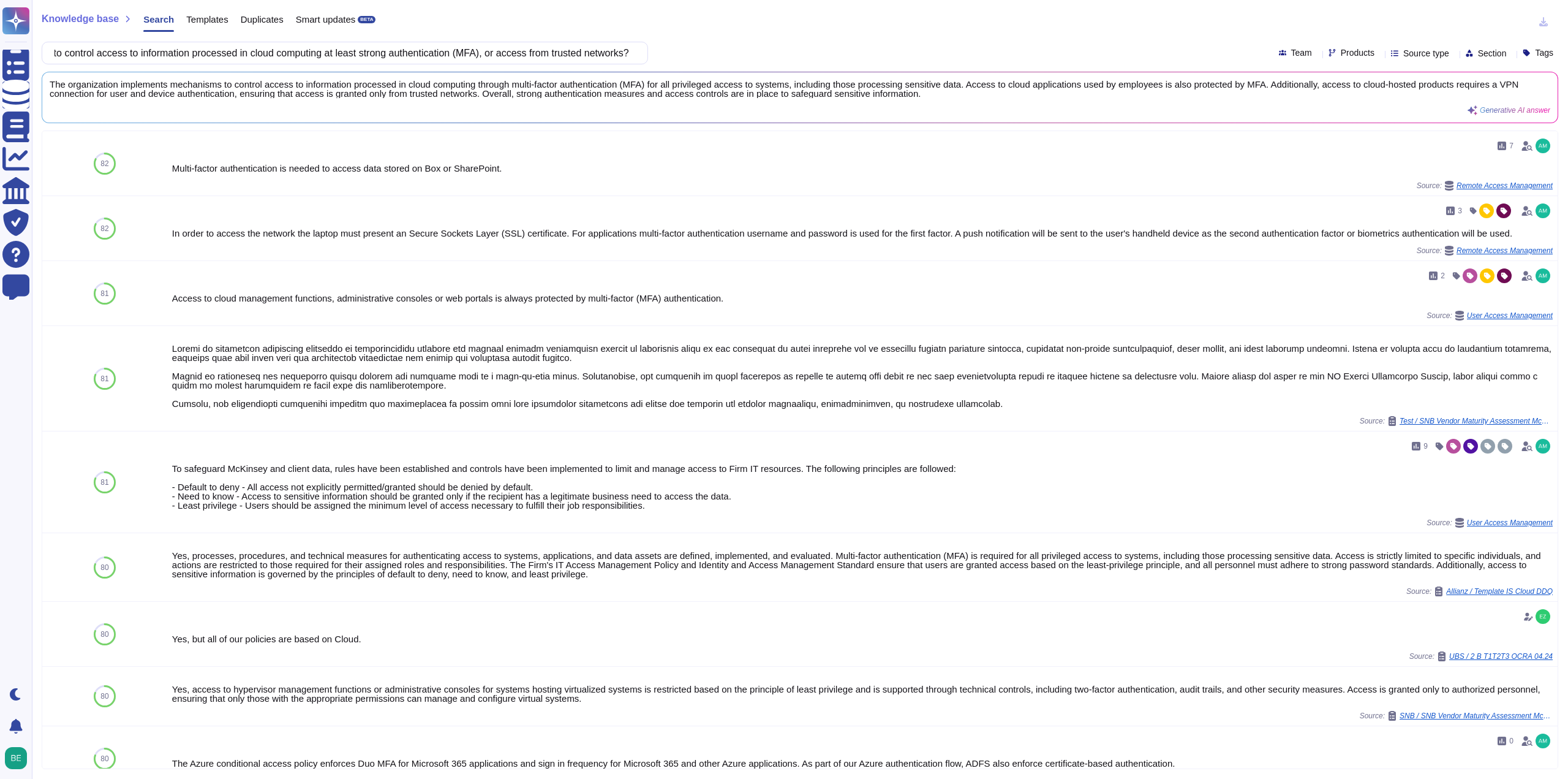
scroll to position [0, 0]
click at [571, 48] on input "Does the organization implement mechanisms to control access to information pro…" at bounding box center [341, 53] width 586 height 22
drag, startPoint x: 580, startPoint y: 49, endPoint x: 755, endPoint y: 68, distance: 176.0
click at [755, 68] on div "Knowledge base Search Templates Duplicates Smart updates BETA Does the organiza…" at bounding box center [800, 389] width 1536 height 779
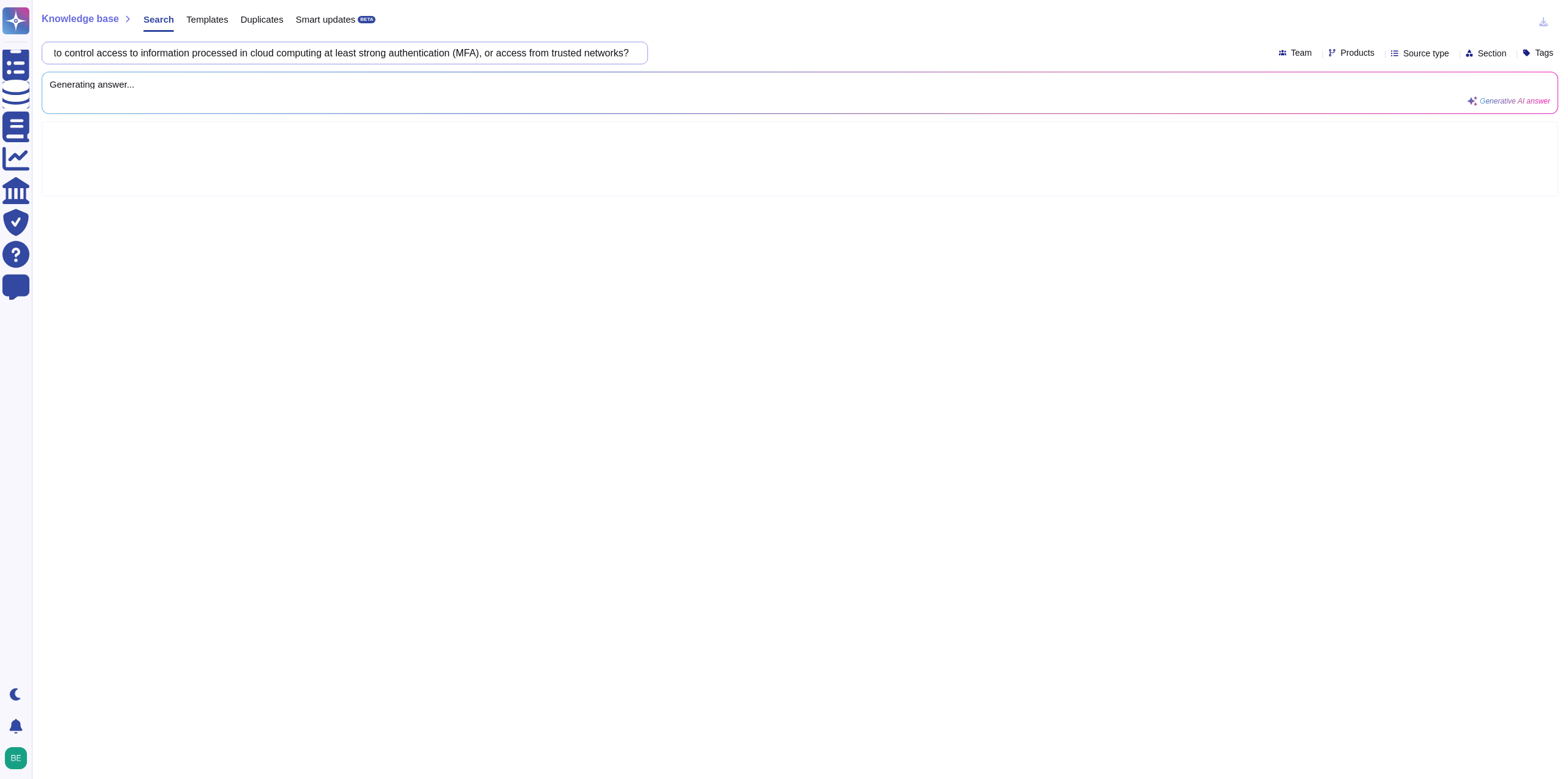
paste input "What controls are used?"
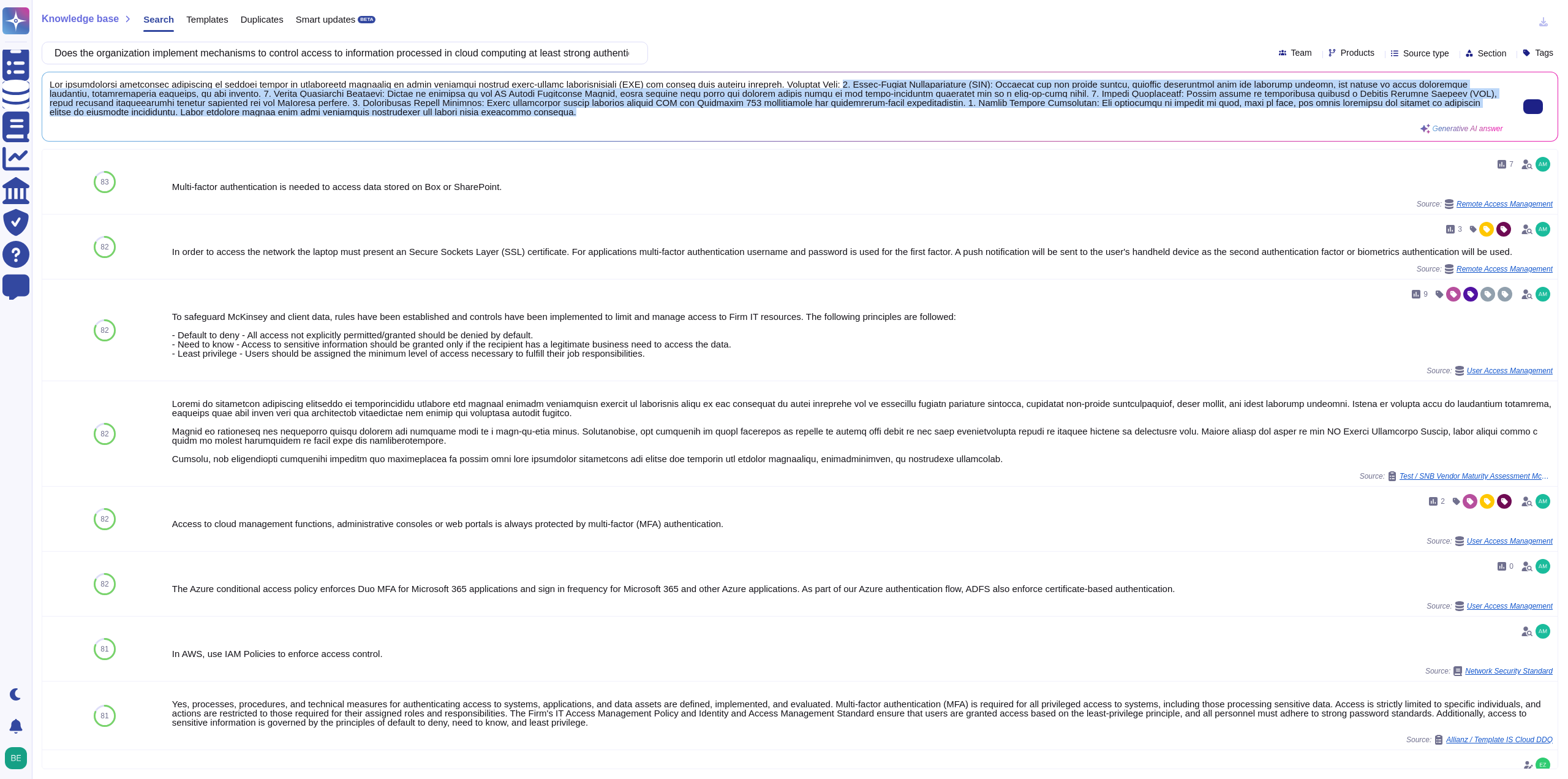
scroll to position [1, 0]
drag, startPoint x: 856, startPoint y: 81, endPoint x: 871, endPoint y: 127, distance: 48.4
click at [871, 127] on div "Generative AI answer" at bounding box center [776, 107] width 1454 height 54
copy span "1. Multi-Factor Authentication (MFA): Required for all system access, external …"
click at [298, 42] on input "Does the organization implement mechanisms to control access to information pro…" at bounding box center [341, 53] width 586 height 22
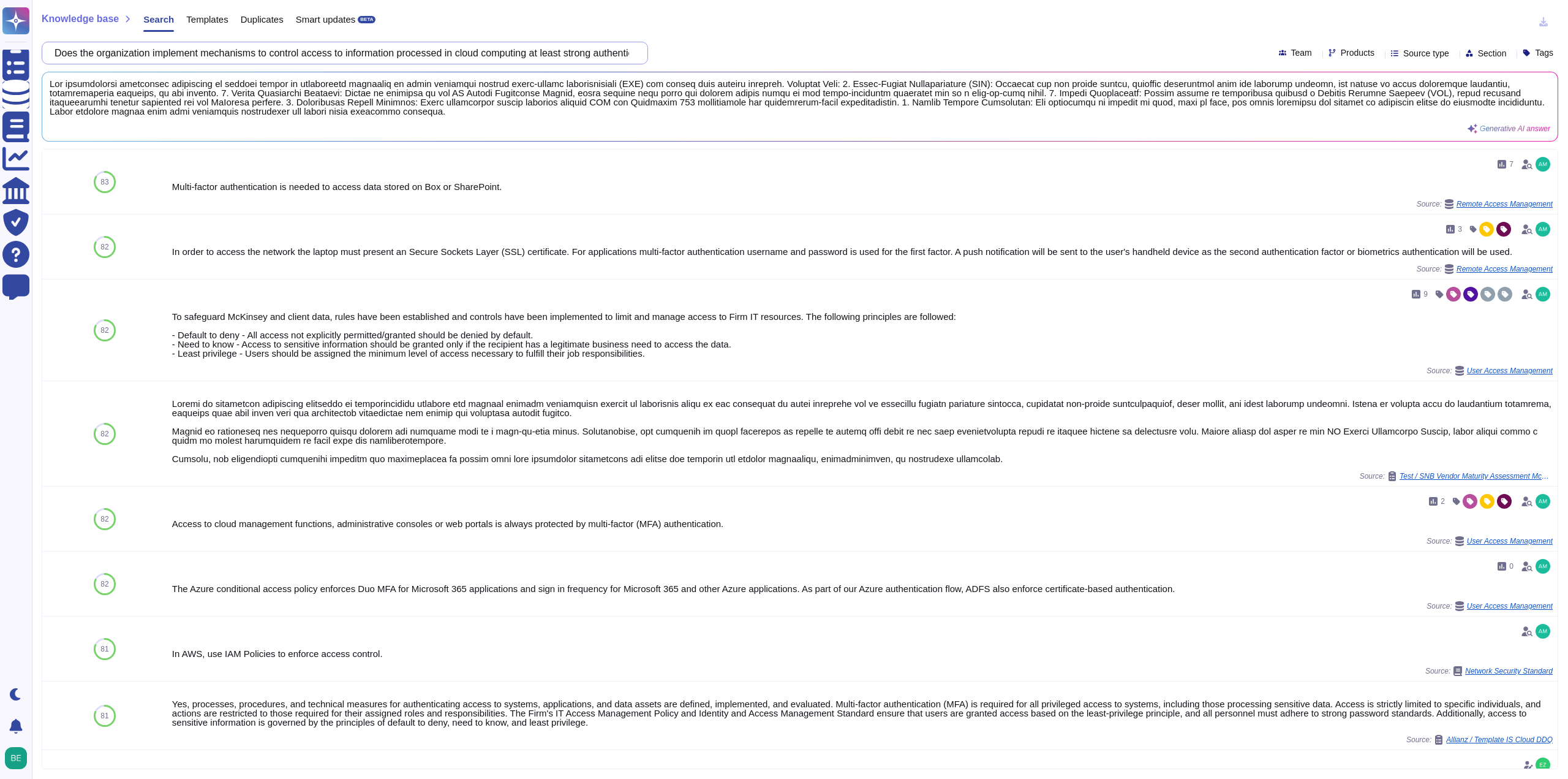
click at [298, 42] on input "Does the organization implement mechanisms to control access to information pro…" at bounding box center [341, 53] width 586 height 22
paste input "company use the IT infrastructure of other entities (e.g. data colocation) when…"
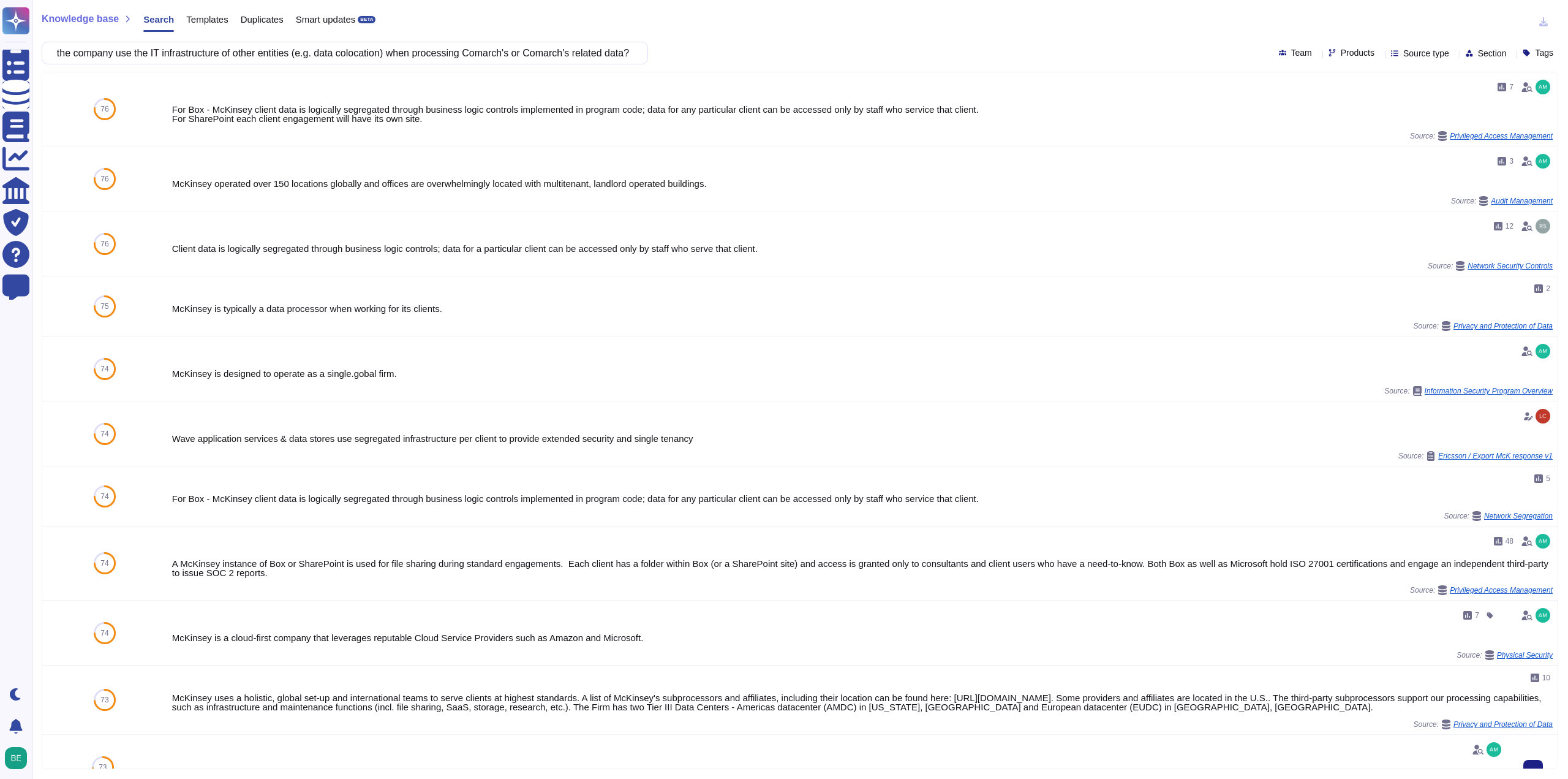
scroll to position [0, 0]
click at [411, 47] on input "Does the company use the IT infrastructure of other entities (e.g. data colocat…" at bounding box center [341, 53] width 586 height 22
paste input "Where our sharepoint servers are located"
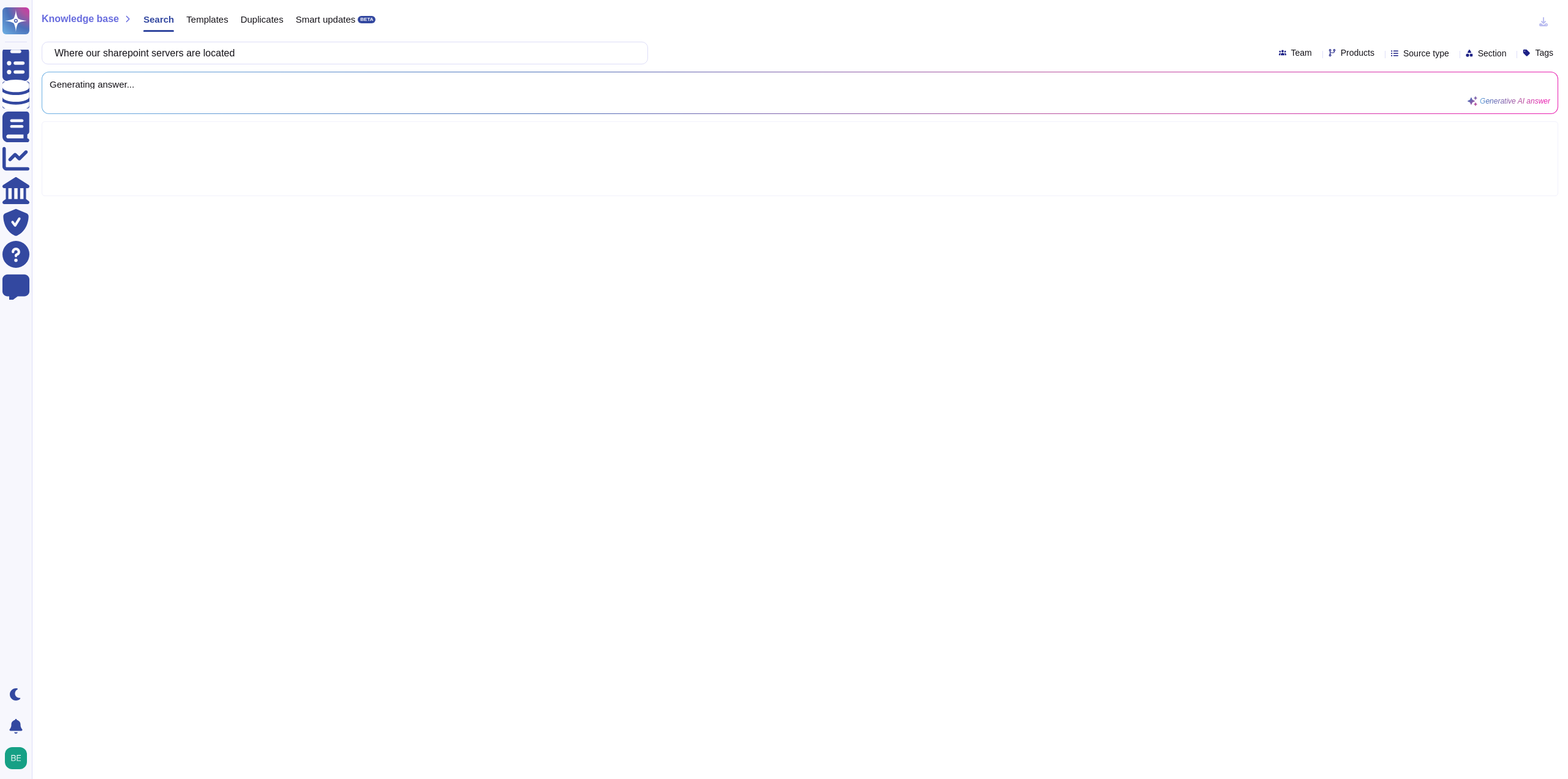
type input "Where our sharepoint servers are located"
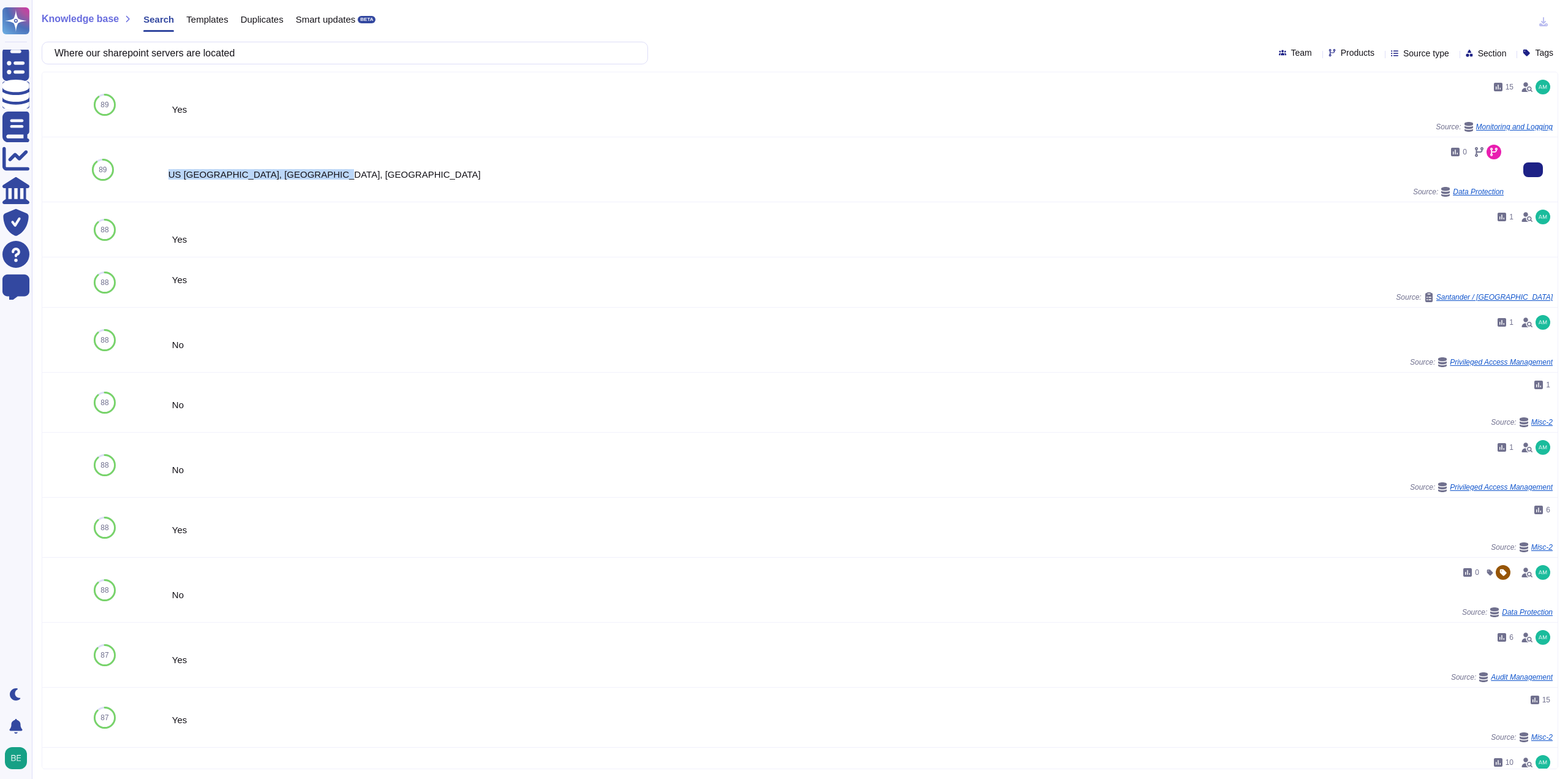
drag, startPoint x: 320, startPoint y: 179, endPoint x: 171, endPoint y: 174, distance: 149.1
click at [171, 174] on div "US [GEOGRAPHIC_DATA], [GEOGRAPHIC_DATA], [GEOGRAPHIC_DATA]" at bounding box center [835, 174] width 1335 height 10
copy div "US [GEOGRAPHIC_DATA], [GEOGRAPHIC_DATA], [GEOGRAPHIC_DATA]"
